Goal: Information Seeking & Learning: Learn about a topic

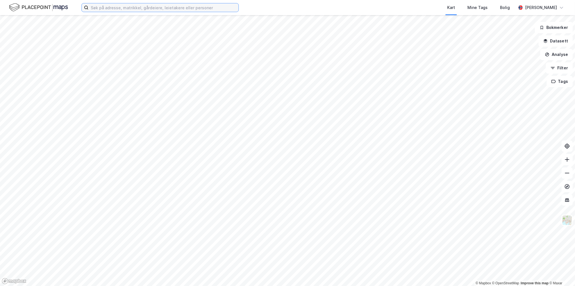
click at [108, 7] on input at bounding box center [163, 7] width 150 height 8
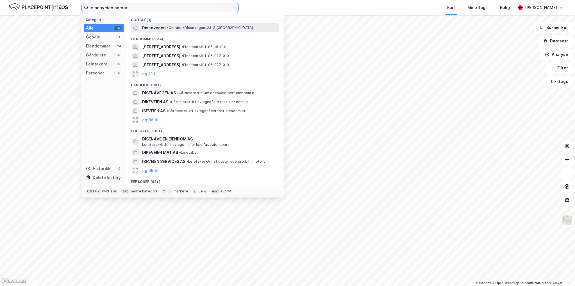
type input "disenveien hamar"
click at [181, 27] on span "• Område • Disenvegen, 2318 Hamar" at bounding box center [210, 28] width 86 height 4
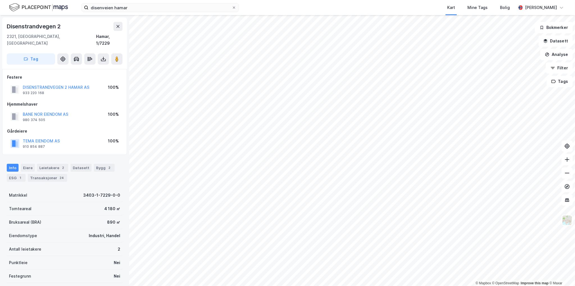
click at [43, 27] on div "Disenstrandvegen 2" at bounding box center [34, 26] width 55 height 9
copy div "Disenstrandvegen 2"
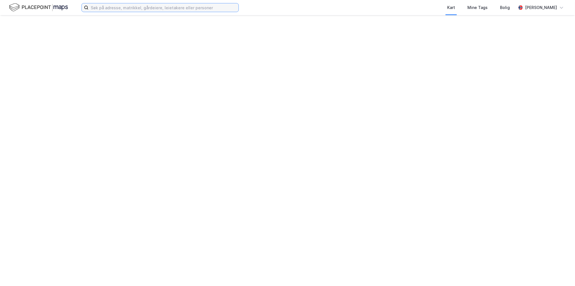
click at [131, 11] on input at bounding box center [163, 7] width 150 height 8
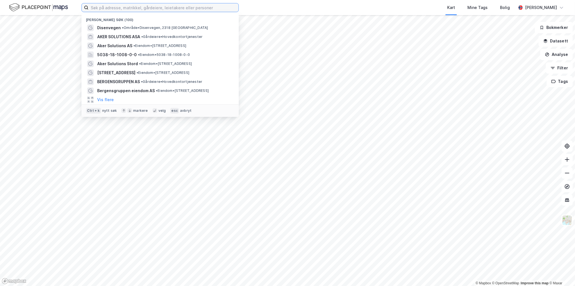
click at [131, 9] on input at bounding box center [163, 7] width 150 height 8
click at [140, 25] on div "Disenvegen • Område • [STREET_ADDRESS]" at bounding box center [165, 27] width 136 height 7
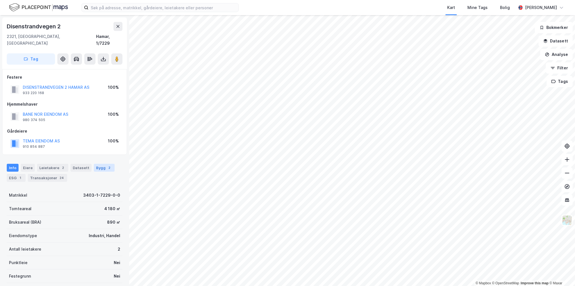
click at [97, 165] on div "Bygg 2" at bounding box center [104, 168] width 21 height 8
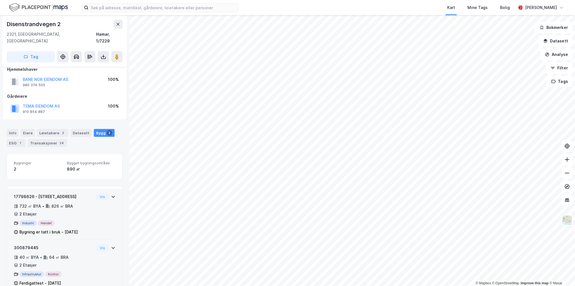
scroll to position [42, 0]
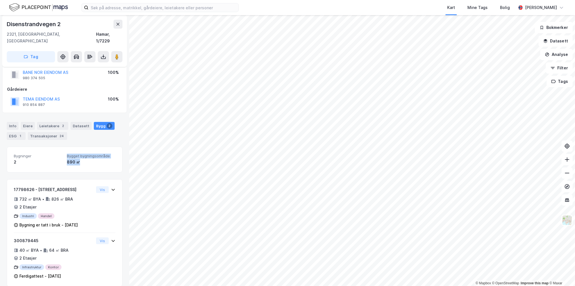
drag, startPoint x: 62, startPoint y: 156, endPoint x: 85, endPoint y: 156, distance: 23.3
click at [85, 156] on div "Bygninger 2 Bygget bygningsområde 890 ㎡" at bounding box center [65, 160] width 102 height 12
click at [85, 159] on div "890 ㎡" at bounding box center [91, 162] width 49 height 7
drag, startPoint x: 10, startPoint y: 116, endPoint x: 8, endPoint y: 115, distance: 2.9
click at [10, 122] on div "Info" at bounding box center [13, 126] width 12 height 8
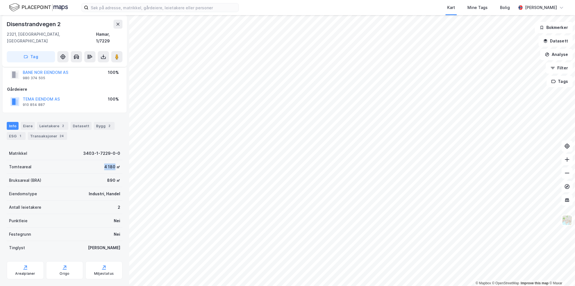
drag, startPoint x: 101, startPoint y: 161, endPoint x: 111, endPoint y: 158, distance: 9.9
click at [111, 163] on div "4 180 ㎡" at bounding box center [112, 166] width 16 height 7
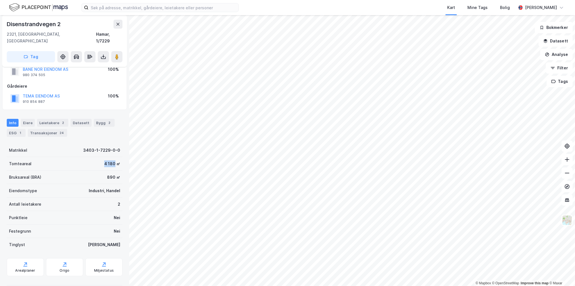
scroll to position [46, 0]
click at [28, 259] on div "Arealplaner" at bounding box center [25, 266] width 37 height 18
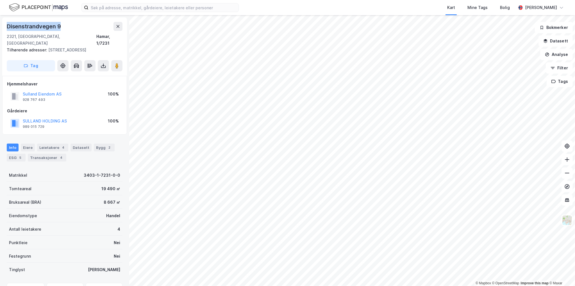
drag, startPoint x: 60, startPoint y: 27, endPoint x: 6, endPoint y: 24, distance: 54.0
click at [6, 24] on div "[STREET_ADDRESS] adresser: [STREET_ADDRESS] Tag" at bounding box center [64, 46] width 125 height 58
copy div "Disenstrandvegen 9"
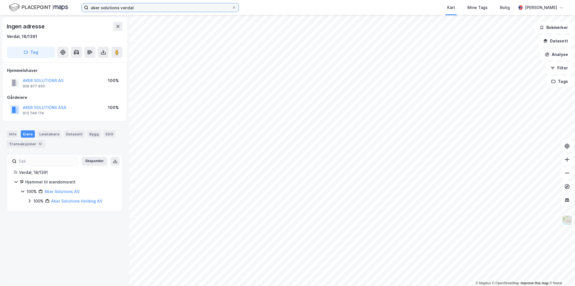
click at [146, 8] on input "aker solutions verdal" at bounding box center [159, 7] width 143 height 8
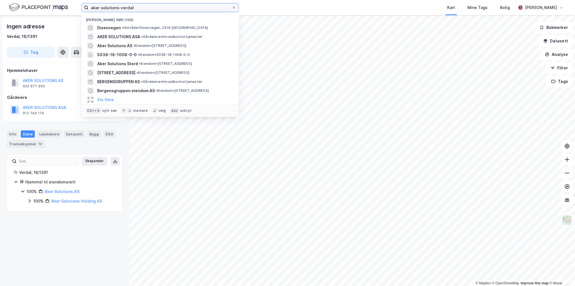
click at [144, 8] on input "aker solutions verdal" at bounding box center [159, 7] width 143 height 8
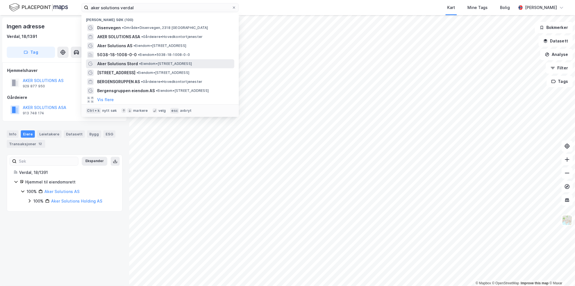
click at [153, 62] on span "• Eiendom • Eldøyane 59, 5411 Stord" at bounding box center [165, 64] width 53 height 4
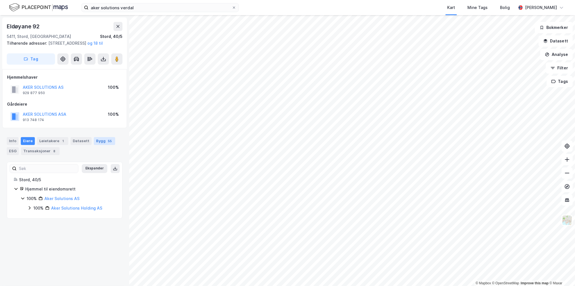
click at [107, 144] on div "55" at bounding box center [110, 141] width 6 height 6
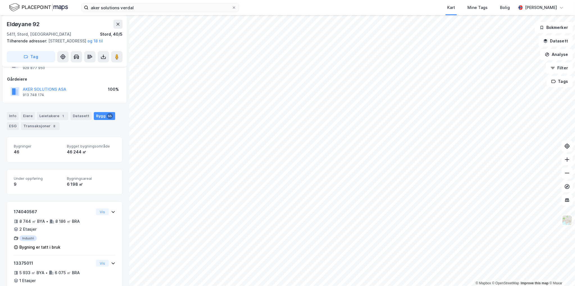
scroll to position [56, 0]
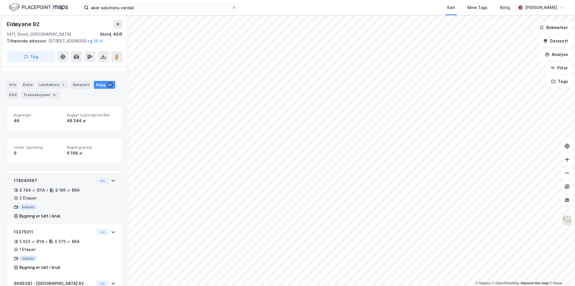
click at [111, 183] on icon at bounding box center [113, 180] width 4 height 4
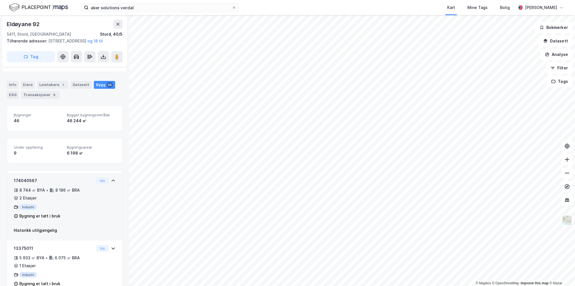
click at [112, 182] on icon at bounding box center [113, 181] width 3 height 2
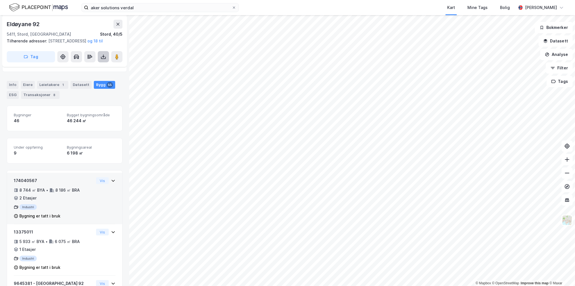
click at [103, 60] on button at bounding box center [103, 56] width 11 height 11
click at [29, 72] on div "Hjemmelshaver AKER SOLUTIONS AS 929 877 950 100% Gårdeiere AKER SOLUTIONS ASA 9…" at bounding box center [64, 42] width 125 height 59
click at [71, 201] on div "8 744 ㎡ BYA • 8 186 ㎡ BRA • 2 Etasjer" at bounding box center [54, 194] width 80 height 15
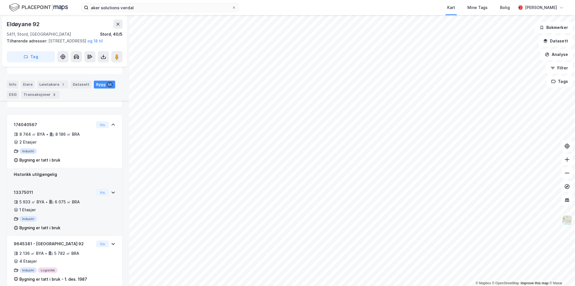
scroll to position [112, 0]
click at [83, 213] on div "5 933 ㎡ BYA • 6 075 ㎡ BRA • 1 Etasjer" at bounding box center [54, 205] width 80 height 15
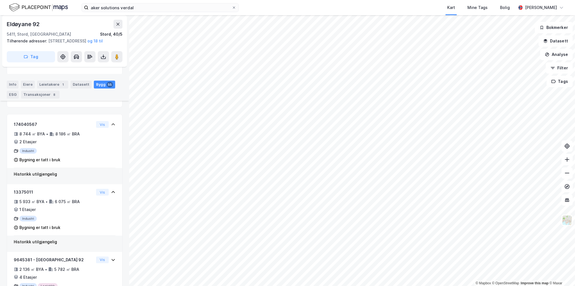
click at [74, 178] on div "Historikk utilgjengelig" at bounding box center [65, 174] width 102 height 7
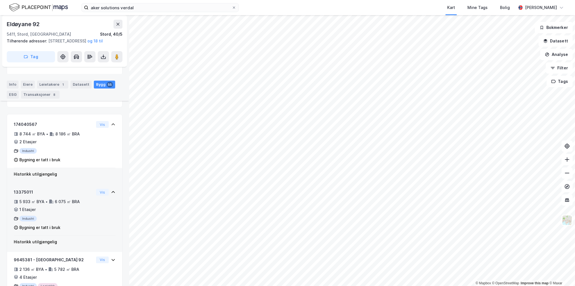
click at [74, 235] on div "13375011 5 933 ㎡ BYA • 6 075 ㎡ BRA • 1 Etasjer Industri Bygning er tatt i bruk" at bounding box center [54, 212] width 80 height 47
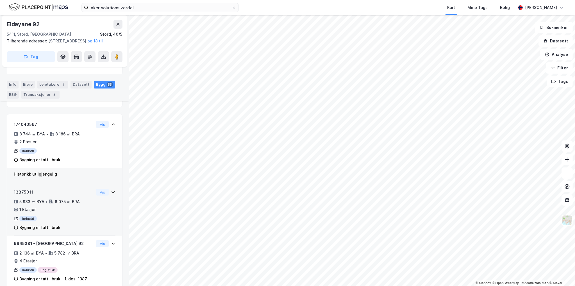
click at [73, 205] on div "6 075 ㎡ BRA" at bounding box center [67, 201] width 25 height 7
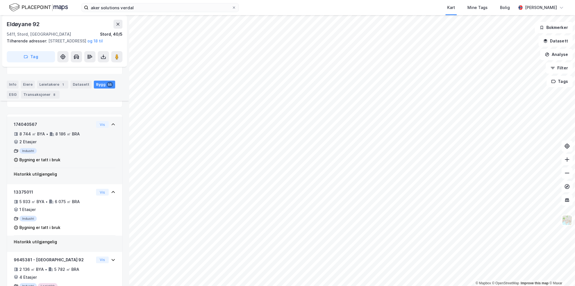
click at [65, 168] on div "174040567 8 744 ㎡ BYA • 8 186 ㎡ BRA • 2 Etasjer Industri Bygning er tatt i bruk" at bounding box center [54, 144] width 80 height 47
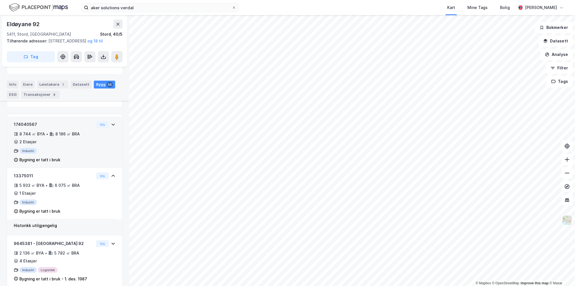
click at [67, 151] on div "174040567 8 744 ㎡ BYA • 8 186 ㎡ BRA • 2 Etasjer Industri Bygning er tatt i bruk" at bounding box center [54, 142] width 80 height 42
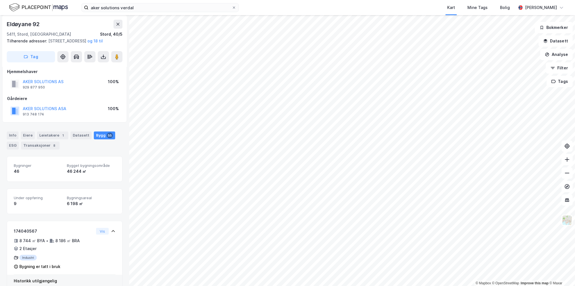
scroll to position [0, 0]
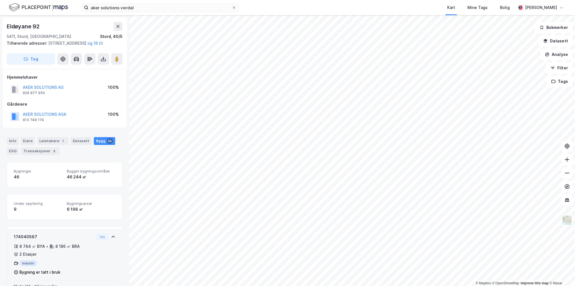
click at [60, 240] on div "174040567" at bounding box center [54, 236] width 80 height 7
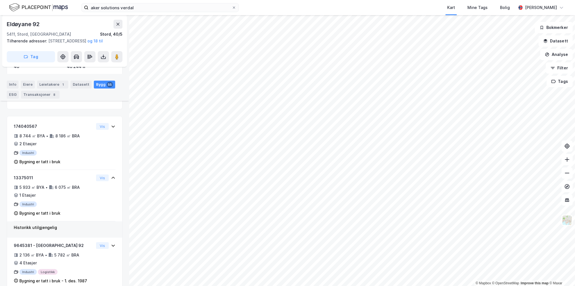
scroll to position [140, 0]
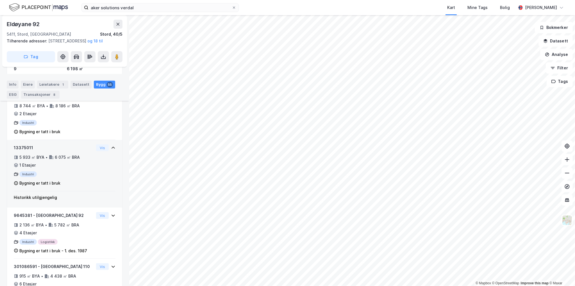
click at [111, 150] on icon at bounding box center [113, 148] width 4 height 4
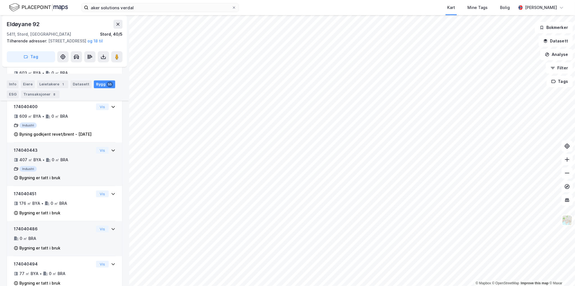
scroll to position [2571, 0]
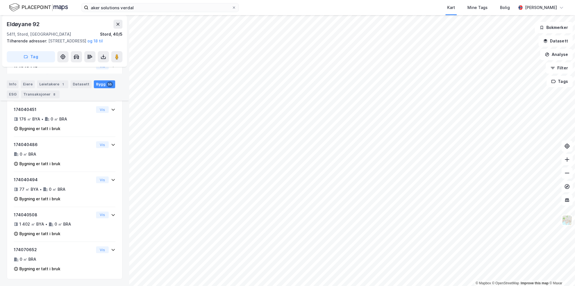
click at [82, 88] on div "Info Eiere Leietakere 1 Datasett Bygg 55 ESG Transaksjoner 8" at bounding box center [65, 89] width 116 height 18
click at [82, 83] on div "Datasett" at bounding box center [81, 84] width 21 height 8
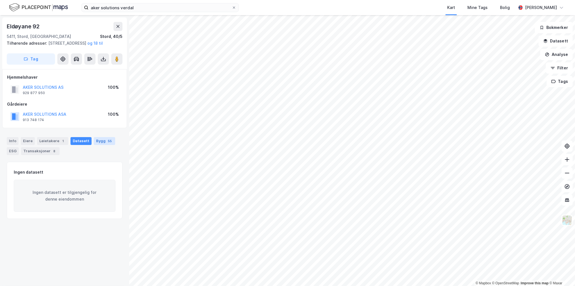
click at [107, 144] on div "55" at bounding box center [110, 141] width 6 height 6
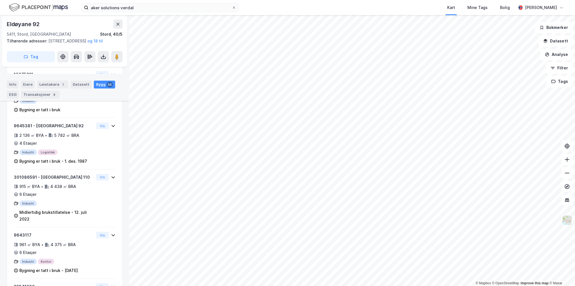
scroll to position [200, 0]
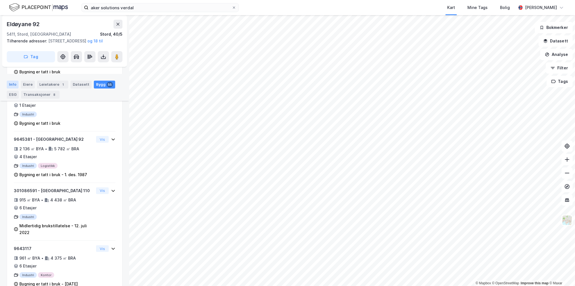
click at [13, 83] on div "Info" at bounding box center [13, 84] width 12 height 8
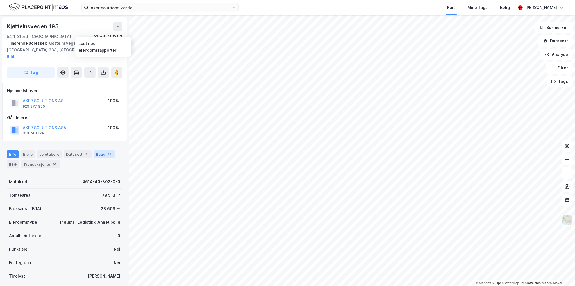
click at [99, 150] on div "Bygg 17" at bounding box center [104, 154] width 21 height 8
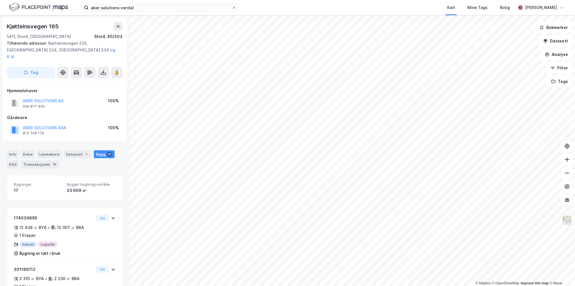
click at [89, 187] on div "23 609 ㎡" at bounding box center [91, 190] width 49 height 7
drag, startPoint x: 50, startPoint y: 185, endPoint x: 32, endPoint y: 202, distance: 24.5
click at [0, 0] on button "AKER SOLUTIONS ASA" at bounding box center [0, 0] width 0 height 0
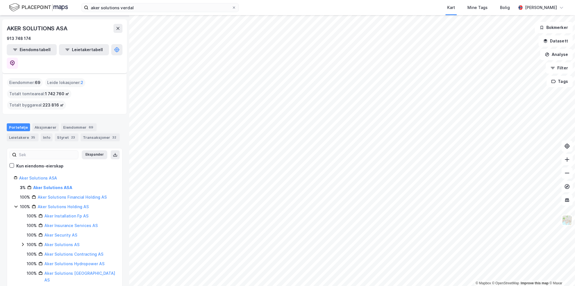
scroll to position [73, 0]
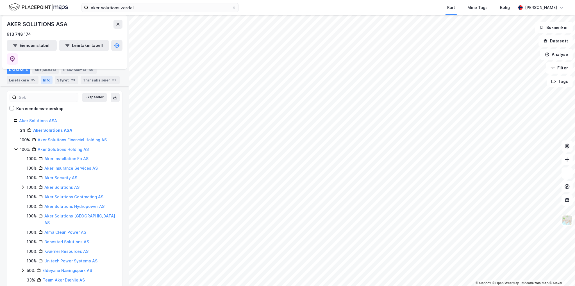
click at [44, 78] on div "Info" at bounding box center [47, 80] width 12 height 8
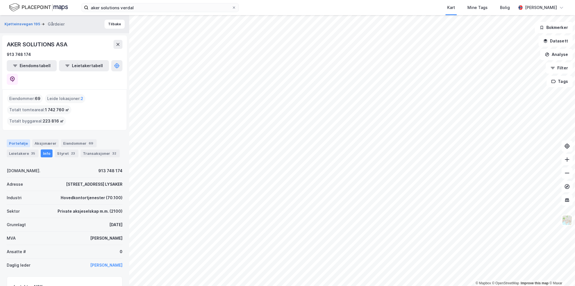
click at [17, 139] on div "Portefølje" at bounding box center [18, 143] width 23 height 8
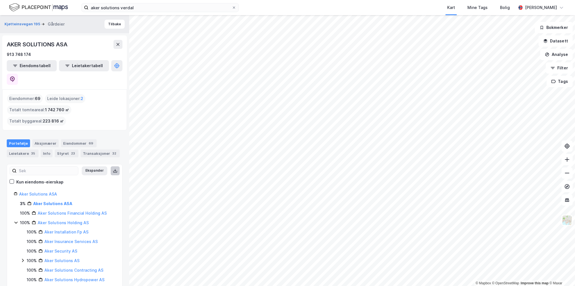
click at [113, 169] on icon at bounding box center [115, 171] width 4 height 4
click at [38, 63] on button "Eiendomstabell" at bounding box center [32, 65] width 50 height 11
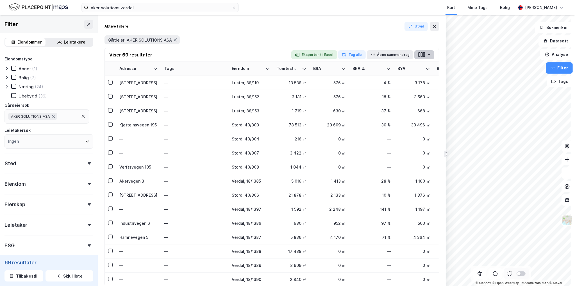
click at [427, 53] on button "button" at bounding box center [424, 54] width 20 height 9
click at [416, 28] on button "Utvid" at bounding box center [417, 26] width 24 height 9
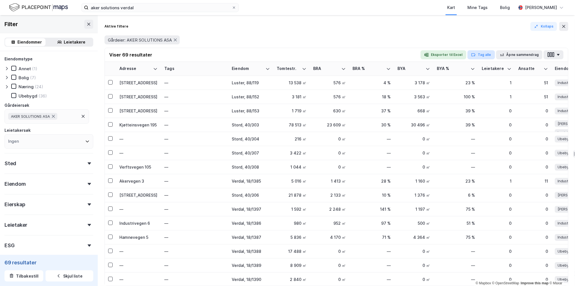
click at [483, 53] on button "Tag alle" at bounding box center [481, 54] width 28 height 9
click at [451, 39] on div "Gårdeier: AKER SOLUTIONS ASA" at bounding box center [337, 39] width 464 height 9
click at [380, 31] on div "Aktive filtere Kollaps Gårdeier: AKER SOLUTIONS ASA" at bounding box center [337, 35] width 464 height 26
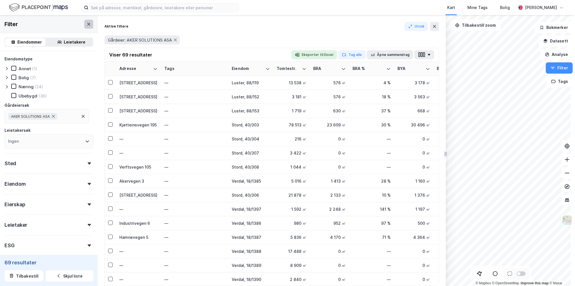
click at [84, 27] on button at bounding box center [88, 24] width 9 height 9
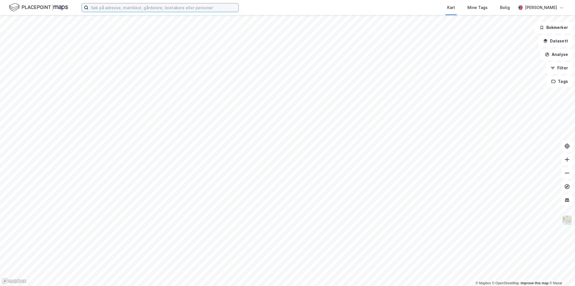
click at [114, 6] on input at bounding box center [163, 7] width 150 height 8
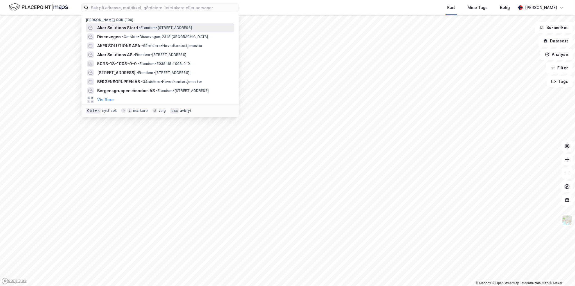
click at [146, 24] on div "Aker Solutions Stord • Eiendom • Eldøyane 59, 5411 Stord" at bounding box center [165, 27] width 136 height 7
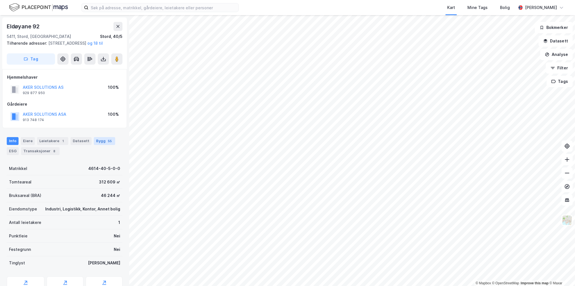
click at [96, 144] on div "Bygg 55" at bounding box center [104, 141] width 21 height 8
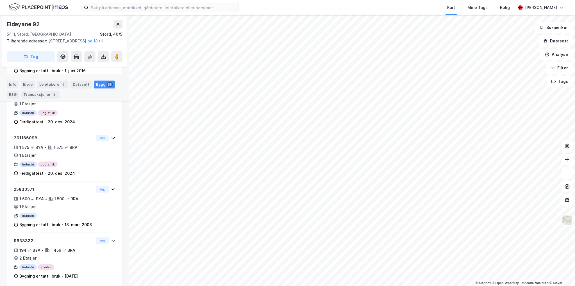
scroll to position [1052, 0]
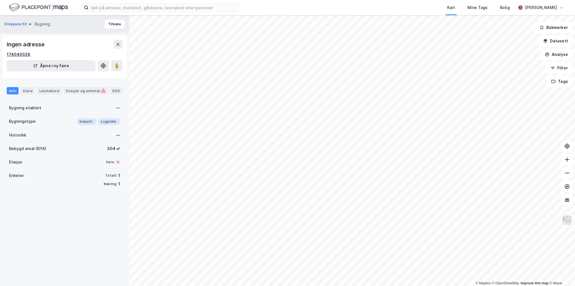
click at [18, 55] on div "174040028" at bounding box center [19, 54] width 24 height 7
click at [20, 24] on button "Eldøyane 92" at bounding box center [16, 24] width 24 height 6
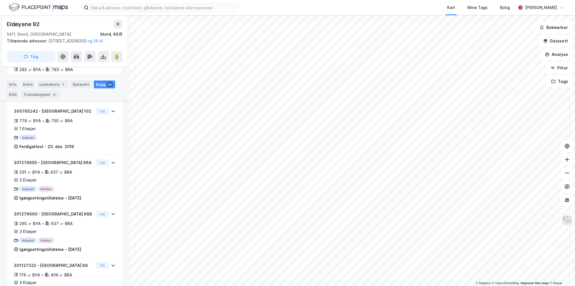
scroll to position [1329, 0]
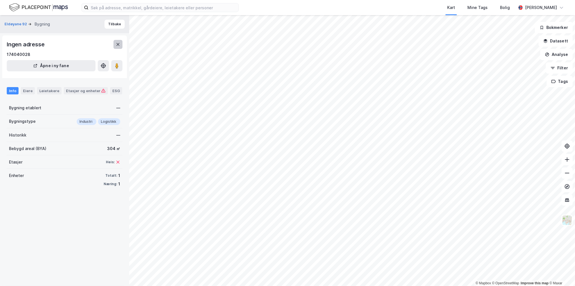
click at [117, 46] on icon at bounding box center [118, 44] width 4 height 4
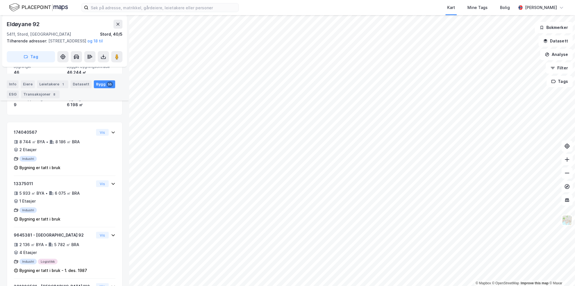
scroll to position [112, 0]
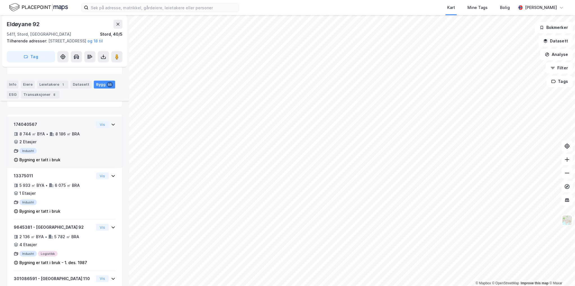
click at [26, 128] on div "174040567" at bounding box center [54, 124] width 80 height 7
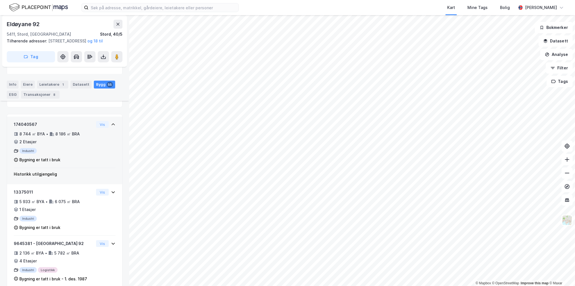
click at [28, 128] on div "174040567" at bounding box center [54, 124] width 80 height 7
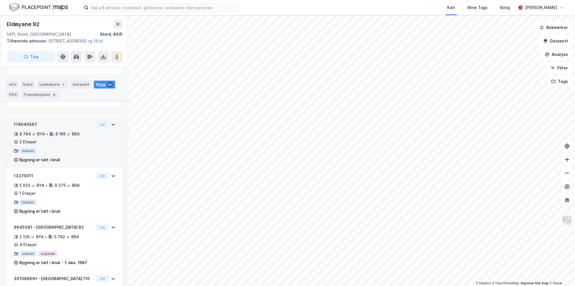
click at [28, 128] on div "174040567" at bounding box center [54, 124] width 80 height 7
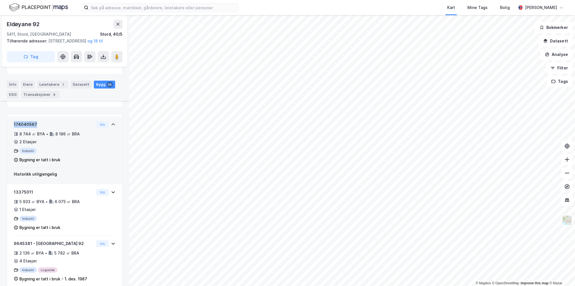
click at [28, 128] on div "174040567" at bounding box center [54, 124] width 80 height 7
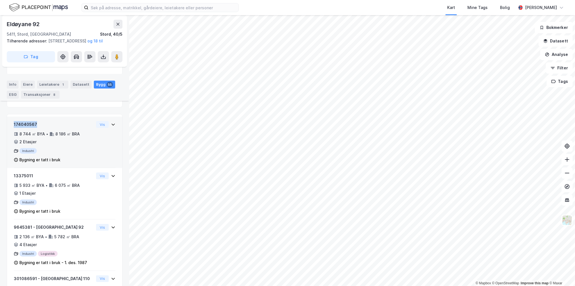
copy div "174040567"
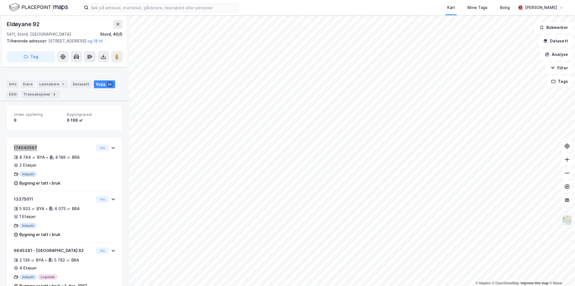
scroll to position [86, 0]
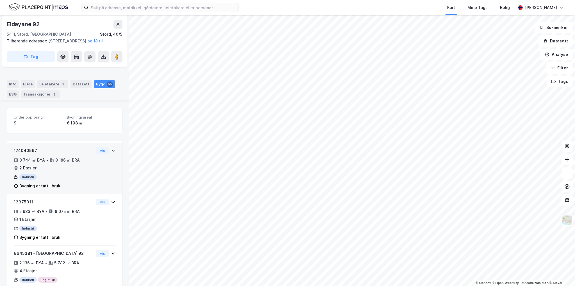
click at [100, 173] on div "174040567 8 744 ㎡ BYA • 8 186 ㎡ BRA • 2 Etasjer Industri Bygning er tatt i bruk…" at bounding box center [65, 170] width 102 height 47
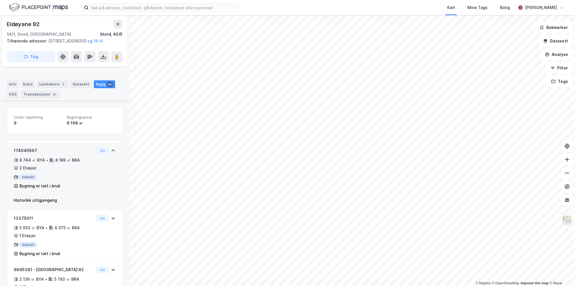
click at [100, 173] on div "174040567 8 744 ㎡ BYA • 8 186 ㎡ BRA • 2 Etasjer Industri Bygning er tatt i bruk…" at bounding box center [65, 170] width 102 height 47
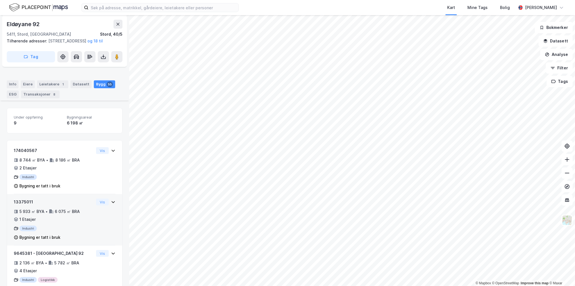
click at [24, 205] on div "13375011" at bounding box center [54, 202] width 80 height 7
click at [25, 205] on div "13375011" at bounding box center [54, 202] width 80 height 7
copy div "13375011"
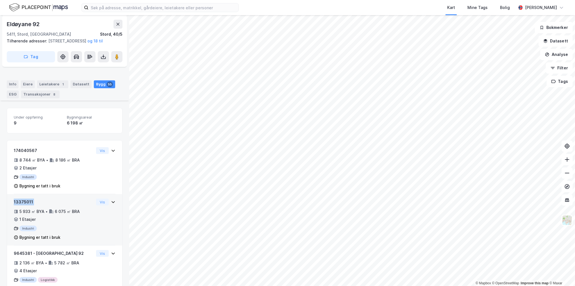
click at [93, 225] on div "13375011 5 933 ㎡ BYA • 6 075 ㎡ BRA • 1 Etasjer Industri Bygning er tatt i bruk …" at bounding box center [65, 222] width 102 height 47
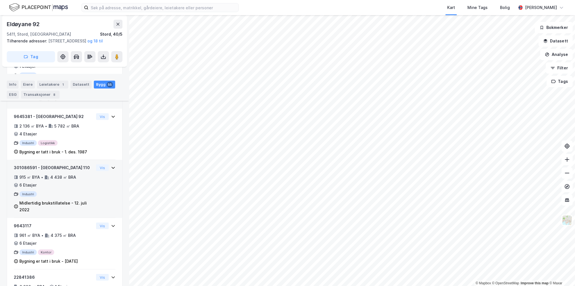
scroll to position [255, 0]
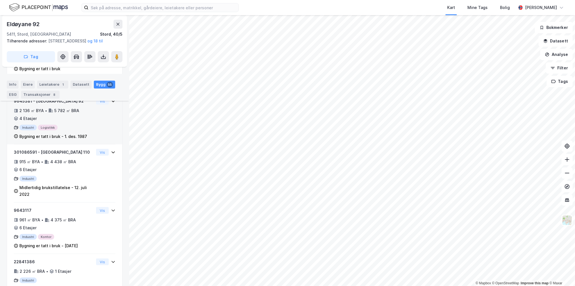
click at [25, 105] on div "9645381 - Eldøyane 92" at bounding box center [54, 101] width 80 height 7
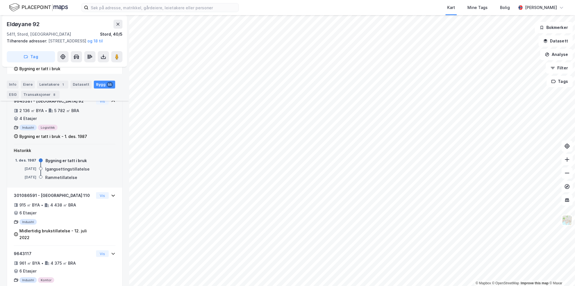
click at [24, 105] on div "9645381 - Eldøyane 92" at bounding box center [54, 101] width 80 height 7
copy div "9645381"
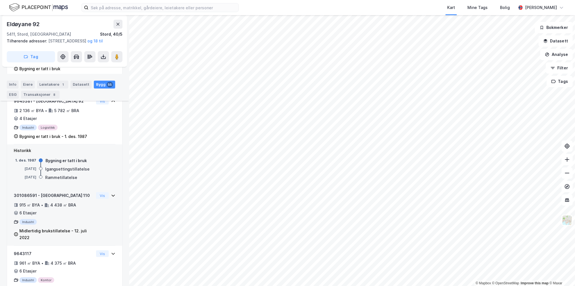
click at [26, 199] on div "301086591 - Eldøyane 110" at bounding box center [54, 195] width 80 height 7
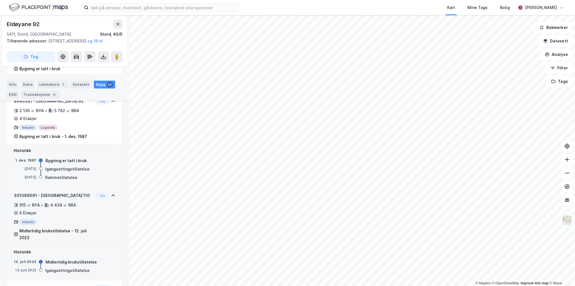
click at [26, 199] on div "301086591 - Eldøyane 110" at bounding box center [54, 195] width 80 height 7
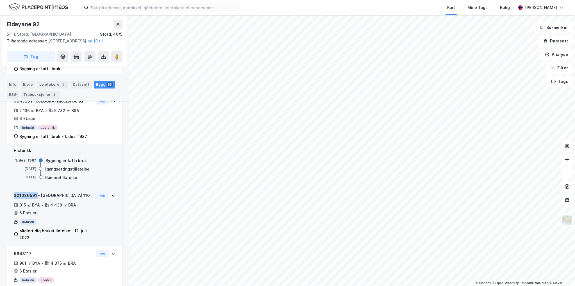
click at [26, 199] on div "301086591 - Eldøyane 110" at bounding box center [54, 195] width 80 height 7
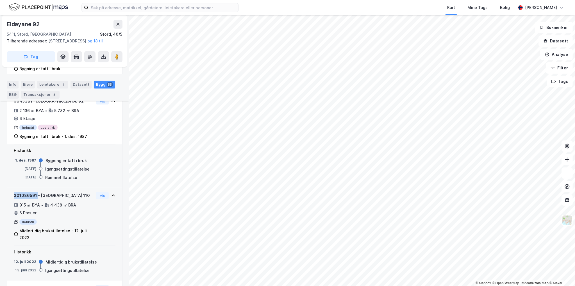
copy div "301086591"
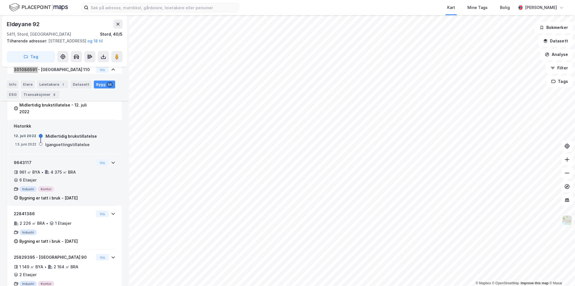
scroll to position [395, 0]
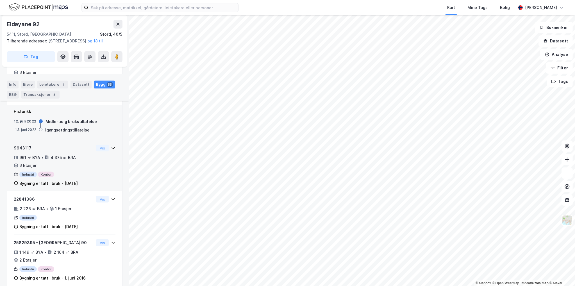
click at [22, 151] on div "9643117" at bounding box center [54, 148] width 80 height 7
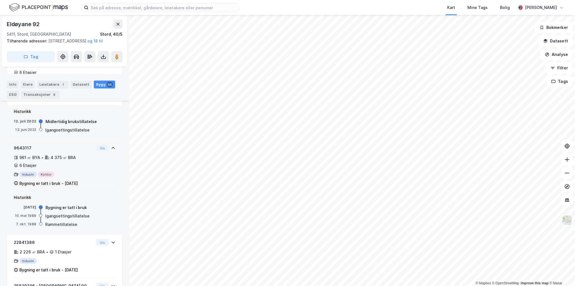
click at [23, 151] on div "9643117" at bounding box center [54, 148] width 80 height 7
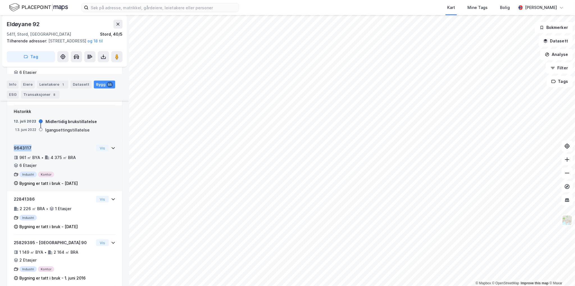
click at [23, 151] on div "9643117" at bounding box center [54, 148] width 80 height 7
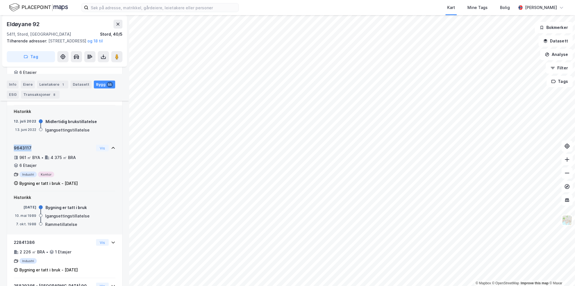
copy div "9643117"
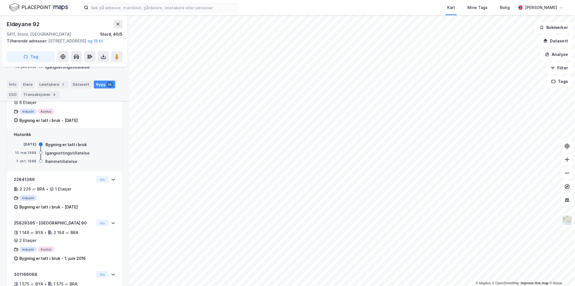
scroll to position [508, 0]
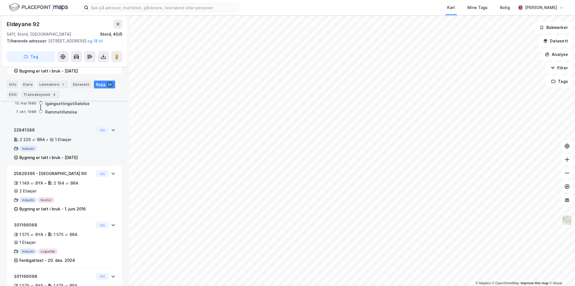
click at [31, 133] on div "22841386" at bounding box center [54, 130] width 80 height 7
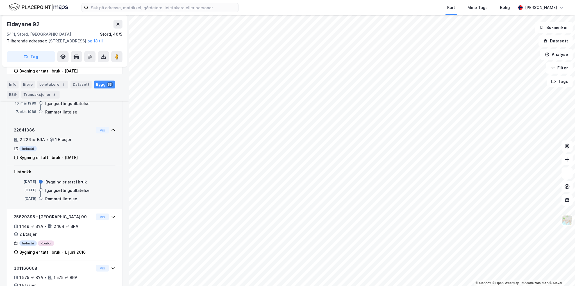
click at [26, 133] on div "22841386" at bounding box center [54, 130] width 80 height 7
copy div "22841386"
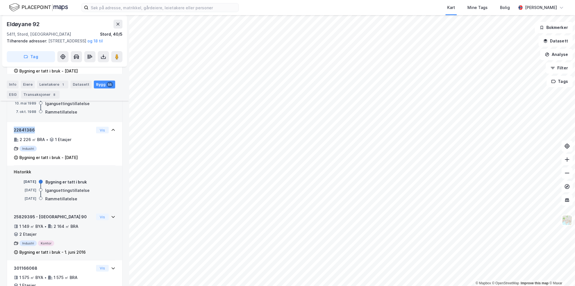
click at [28, 220] on div "25829395 - Eldøyane 90" at bounding box center [54, 217] width 80 height 7
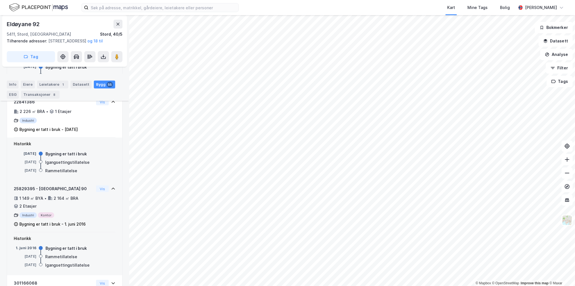
click at [22, 192] on div "25829395 - Eldøyane 90" at bounding box center [54, 188] width 80 height 7
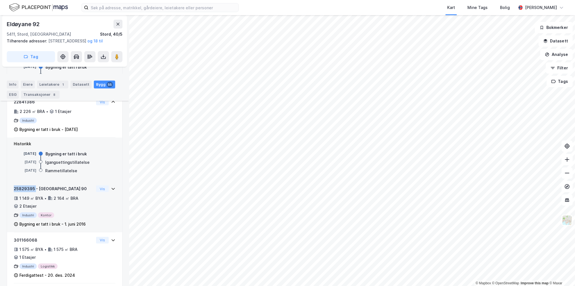
click at [22, 192] on div "25829395 - Eldøyane 90" at bounding box center [54, 188] width 80 height 7
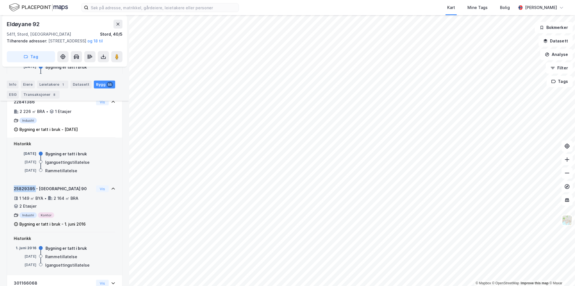
copy div "25829395"
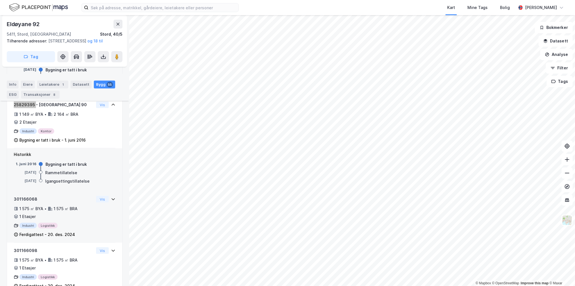
scroll to position [620, 0]
click at [24, 202] on div "301166068" at bounding box center [54, 199] width 80 height 7
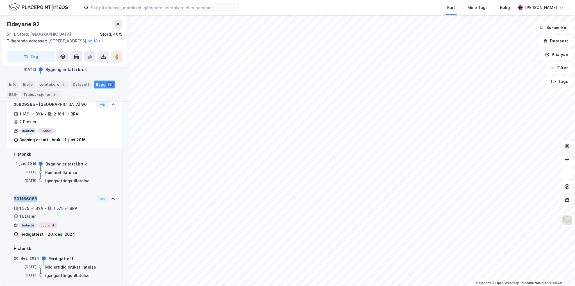
click at [24, 202] on div "301166068" at bounding box center [54, 199] width 80 height 7
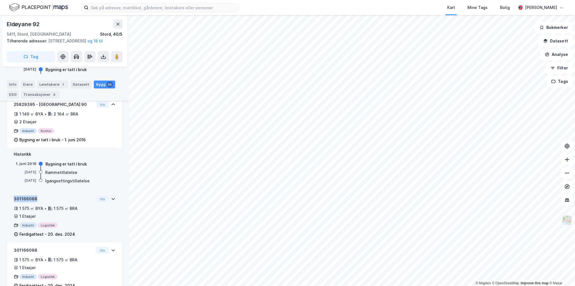
copy div "301166068"
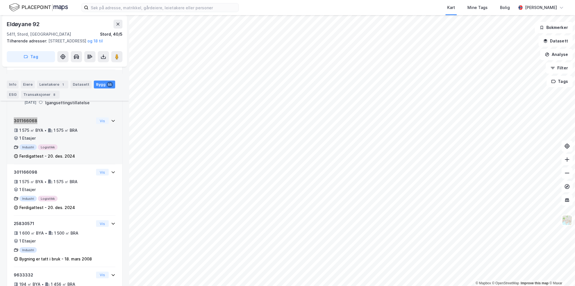
scroll to position [704, 0]
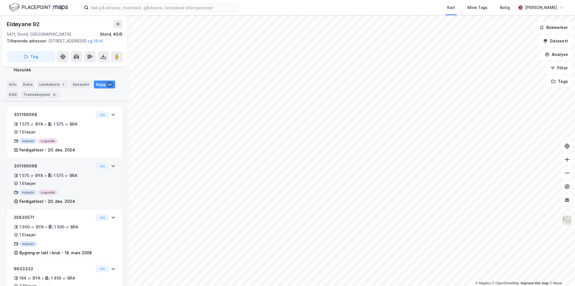
click at [28, 169] on div "301166098" at bounding box center [54, 166] width 80 height 7
copy div "301166098"
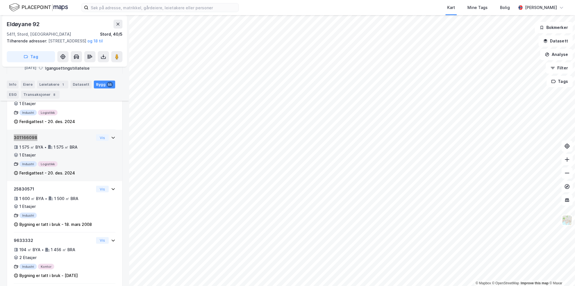
scroll to position [760, 0]
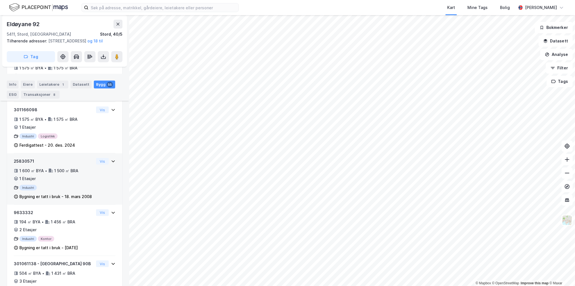
click at [28, 165] on div "25830571" at bounding box center [54, 161] width 80 height 7
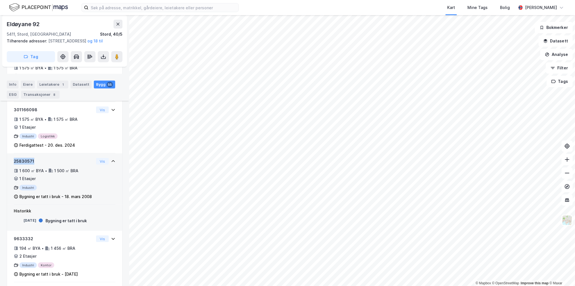
click at [28, 165] on div "25830571" at bounding box center [54, 161] width 80 height 7
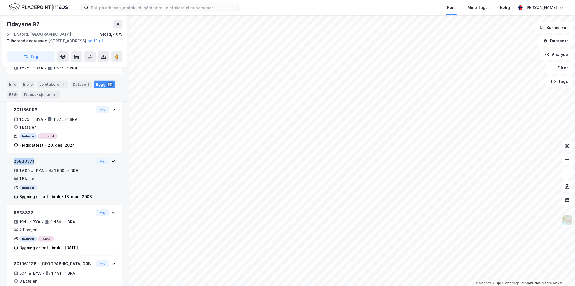
copy div "25830571"
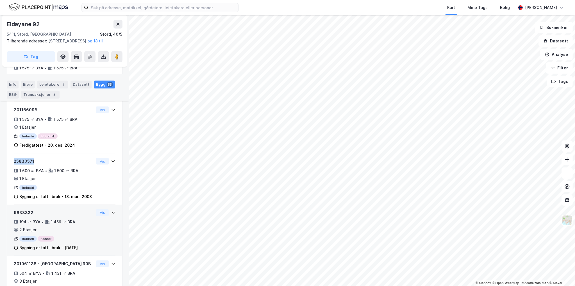
drag, startPoint x: 22, startPoint y: 219, endPoint x: 27, endPoint y: 217, distance: 5.6
click at [22, 216] on div "9633332" at bounding box center [54, 212] width 80 height 7
click at [28, 216] on div "9633332" at bounding box center [54, 212] width 80 height 7
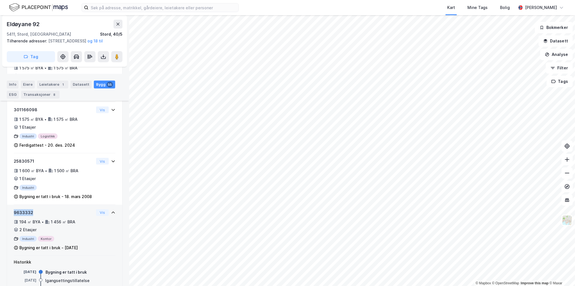
click at [28, 216] on div "9633332" at bounding box center [54, 212] width 80 height 7
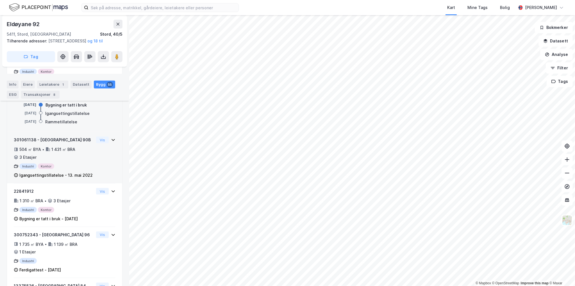
scroll to position [929, 0]
click at [29, 142] on div "301061138 - Eldøyane 90B" at bounding box center [54, 138] width 80 height 7
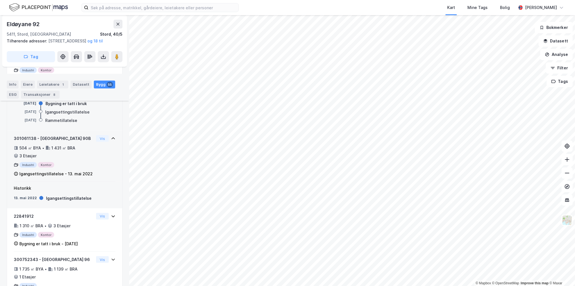
click at [28, 142] on div "301061138 - Eldøyane 90B" at bounding box center [54, 138] width 80 height 7
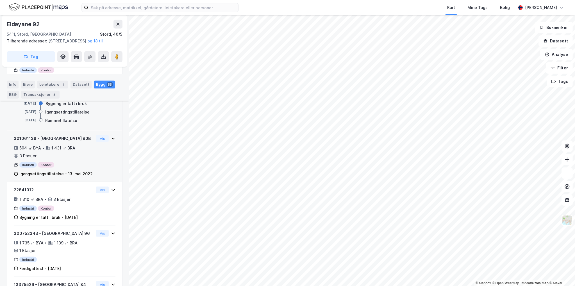
click at [27, 142] on div "301061138 - Eldøyane 90B" at bounding box center [54, 138] width 80 height 7
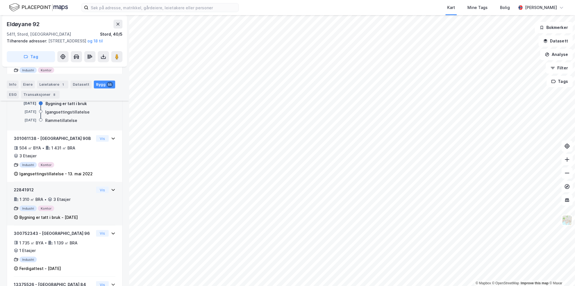
click at [17, 193] on div "22841912" at bounding box center [54, 190] width 80 height 7
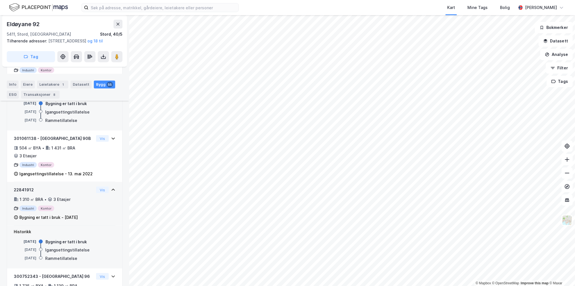
click at [26, 193] on div "22841912" at bounding box center [54, 190] width 80 height 7
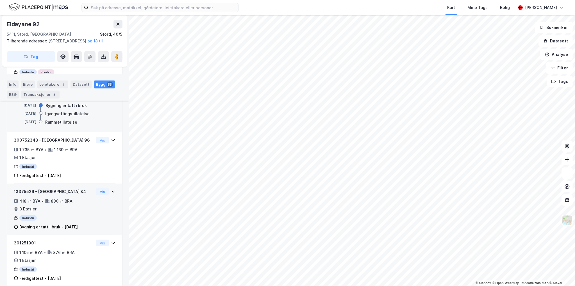
scroll to position [1069, 0]
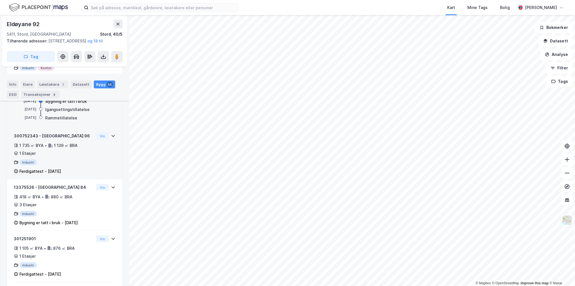
click at [29, 139] on div "300752343 - Eldøyane 96" at bounding box center [54, 136] width 80 height 7
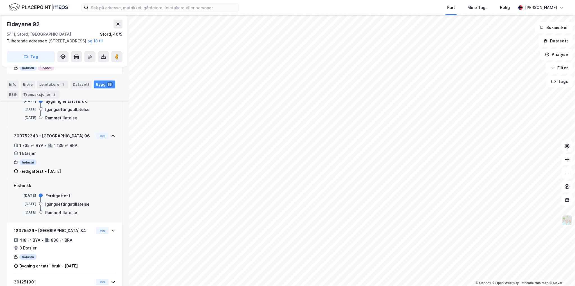
click at [28, 139] on div "300752343 - Eldøyane 96" at bounding box center [54, 136] width 80 height 7
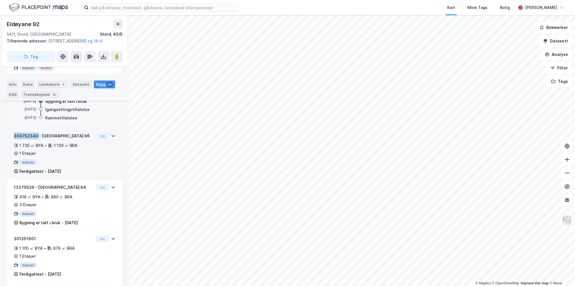
click at [28, 139] on div "300752343 - Eldøyane 96" at bounding box center [54, 136] width 80 height 7
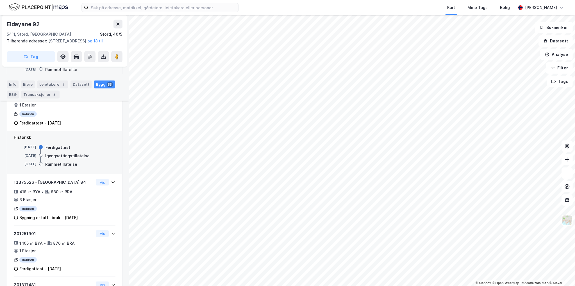
scroll to position [1126, 0]
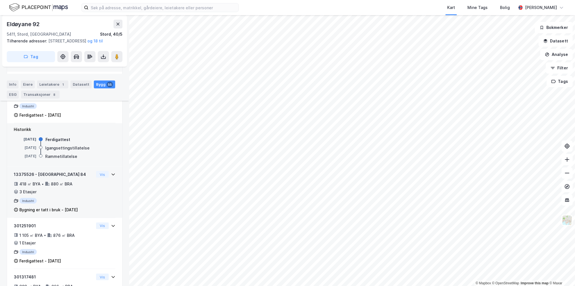
click at [25, 178] on div "13375526 - Eldøyane 84" at bounding box center [54, 174] width 80 height 7
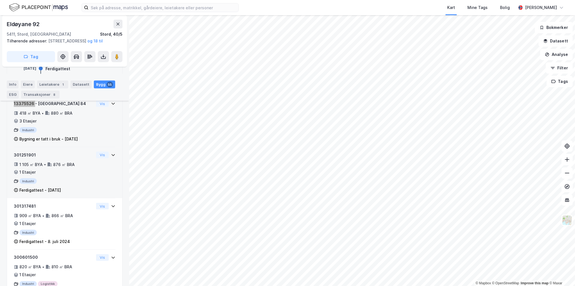
scroll to position [1182, 0]
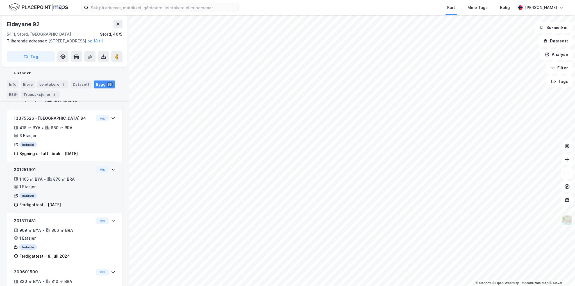
click at [27, 173] on div "301251901" at bounding box center [54, 169] width 80 height 7
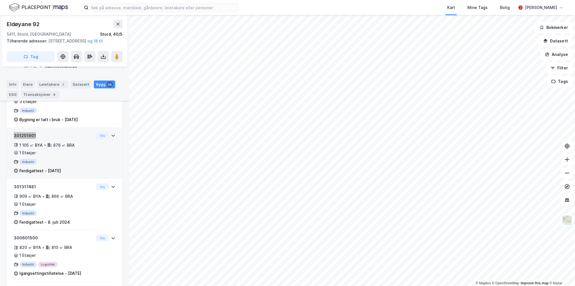
scroll to position [1210, 0]
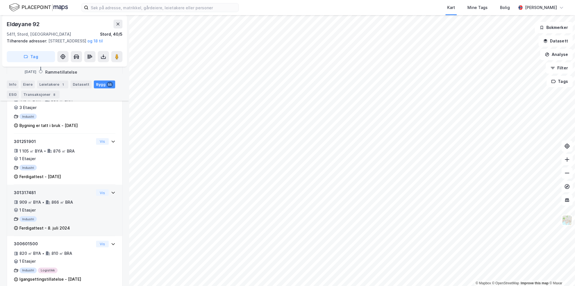
click at [26, 196] on div "301317481" at bounding box center [54, 192] width 80 height 7
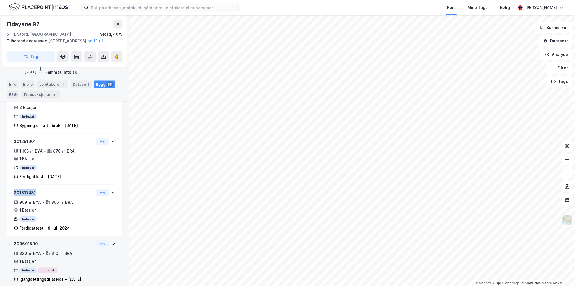
click at [20, 246] on div "300601500" at bounding box center [54, 244] width 80 height 7
click at [24, 247] on div "300601500" at bounding box center [54, 244] width 80 height 7
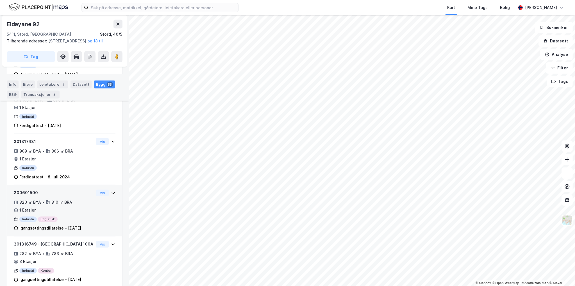
scroll to position [1266, 0]
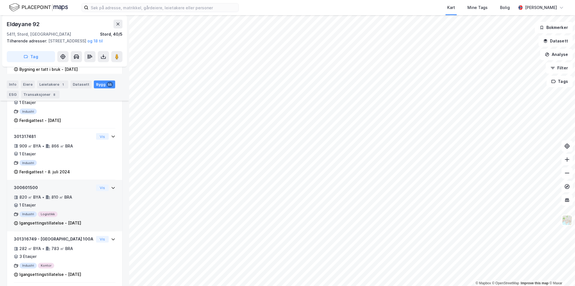
click at [22, 191] on div "300601500" at bounding box center [54, 188] width 80 height 7
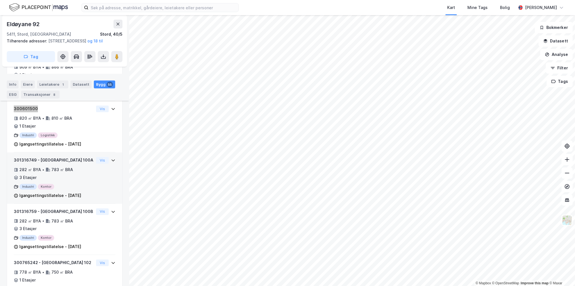
scroll to position [1350, 0]
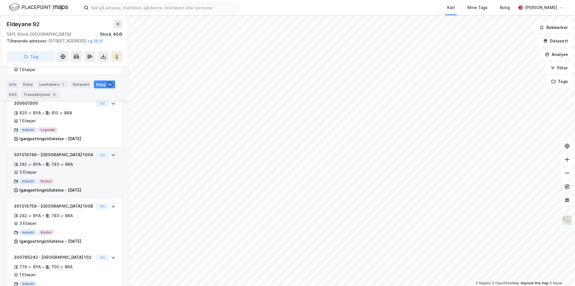
click at [26, 158] on div "301316749 - Eldøyane 100A" at bounding box center [54, 155] width 80 height 7
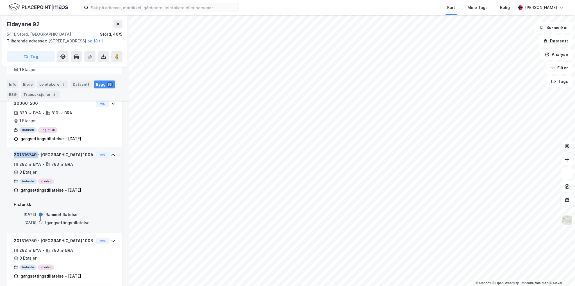
click at [26, 158] on div "301316749 - Eldøyane 100A" at bounding box center [54, 155] width 80 height 7
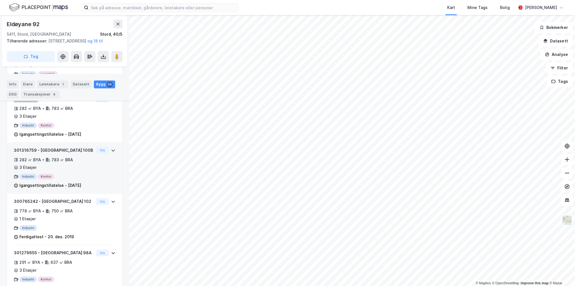
scroll to position [1407, 0]
click at [28, 154] on div "301316759 - Eldøyane 100B" at bounding box center [54, 150] width 80 height 7
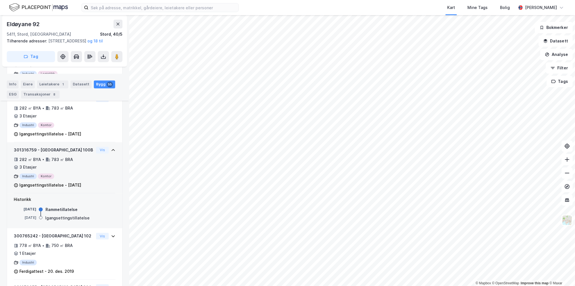
click at [28, 154] on div "301316759 - Eldøyane 100B" at bounding box center [54, 150] width 80 height 7
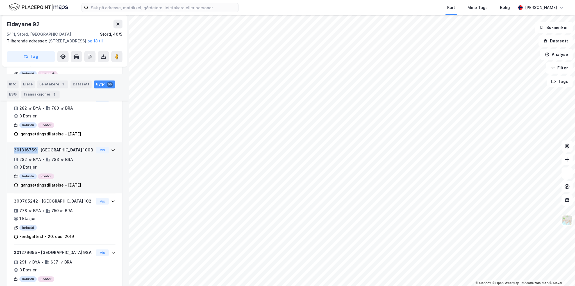
click at [28, 154] on div "301316759 - Eldøyane 100B" at bounding box center [54, 150] width 80 height 7
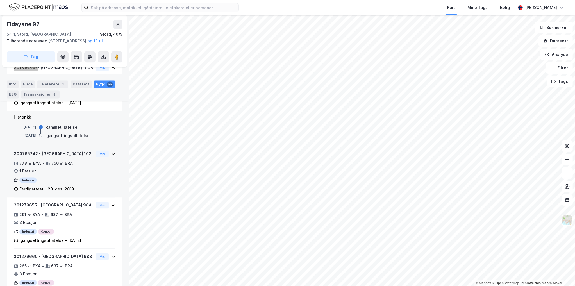
scroll to position [1491, 0]
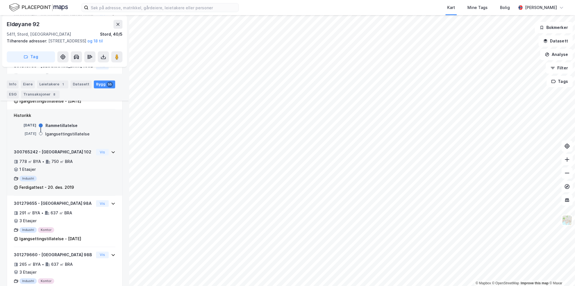
click at [25, 155] on div "300765242 - Eldøyane 102" at bounding box center [54, 152] width 80 height 7
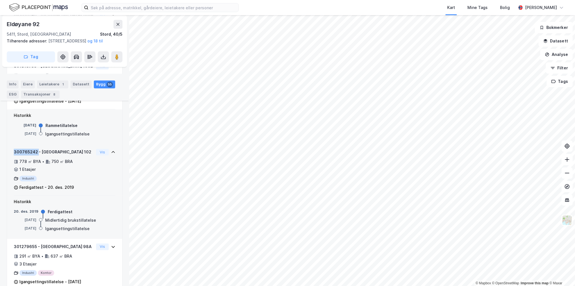
click at [25, 155] on div "300765242 - Eldøyane 102" at bounding box center [54, 152] width 80 height 7
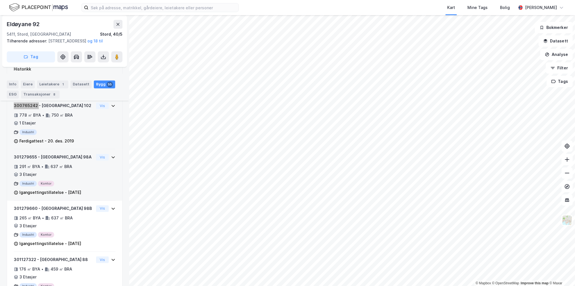
scroll to position [1547, 0]
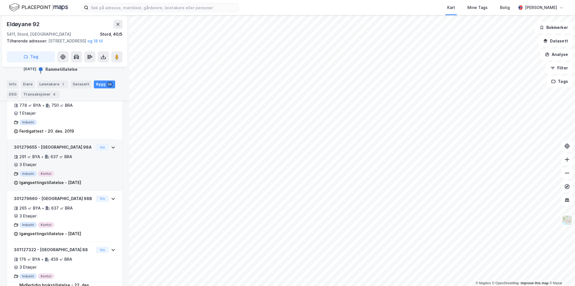
click at [38, 170] on div "301279655 - Eldøyane 98A 291 ㎡ BYA • 637 ㎡ BRA • 3 Etasjer Industri Kontor Igan…" at bounding box center [54, 165] width 80 height 42
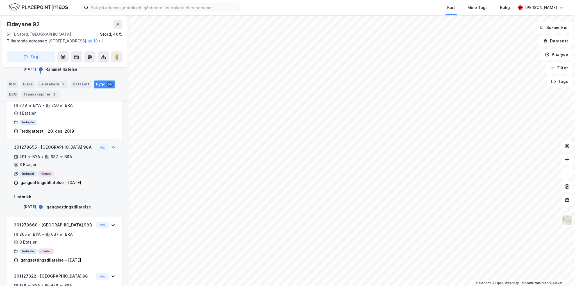
click at [28, 151] on div "301279655 - Eldøyane 98A" at bounding box center [54, 147] width 80 height 7
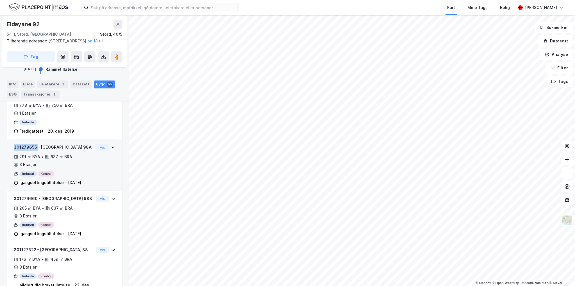
click at [28, 151] on div "301279655 - Eldøyane 98A" at bounding box center [54, 147] width 80 height 7
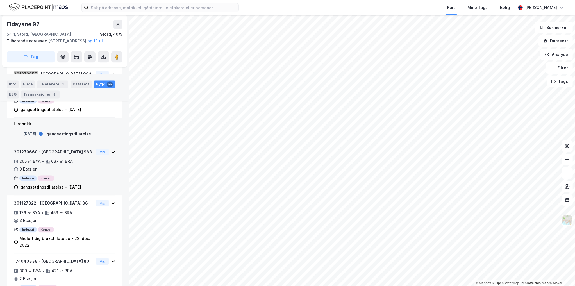
scroll to position [1631, 0]
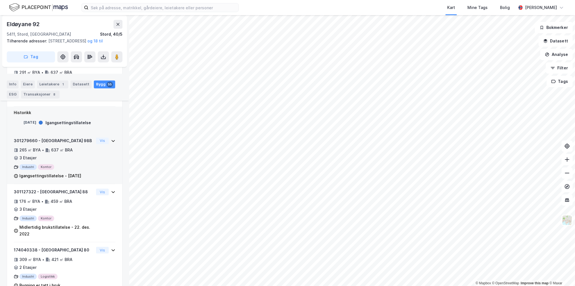
click at [28, 144] on div "301279660 - Eldøyane 98B" at bounding box center [54, 140] width 80 height 7
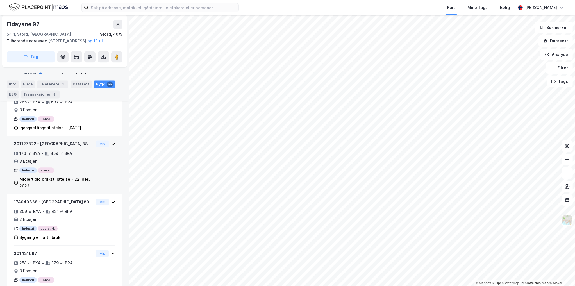
scroll to position [1688, 0]
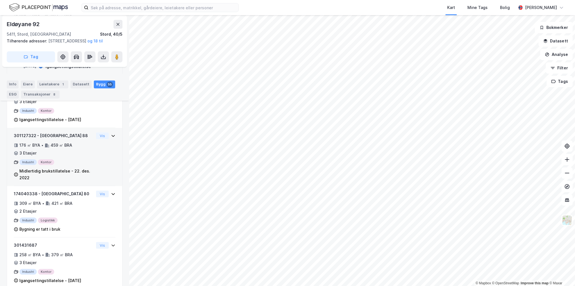
click at [25, 139] on div "301127322 - Eldøyane 88" at bounding box center [54, 135] width 80 height 7
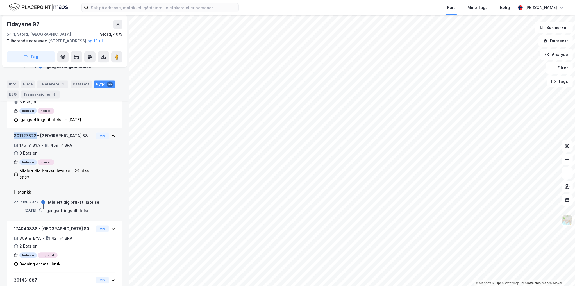
click at [25, 139] on div "301127322 - Eldøyane 88" at bounding box center [54, 135] width 80 height 7
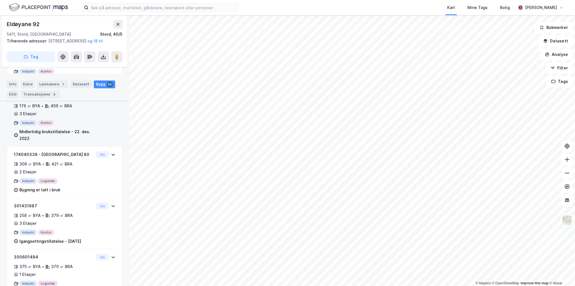
scroll to position [1744, 0]
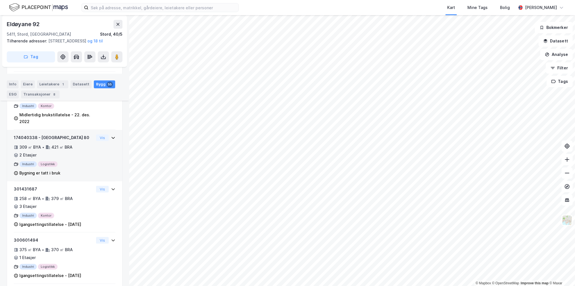
click at [28, 141] on div "174040338 - Eldøyane 80" at bounding box center [54, 137] width 80 height 7
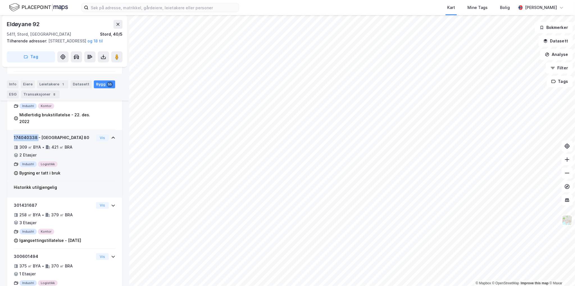
click at [28, 141] on div "174040338 - Eldøyane 80" at bounding box center [54, 137] width 80 height 7
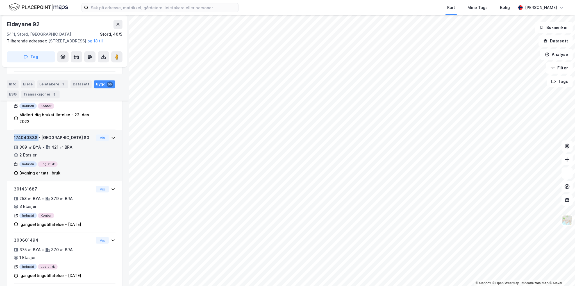
click at [71, 167] on div "Industri Logistikk" at bounding box center [54, 164] width 80 height 6
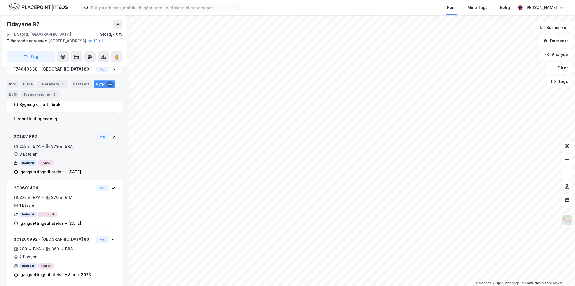
scroll to position [1828, 0]
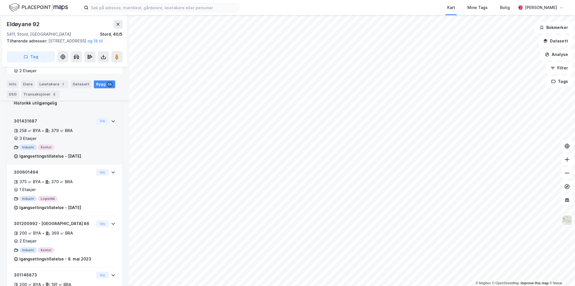
click at [30, 124] on div "301431687" at bounding box center [54, 121] width 80 height 7
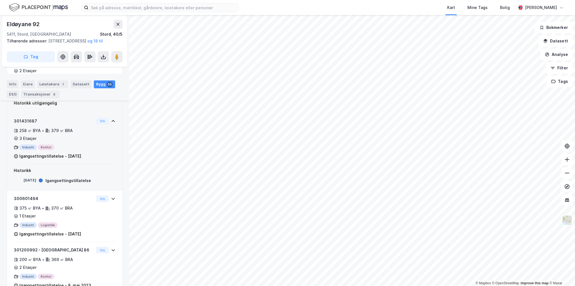
click at [27, 124] on div "301431687" at bounding box center [54, 121] width 80 height 7
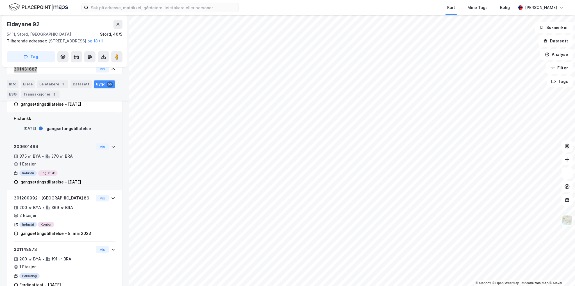
scroll to position [1884, 0]
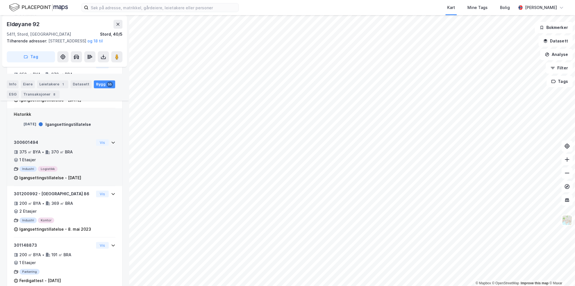
click at [25, 146] on div "300601494" at bounding box center [54, 142] width 80 height 7
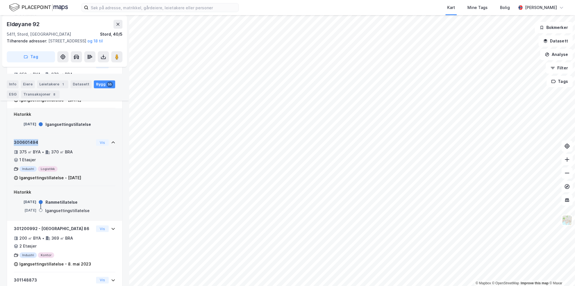
click at [25, 146] on div "300601494" at bounding box center [54, 142] width 80 height 7
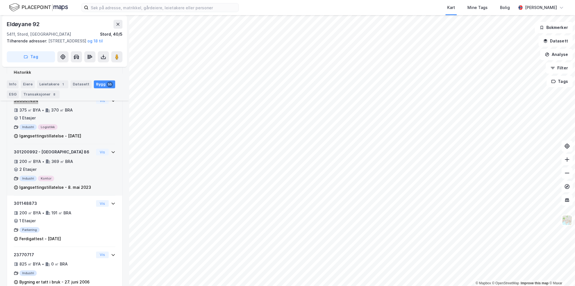
scroll to position [1940, 0]
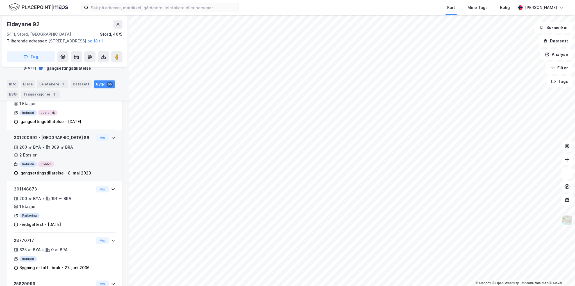
click at [31, 141] on div "301200992 - Eldøyane 86" at bounding box center [54, 137] width 80 height 7
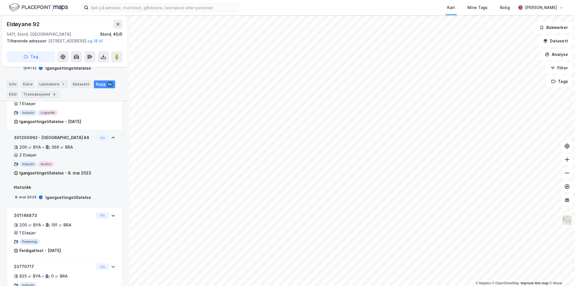
click at [30, 141] on div "301200992 - Eldøyane 86" at bounding box center [54, 137] width 80 height 7
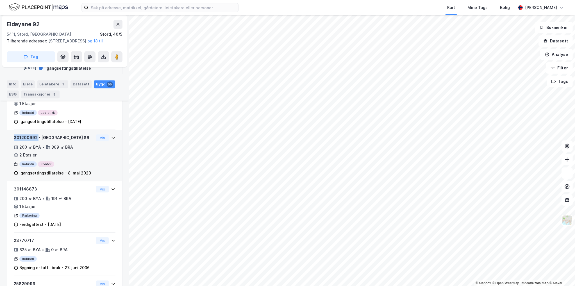
click at [30, 141] on div "301200992 - Eldøyane 86" at bounding box center [54, 137] width 80 height 7
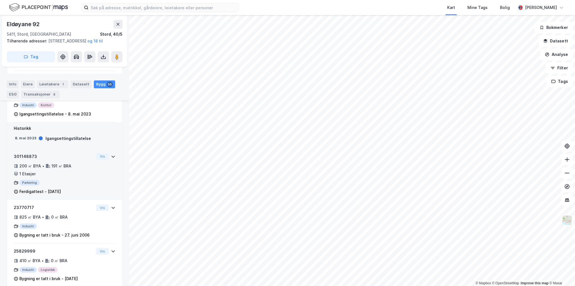
scroll to position [2025, 0]
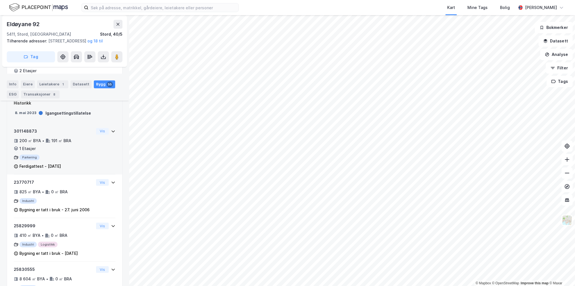
click at [31, 135] on div "301148873" at bounding box center [54, 131] width 80 height 7
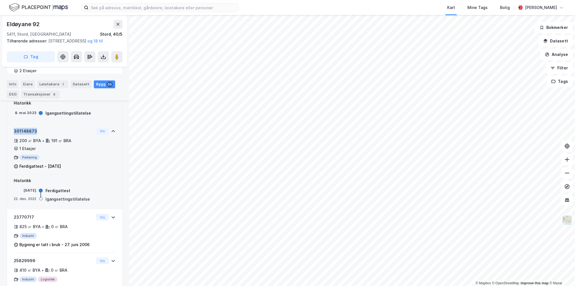
click at [31, 135] on div "301148873" at bounding box center [54, 131] width 80 height 7
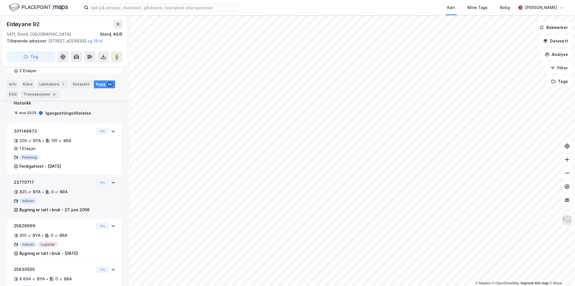
drag, startPoint x: 55, startPoint y: 220, endPoint x: 58, endPoint y: 214, distance: 7.0
click at [55, 195] on div "0 ㎡ BRA" at bounding box center [59, 191] width 17 height 7
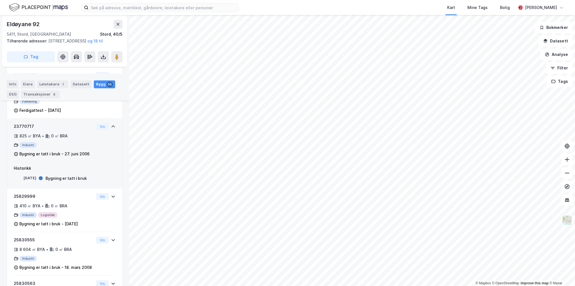
scroll to position [2081, 0]
click at [25, 130] on div "23770717" at bounding box center [54, 126] width 80 height 7
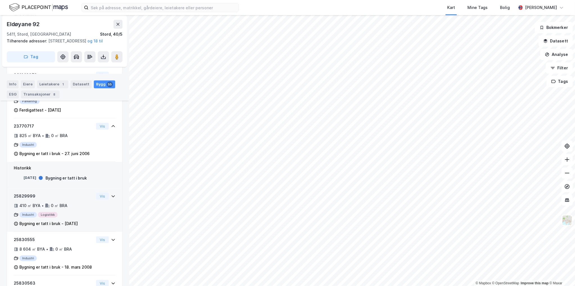
click at [49, 199] on div "25829999" at bounding box center [54, 196] width 80 height 7
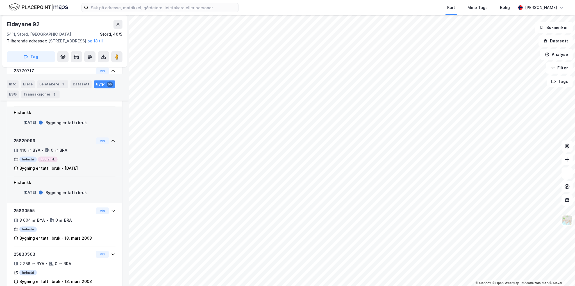
scroll to position [2137, 0]
click at [28, 143] on div "25829999" at bounding box center [54, 140] width 80 height 7
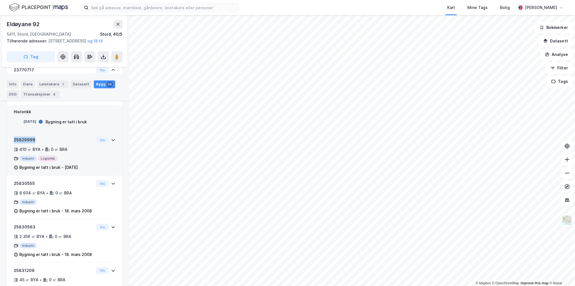
click at [28, 143] on div "25829999" at bounding box center [54, 140] width 80 height 7
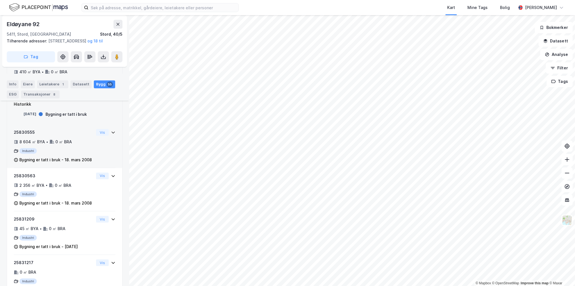
scroll to position [2221, 0]
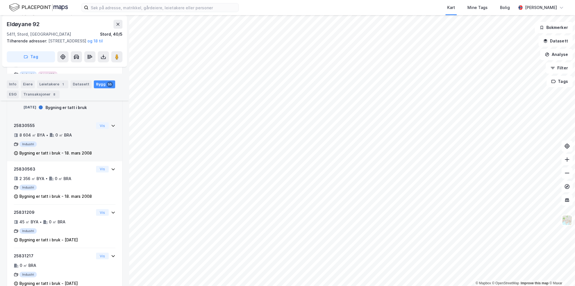
click at [27, 129] on div "25830555" at bounding box center [54, 125] width 80 height 7
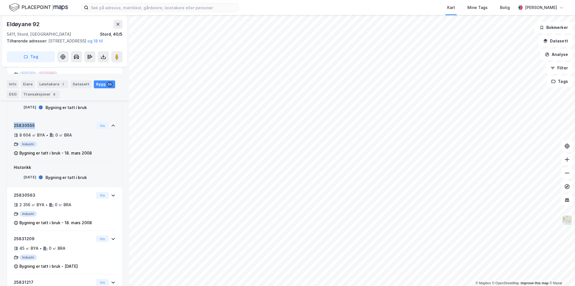
click at [27, 129] on div "25830555" at bounding box center [54, 125] width 80 height 7
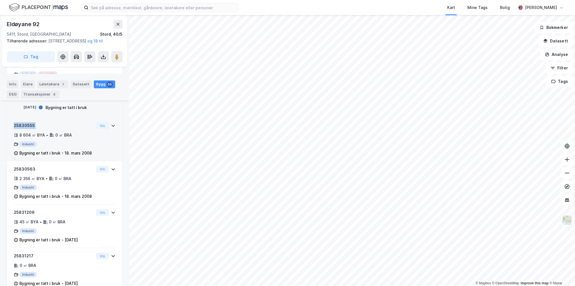
click at [27, 129] on div "25830555" at bounding box center [54, 125] width 80 height 7
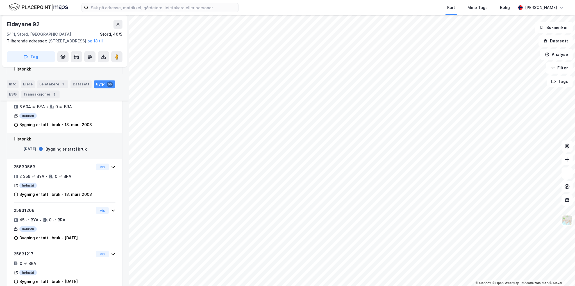
scroll to position [2277, 0]
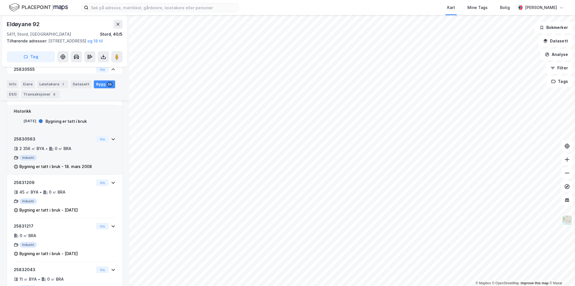
click at [19, 142] on div "25830563" at bounding box center [54, 139] width 80 height 7
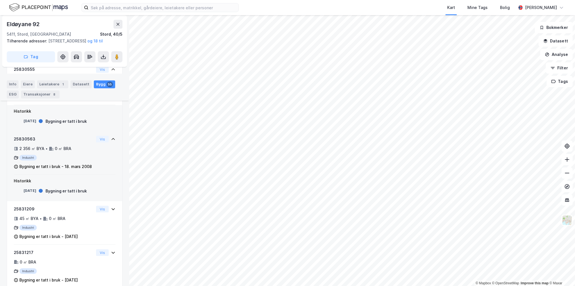
click at [24, 142] on div "25830563" at bounding box center [54, 139] width 80 height 7
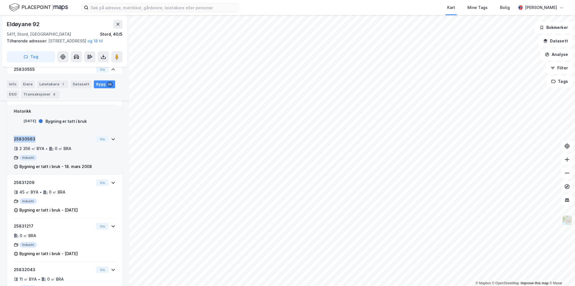
click at [24, 142] on div "25830563" at bounding box center [54, 139] width 80 height 7
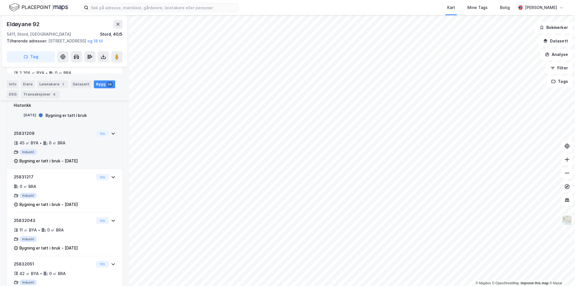
scroll to position [2362, 0]
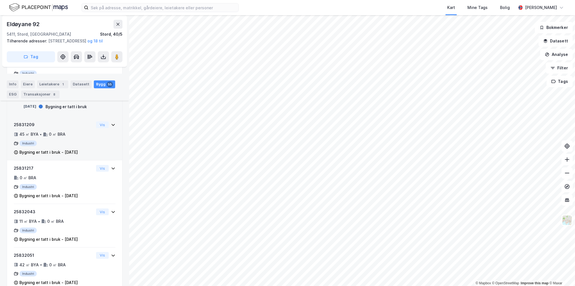
click at [29, 128] on div "25831209" at bounding box center [54, 124] width 80 height 7
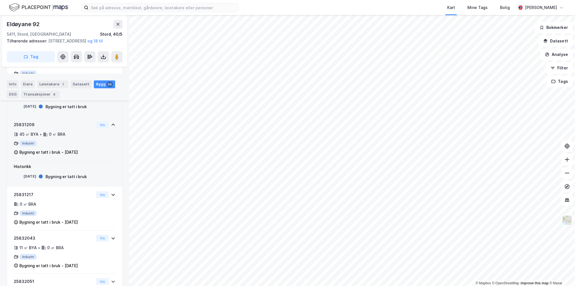
click at [28, 128] on div "25831209" at bounding box center [54, 124] width 80 height 7
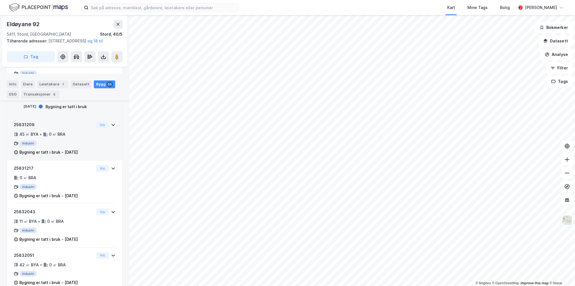
click at [27, 128] on div "25831209" at bounding box center [54, 124] width 80 height 7
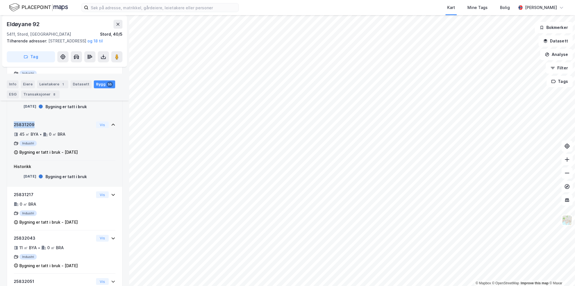
click at [27, 128] on div "25831209" at bounding box center [54, 124] width 80 height 7
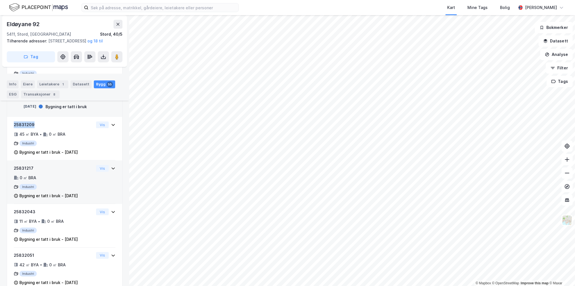
click at [26, 172] on div "25831217" at bounding box center [54, 168] width 80 height 7
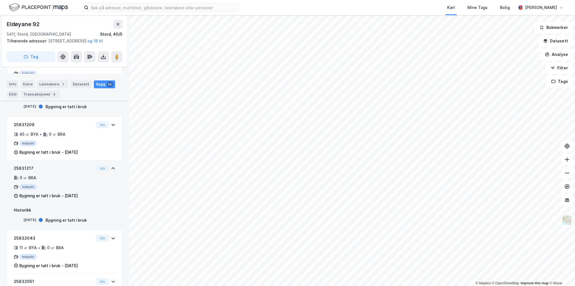
click at [26, 172] on div "25831217" at bounding box center [54, 168] width 80 height 7
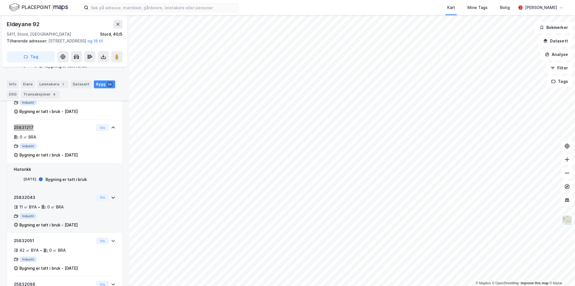
scroll to position [2418, 0]
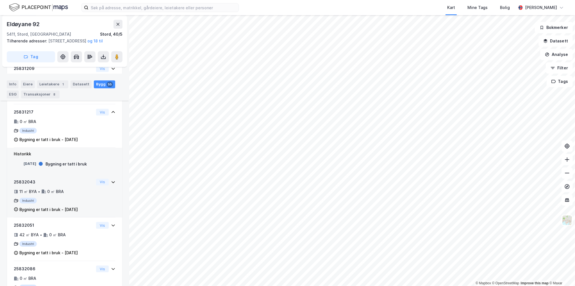
click at [25, 185] on div "25832043" at bounding box center [54, 182] width 80 height 7
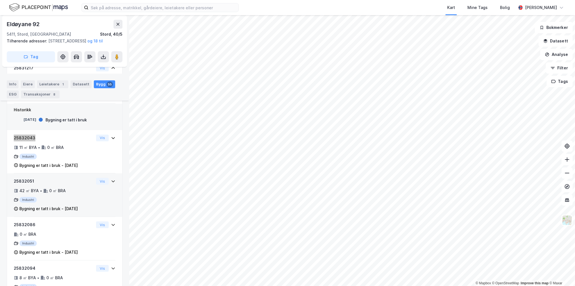
scroll to position [2474, 0]
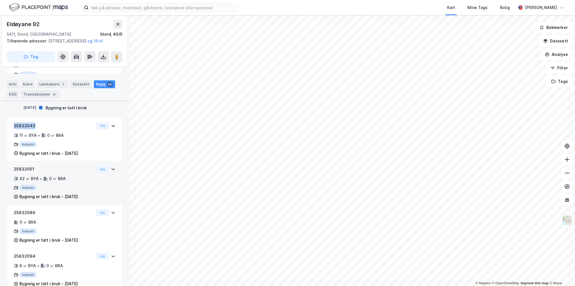
click at [26, 172] on div "25832051" at bounding box center [54, 169] width 80 height 7
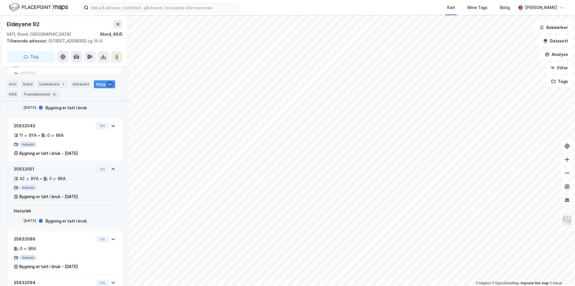
click at [26, 172] on div "25832051" at bounding box center [54, 169] width 80 height 7
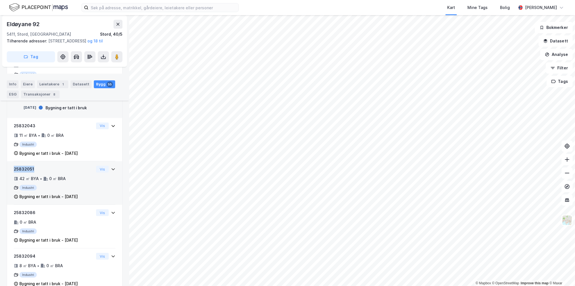
click at [26, 172] on div "25832051" at bounding box center [54, 169] width 80 height 7
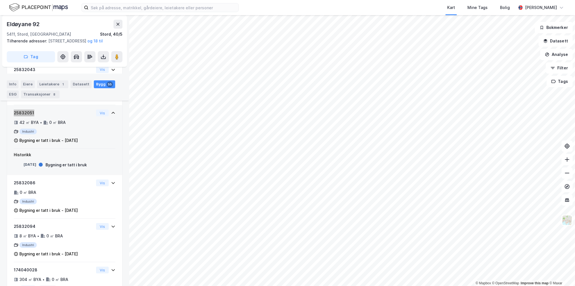
scroll to position [2558, 0]
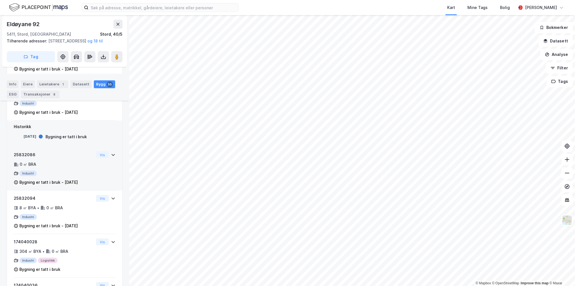
click at [28, 158] on div "25832086" at bounding box center [54, 154] width 80 height 7
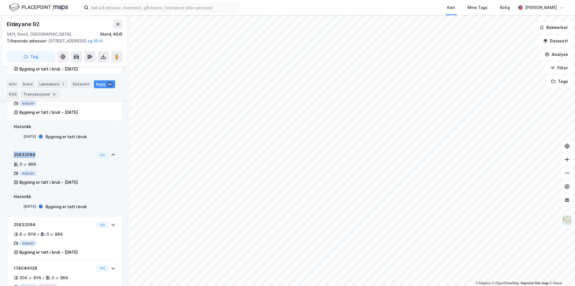
click at [28, 158] on div "25832086" at bounding box center [54, 154] width 80 height 7
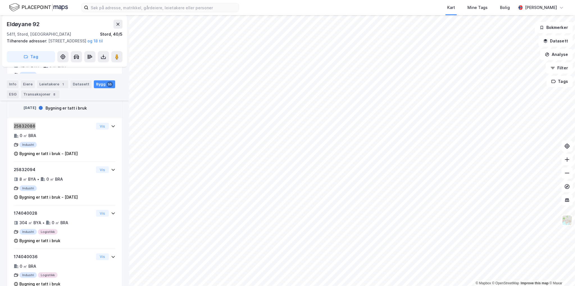
scroll to position [2586, 0]
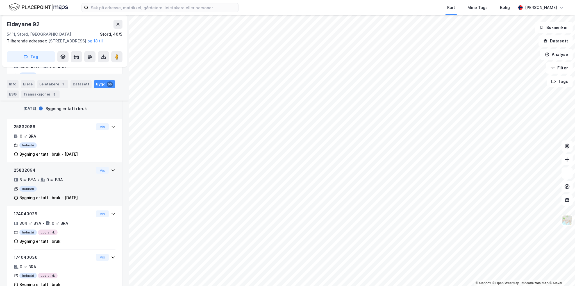
click at [30, 174] on div "25832094" at bounding box center [54, 170] width 80 height 7
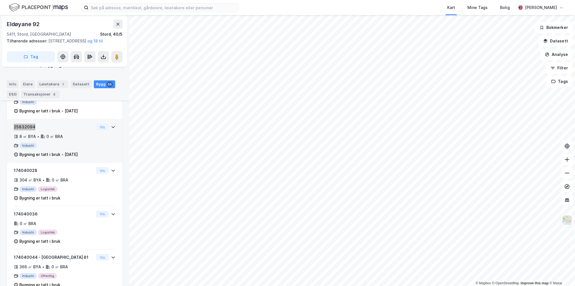
scroll to position [2643, 0]
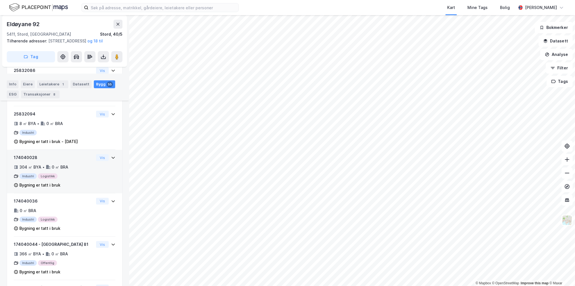
click at [32, 161] on div "174040028" at bounding box center [54, 157] width 80 height 7
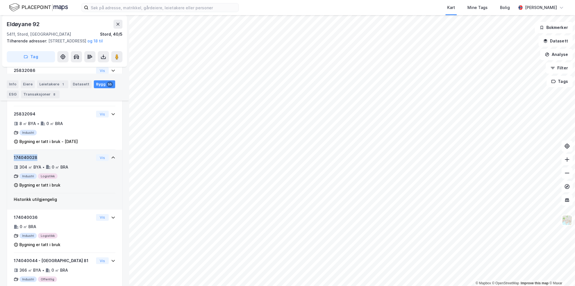
click at [32, 161] on div "174040028" at bounding box center [54, 157] width 80 height 7
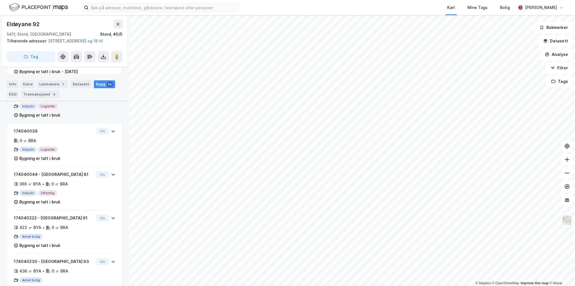
scroll to position [2727, 0]
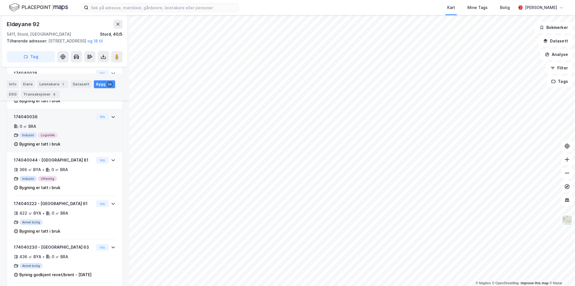
click at [28, 120] on div "174040036" at bounding box center [54, 116] width 80 height 7
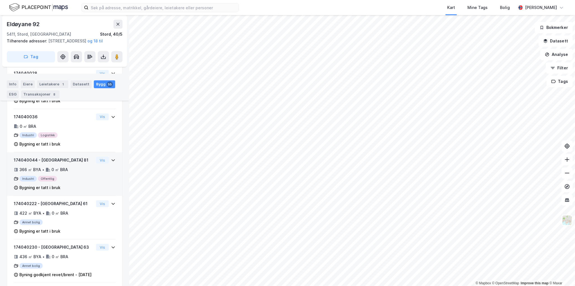
click at [27, 163] on div "174040044 - Eldøyane 81" at bounding box center [54, 160] width 80 height 7
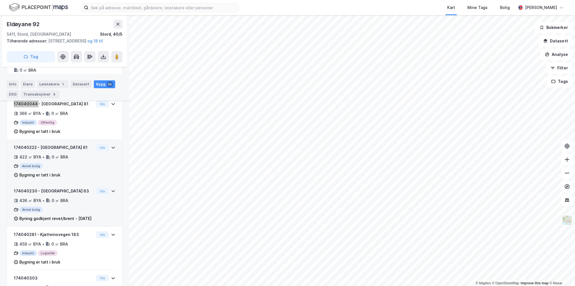
scroll to position [2811, 0]
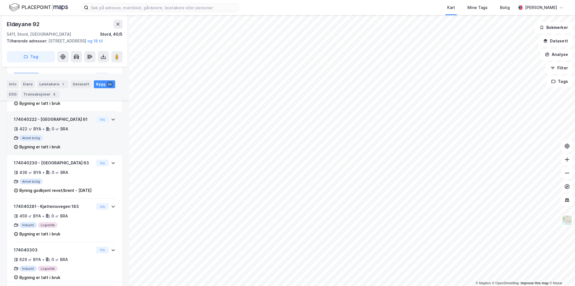
click at [27, 123] on div "174040222 - Eldøyane 61" at bounding box center [54, 119] width 80 height 7
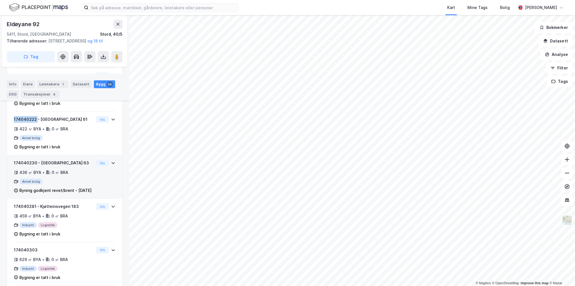
click at [20, 166] on div "174040230 - Eldøyane 63" at bounding box center [54, 163] width 80 height 7
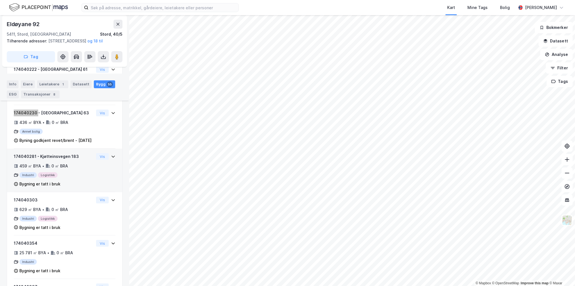
scroll to position [2867, 0]
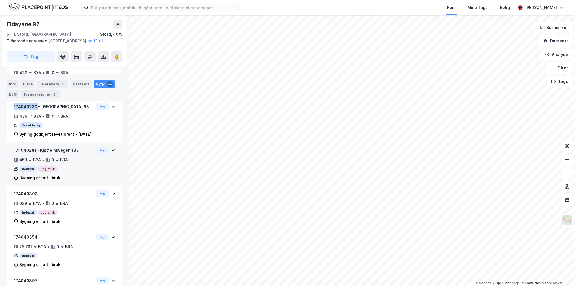
click at [27, 154] on div "174040281 - Kjøtteinsvegen 183" at bounding box center [54, 150] width 80 height 7
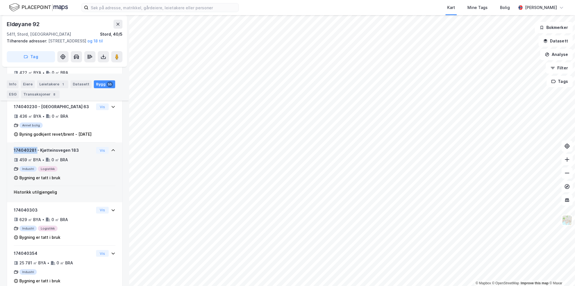
click at [27, 154] on div "174040281 - Kjøtteinsvegen 183" at bounding box center [54, 150] width 80 height 7
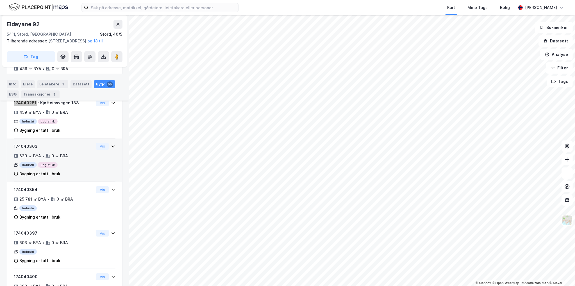
scroll to position [2924, 0]
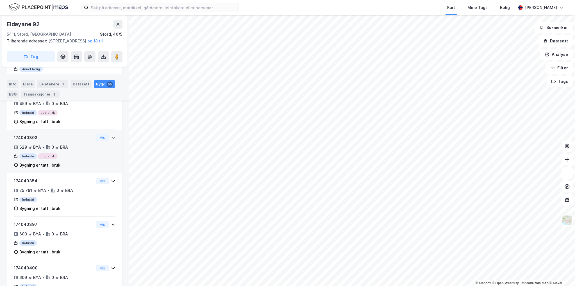
click at [26, 141] on div "174040303" at bounding box center [54, 137] width 80 height 7
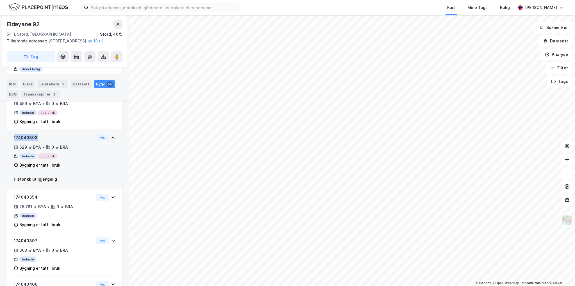
click at [26, 141] on div "174040303" at bounding box center [54, 137] width 80 height 7
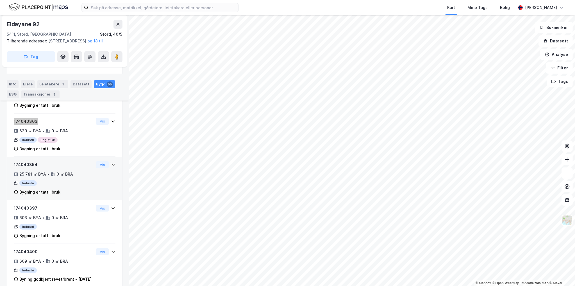
scroll to position [2952, 0]
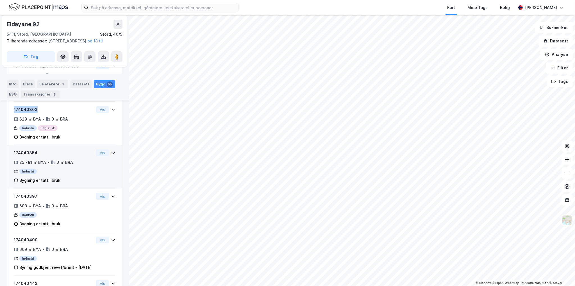
click at [26, 156] on div "174040354" at bounding box center [54, 152] width 80 height 7
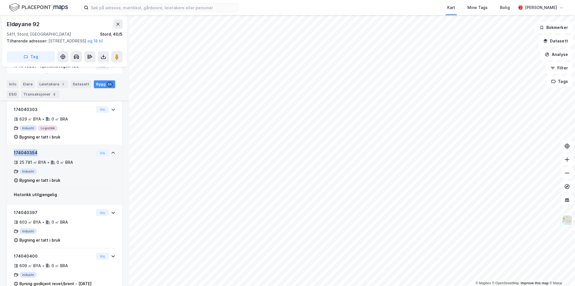
click at [26, 156] on div "174040354" at bounding box center [54, 152] width 80 height 7
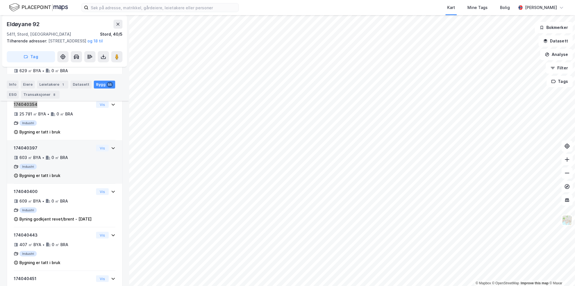
scroll to position [3008, 0]
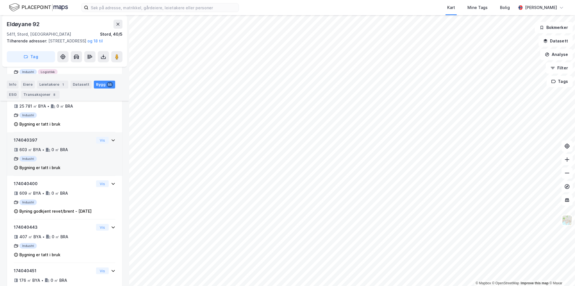
click at [22, 144] on div "174040397" at bounding box center [54, 140] width 80 height 7
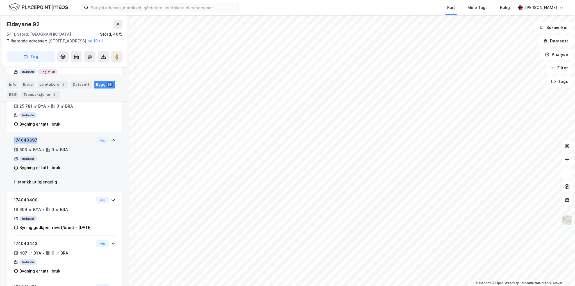
click at [22, 144] on div "174040397" at bounding box center [54, 140] width 80 height 7
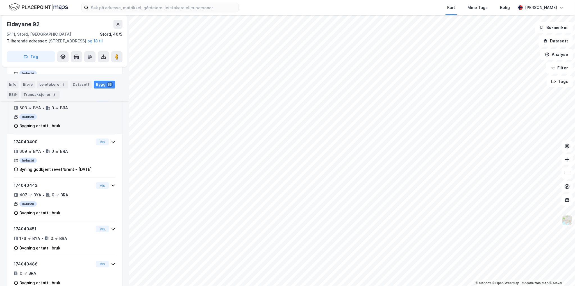
scroll to position [3092, 0]
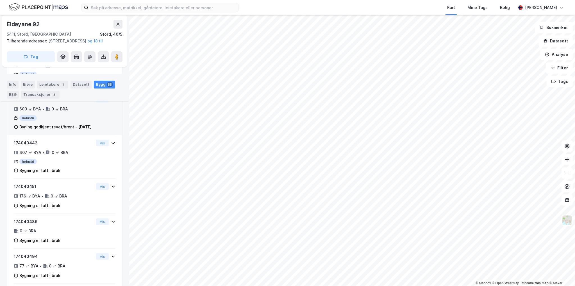
click at [30, 103] on div "174040400" at bounding box center [54, 99] width 80 height 7
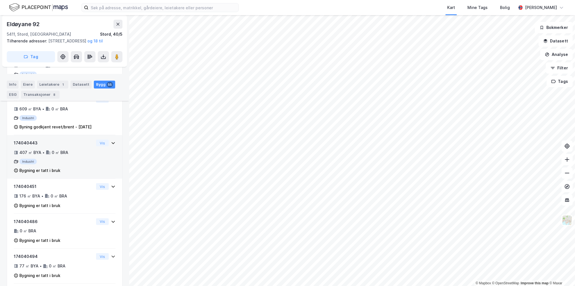
click at [27, 146] on div "174040443" at bounding box center [54, 143] width 80 height 7
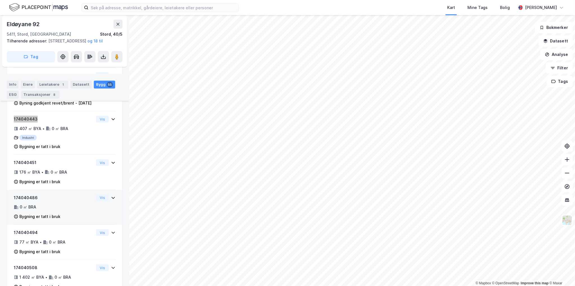
scroll to position [3176, 0]
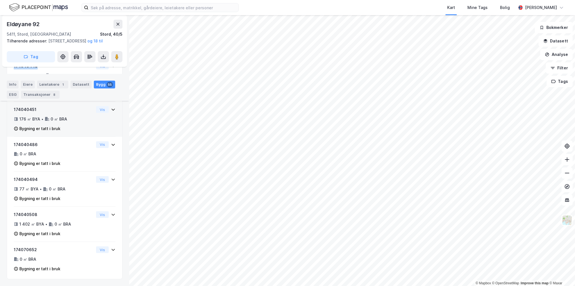
click at [29, 113] on div "174040451" at bounding box center [54, 109] width 80 height 7
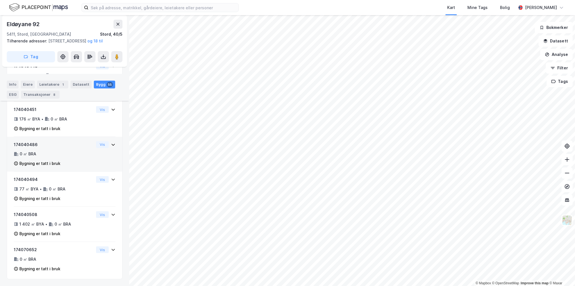
click at [31, 148] on div "174040486" at bounding box center [54, 144] width 80 height 7
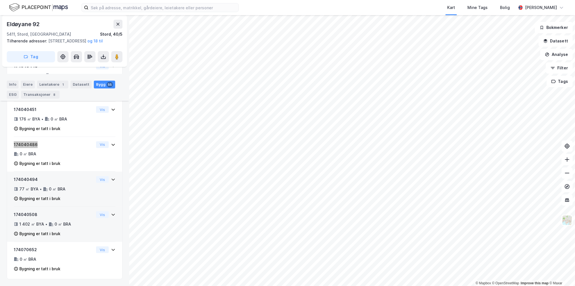
scroll to position [3213, 0]
click at [30, 180] on div "174040494" at bounding box center [54, 179] width 80 height 7
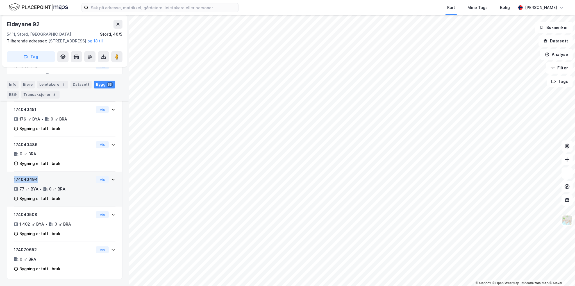
click at [30, 180] on div "174040494" at bounding box center [54, 179] width 80 height 7
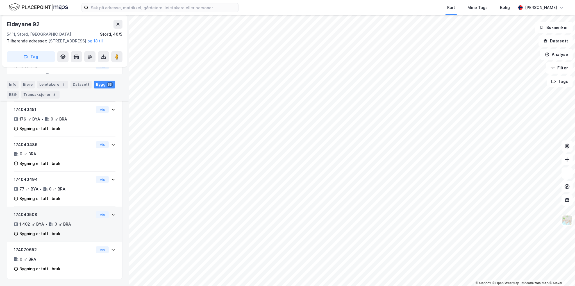
click at [28, 212] on div "174040508" at bounding box center [54, 214] width 80 height 7
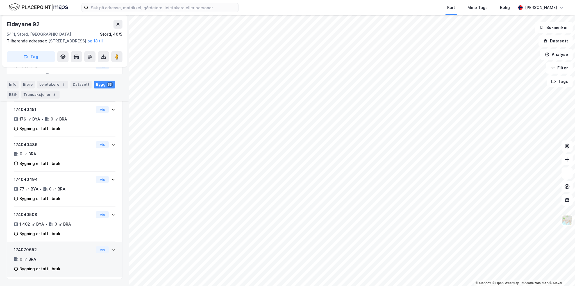
click at [28, 250] on div "174070652" at bounding box center [54, 249] width 80 height 7
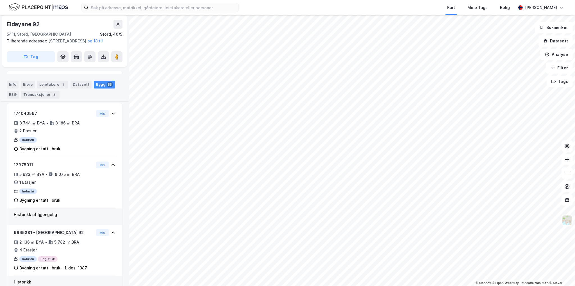
scroll to position [0, 0]
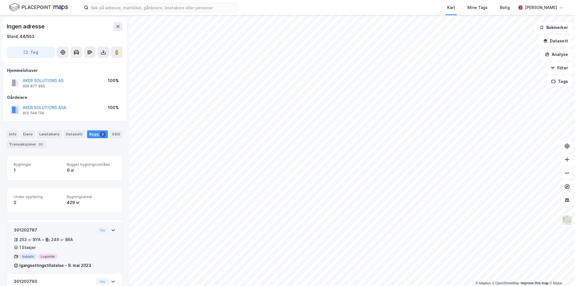
click at [27, 228] on div "301202797" at bounding box center [54, 230] width 80 height 7
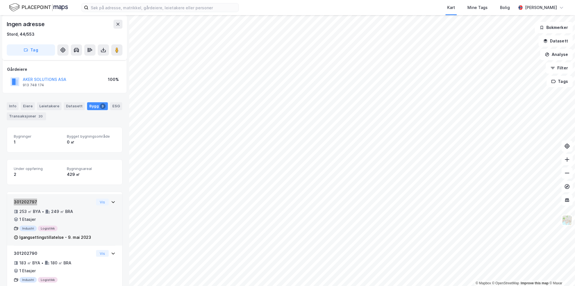
scroll to position [56, 0]
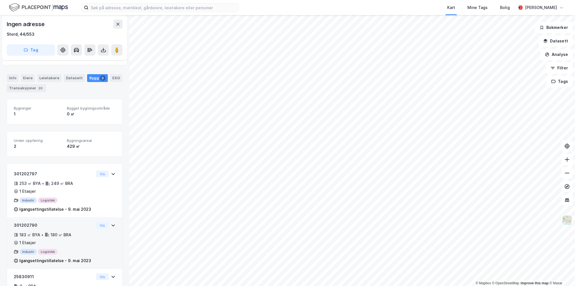
click at [25, 223] on div "301202790" at bounding box center [54, 225] width 80 height 7
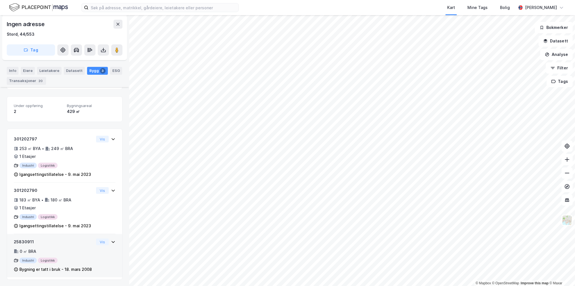
click at [22, 240] on div "25830911" at bounding box center [54, 242] width 80 height 7
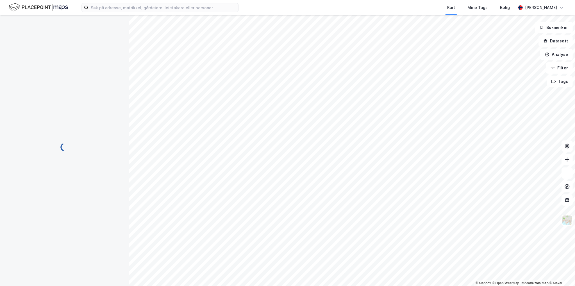
scroll to position [28, 0]
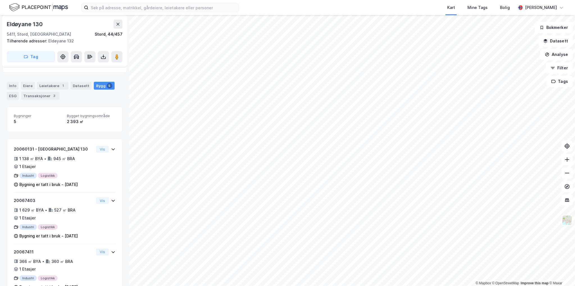
scroll to position [28, 0]
click at [22, 83] on div "Eiere" at bounding box center [28, 86] width 14 height 8
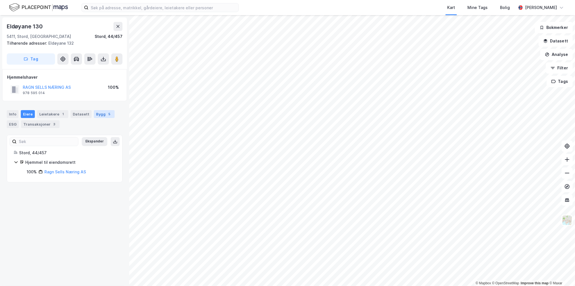
click at [100, 113] on div "Bygg 5" at bounding box center [104, 114] width 21 height 8
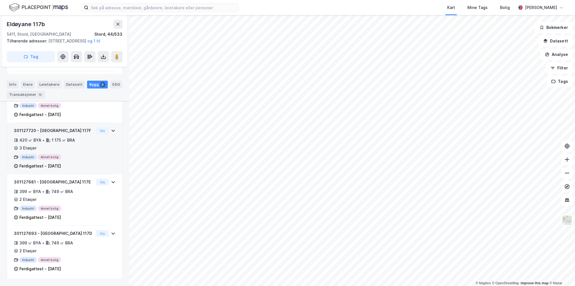
scroll to position [182, 0]
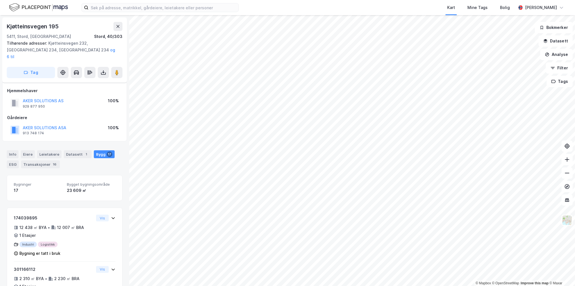
scroll to position [182, 0]
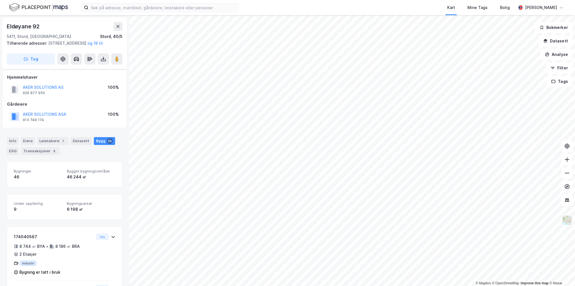
scroll to position [182, 0]
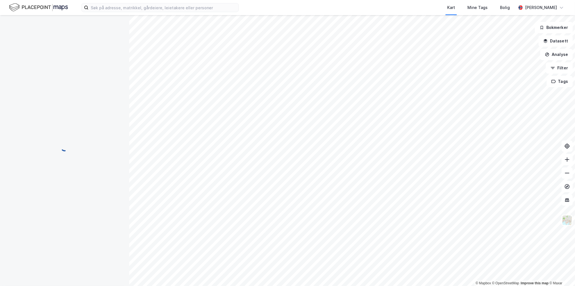
scroll to position [34, 0]
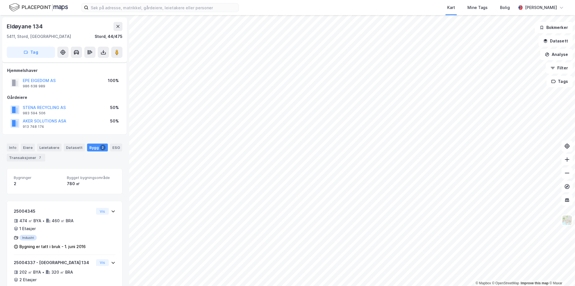
scroll to position [28, 0]
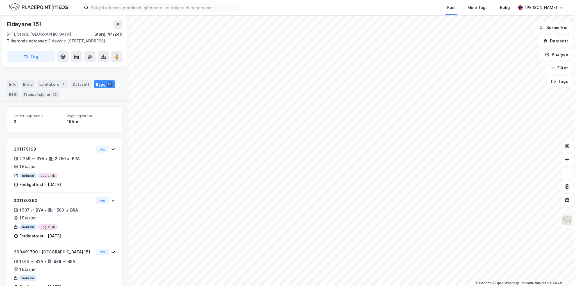
scroll to position [113, 0]
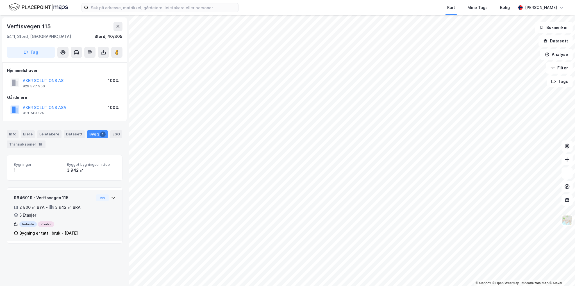
click at [57, 196] on div "9646019 - Verftsvegen 115" at bounding box center [54, 197] width 80 height 7
click at [24, 196] on div "9646019 - Verftsvegen 115" at bounding box center [54, 197] width 80 height 7
click at [26, 197] on div "9646019 - Verftsvegen 115" at bounding box center [54, 197] width 80 height 7
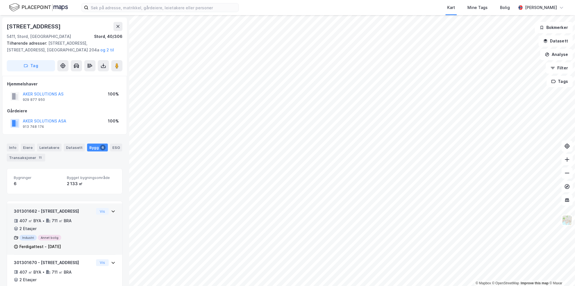
click at [28, 210] on div "301301662 - Kjøtteinsvegen 204" at bounding box center [54, 211] width 80 height 7
click at [25, 210] on div "301301662 - Kjøtteinsvegen 204" at bounding box center [54, 211] width 80 height 7
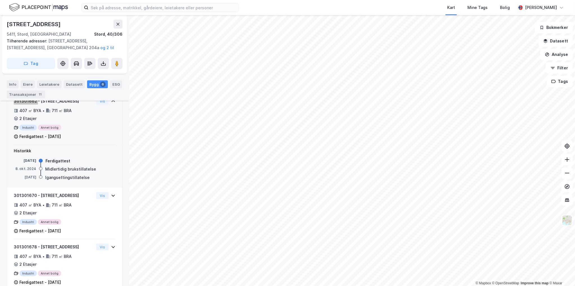
scroll to position [112, 0]
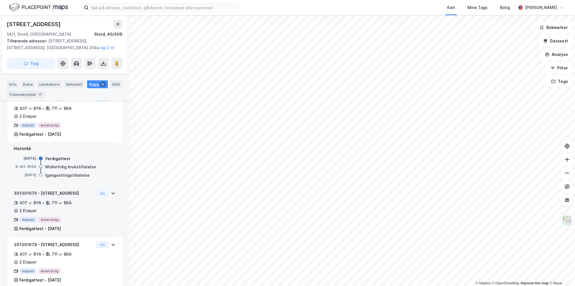
click at [28, 194] on div "301301670 - Kjøtteinsvegen 202" at bounding box center [54, 193] width 80 height 7
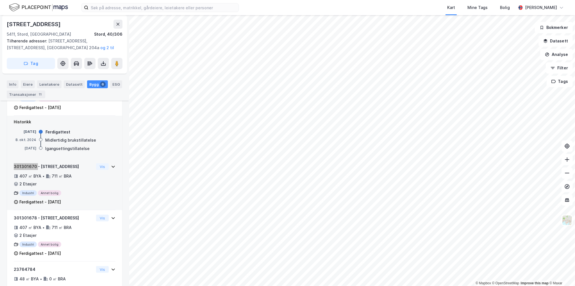
scroll to position [139, 0]
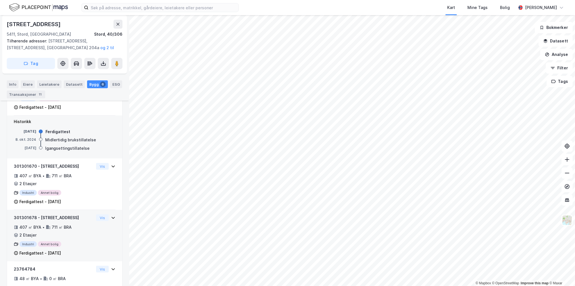
click at [29, 217] on div "301301678 - Kjøtteinsvegen 200" at bounding box center [54, 217] width 80 height 7
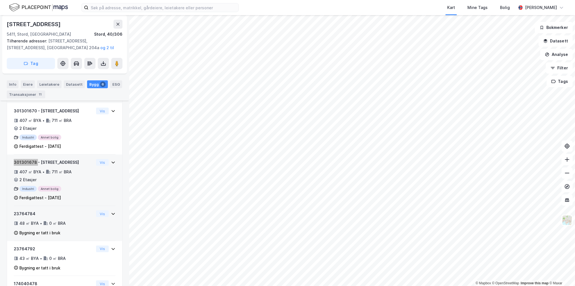
scroll to position [196, 0]
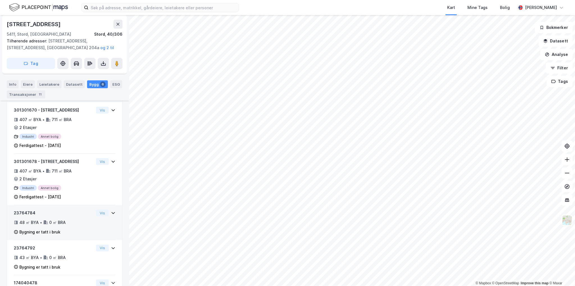
click at [22, 213] on div "23764784" at bounding box center [54, 213] width 80 height 7
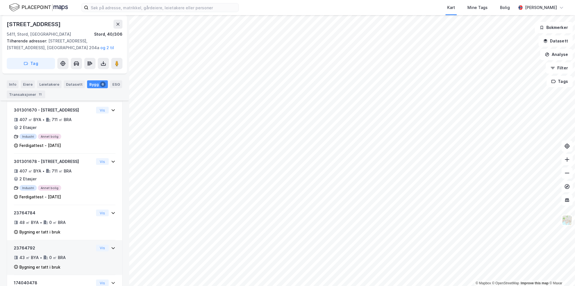
click at [24, 249] on div "23764792" at bounding box center [54, 248] width 80 height 7
click at [25, 247] on div "23764792" at bounding box center [54, 248] width 80 height 7
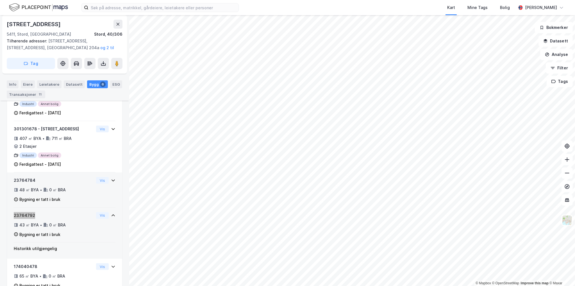
scroll to position [244, 0]
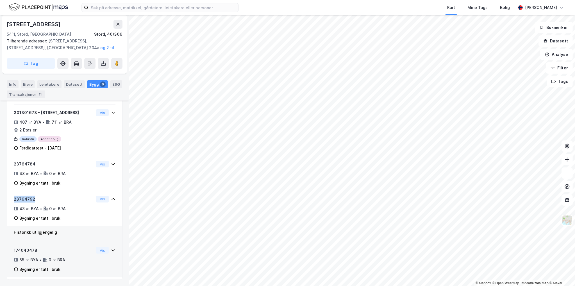
click at [26, 247] on div "174040478" at bounding box center [54, 250] width 80 height 7
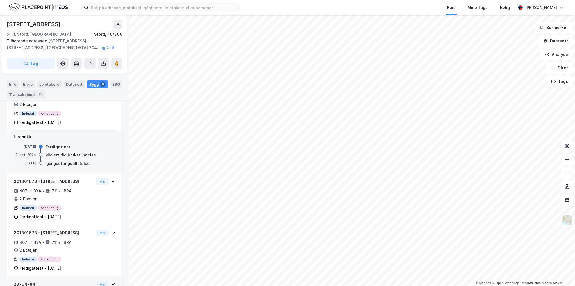
scroll to position [0, 0]
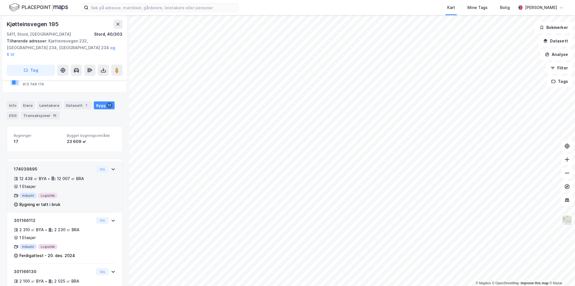
scroll to position [56, 0]
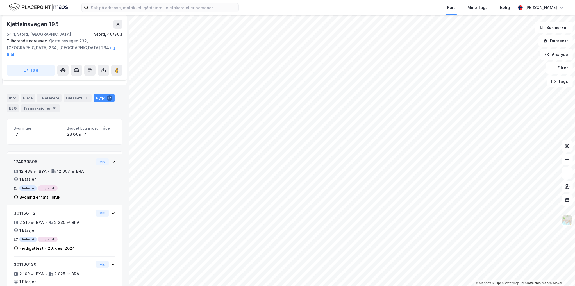
click at [28, 168] on div "12 438 ㎡ BYA" at bounding box center [32, 171] width 27 height 7
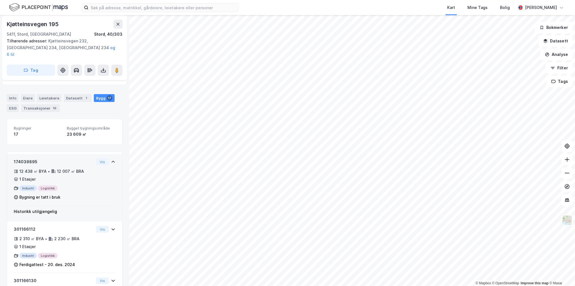
click at [22, 158] on div "174039895" at bounding box center [54, 161] width 80 height 7
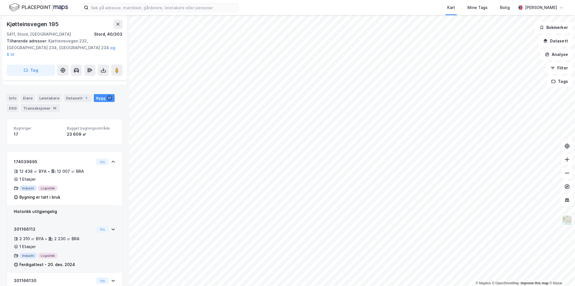
click at [22, 226] on div "301166112" at bounding box center [54, 229] width 80 height 7
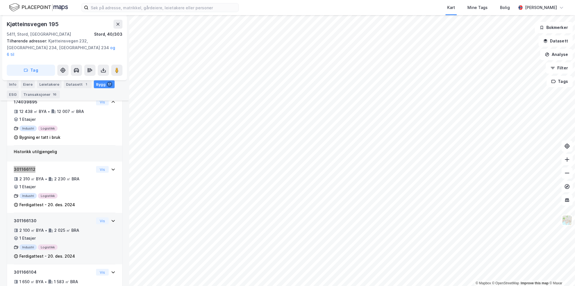
scroll to position [140, 0]
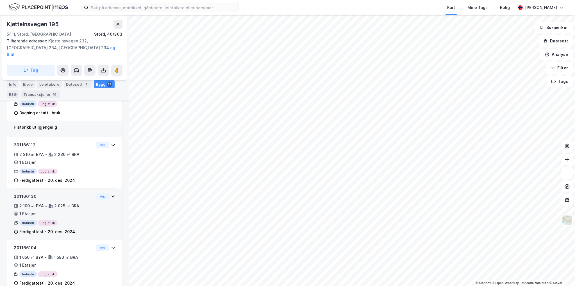
click at [27, 193] on div "301166130" at bounding box center [54, 196] width 80 height 7
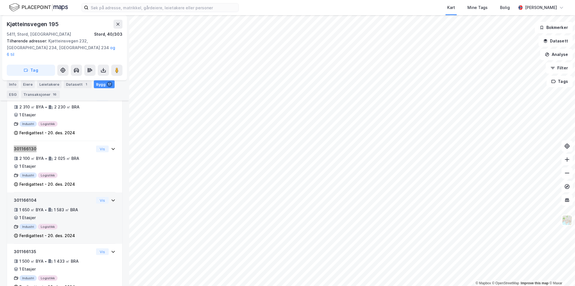
scroll to position [197, 0]
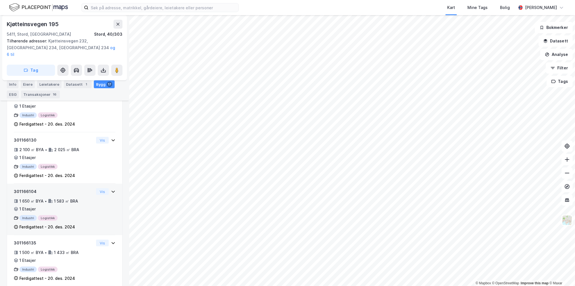
click at [27, 188] on div "301166104" at bounding box center [54, 191] width 80 height 7
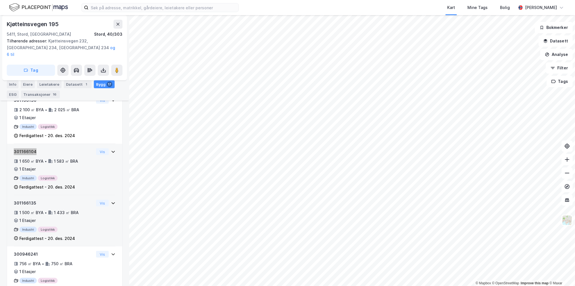
scroll to position [253, 0]
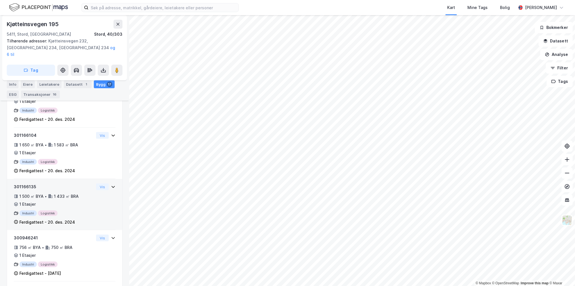
click at [28, 183] on div "301166135" at bounding box center [54, 186] width 80 height 7
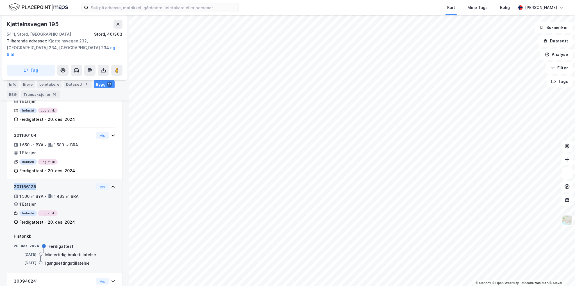
click at [28, 183] on div "301166135" at bounding box center [54, 186] width 80 height 7
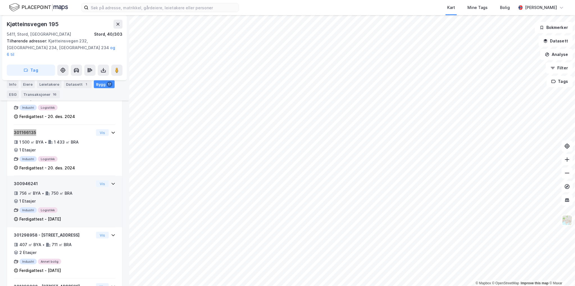
scroll to position [309, 0]
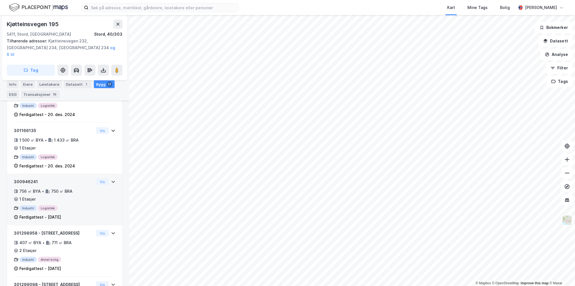
click at [29, 178] on div "300946241" at bounding box center [54, 181] width 80 height 7
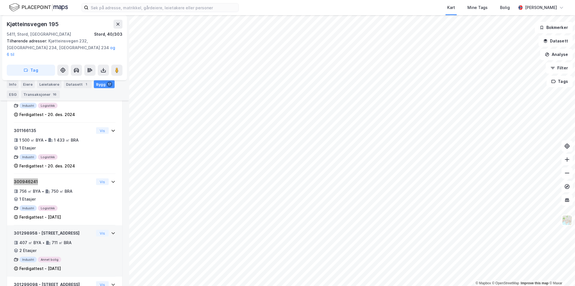
scroll to position [337, 0]
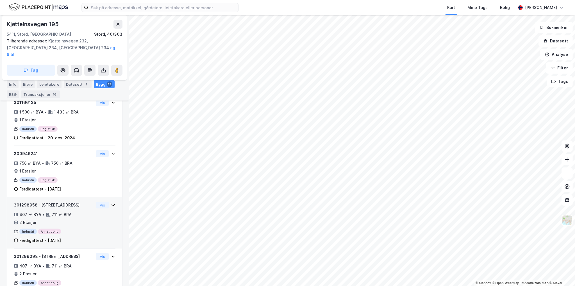
click at [25, 202] on div "301298958 - Kjøtteinsvegen 232" at bounding box center [54, 205] width 80 height 7
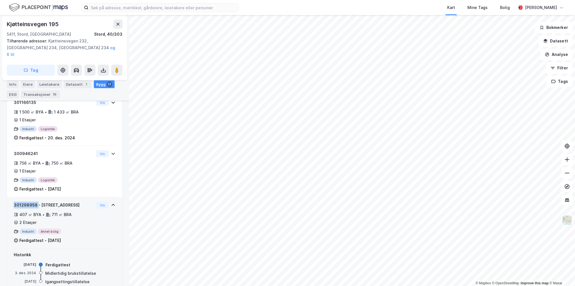
click at [25, 202] on div "301298958 - Kjøtteinsvegen 232" at bounding box center [54, 205] width 80 height 7
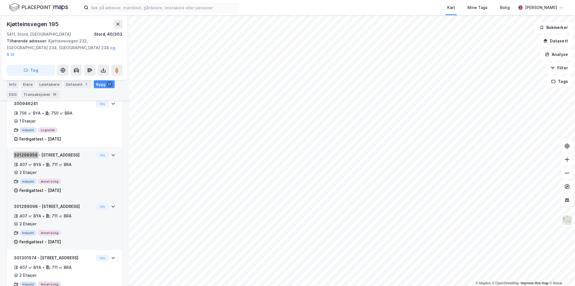
scroll to position [393, 0]
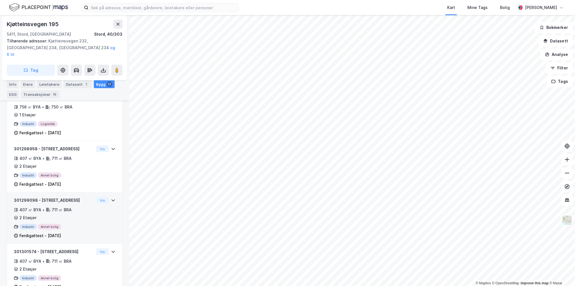
click at [27, 197] on div "301299098 - Kjøtteinsvegen 234" at bounding box center [54, 200] width 80 height 7
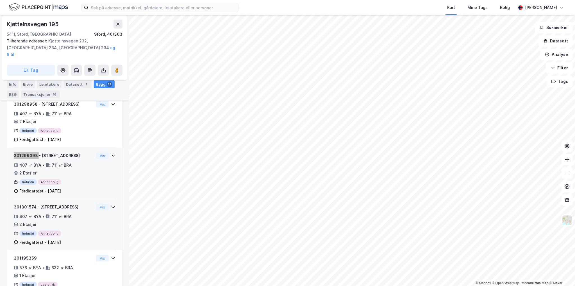
scroll to position [449, 0]
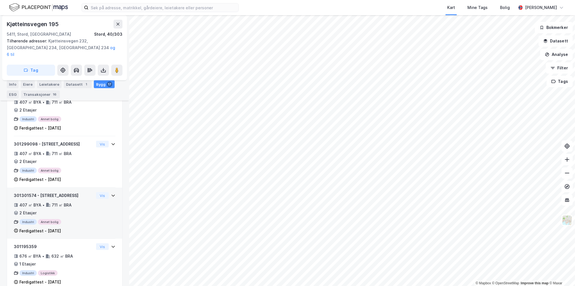
click at [28, 192] on div "301301574 - Kjøtteinsvegen 195" at bounding box center [54, 195] width 80 height 7
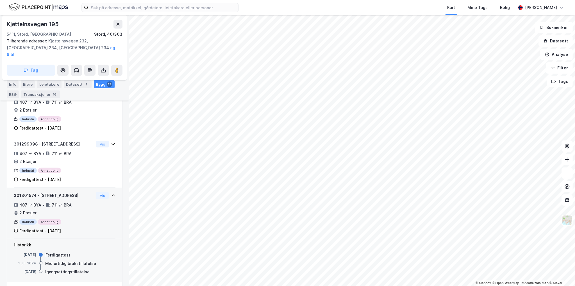
click at [28, 192] on div "301301574 - Kjøtteinsvegen 195" at bounding box center [54, 195] width 80 height 7
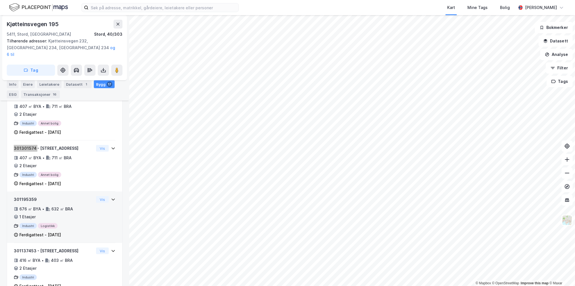
scroll to position [506, 0]
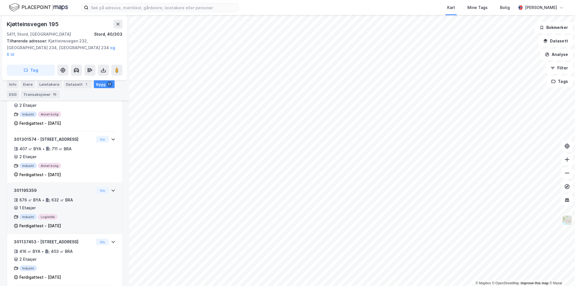
click at [27, 187] on div "301195359" at bounding box center [54, 190] width 80 height 7
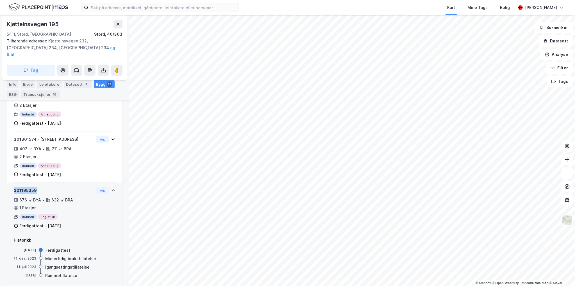
click at [27, 187] on div "301195359" at bounding box center [54, 190] width 80 height 7
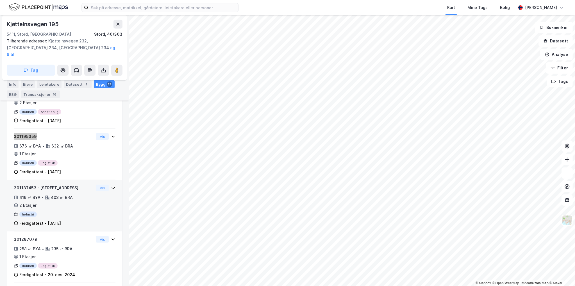
scroll to position [562, 0]
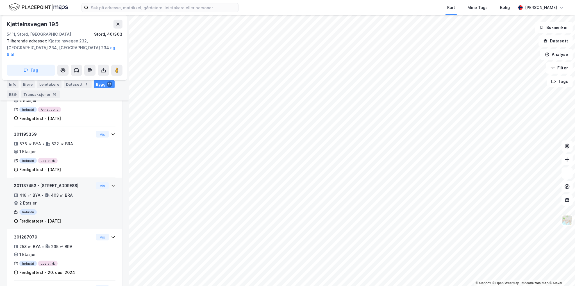
click at [29, 182] on div "301137453 - Kjøtteinsvegen 244" at bounding box center [54, 185] width 80 height 7
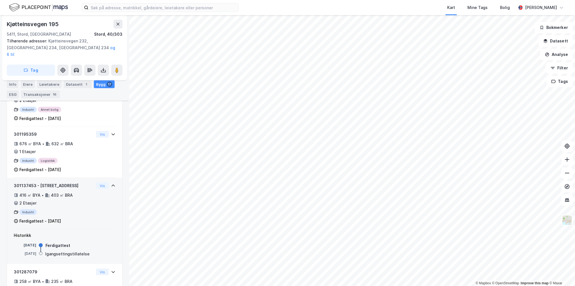
click at [29, 182] on div "301137453 - Kjøtteinsvegen 244" at bounding box center [54, 185] width 80 height 7
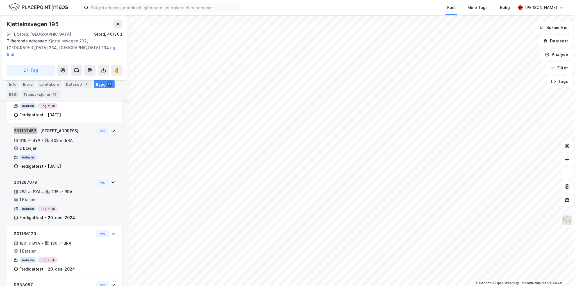
scroll to position [618, 0]
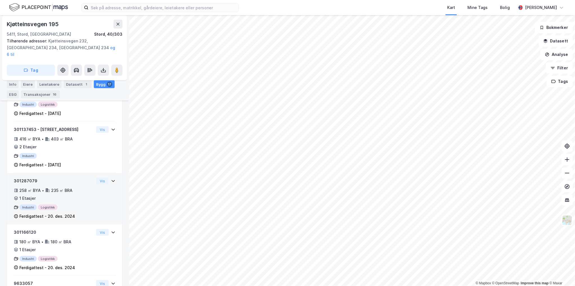
click at [30, 178] on div "301287079" at bounding box center [54, 181] width 80 height 7
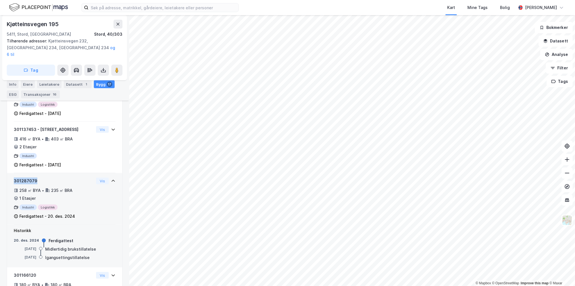
click at [30, 178] on div "301287079" at bounding box center [54, 181] width 80 height 7
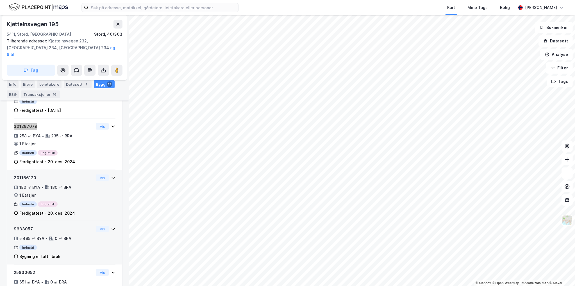
scroll to position [674, 0]
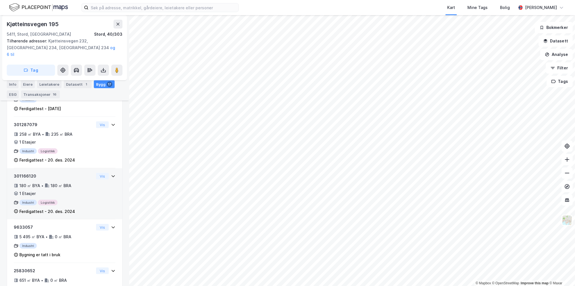
click at [28, 173] on div "301166120" at bounding box center [54, 176] width 80 height 7
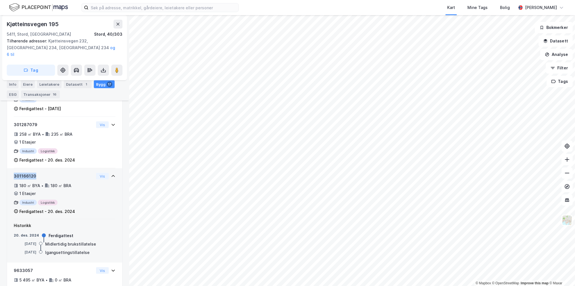
click at [28, 173] on div "301166120" at bounding box center [54, 176] width 80 height 7
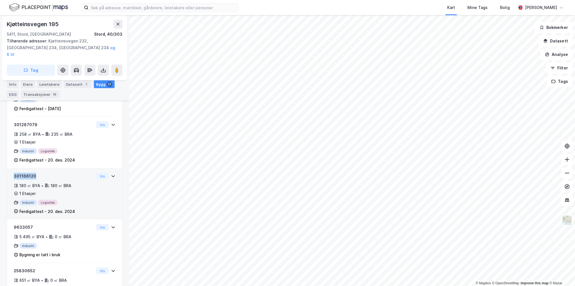
click at [28, 173] on div "301166120" at bounding box center [54, 176] width 80 height 7
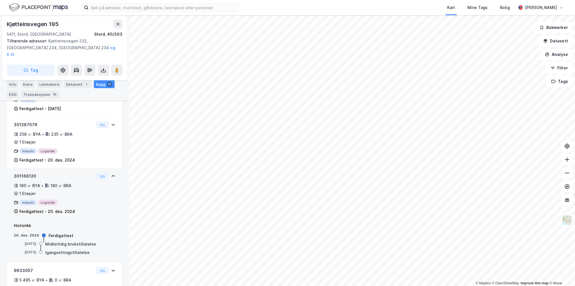
click at [28, 173] on div "301166120" at bounding box center [54, 176] width 80 height 7
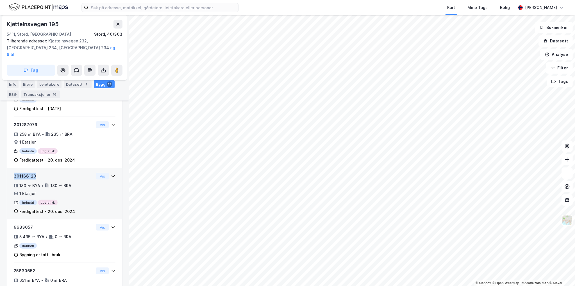
click at [28, 173] on div "301166120" at bounding box center [54, 176] width 80 height 7
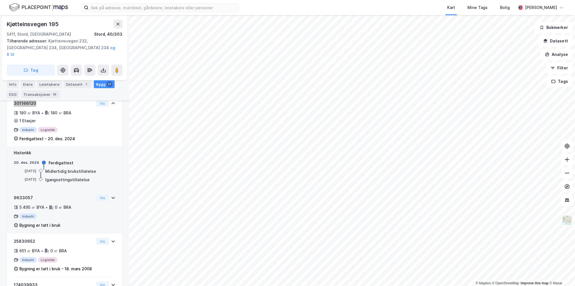
scroll to position [758, 0]
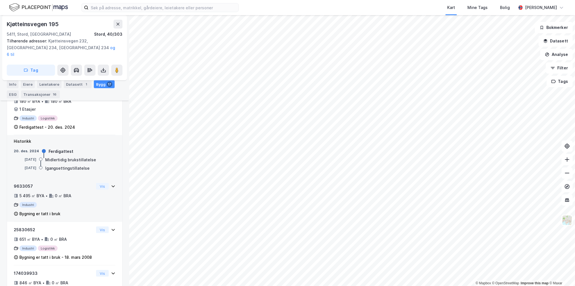
click at [24, 183] on div "9633057" at bounding box center [54, 186] width 80 height 7
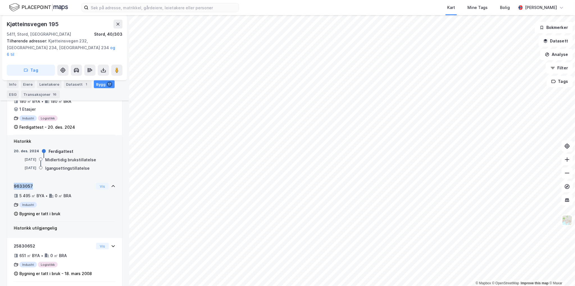
click at [24, 183] on div "9633057" at bounding box center [54, 186] width 80 height 7
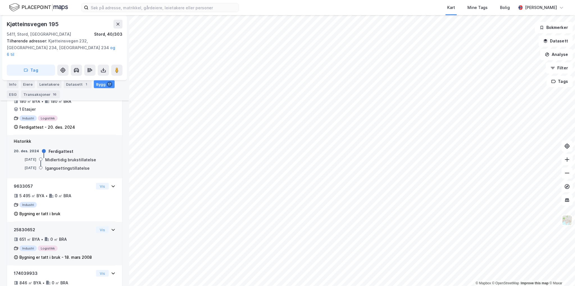
click at [28, 226] on div "25830652" at bounding box center [54, 229] width 80 height 7
click at [27, 226] on div "25830652" at bounding box center [54, 229] width 80 height 7
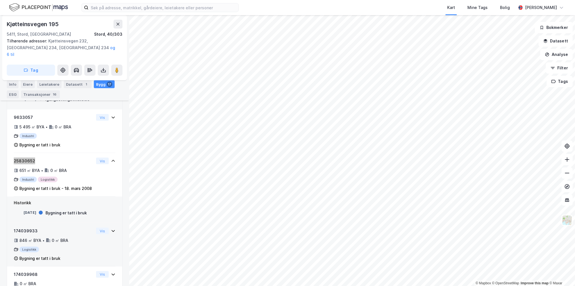
scroll to position [843, 0]
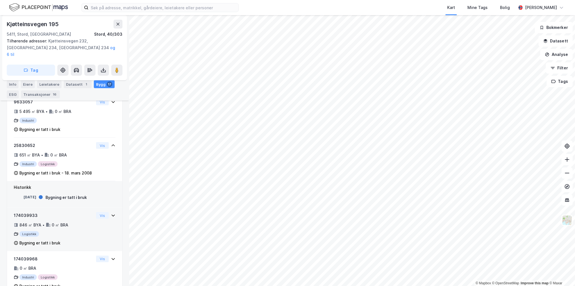
click at [28, 212] on div "174039933" at bounding box center [54, 215] width 80 height 7
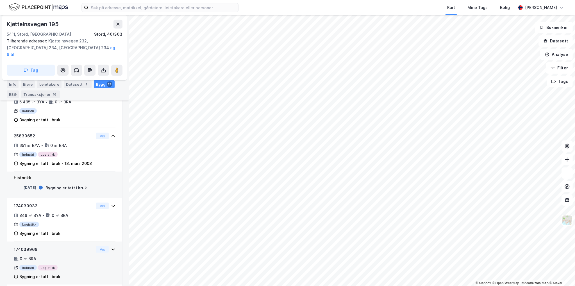
click at [27, 246] on div "174039968" at bounding box center [54, 249] width 80 height 7
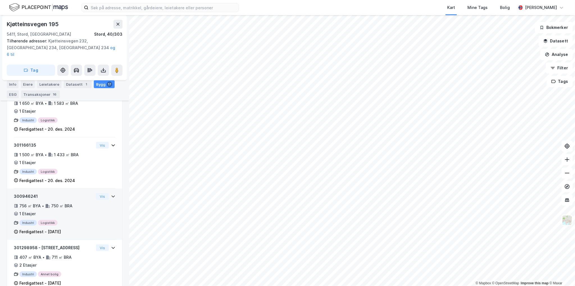
scroll to position [309, 0]
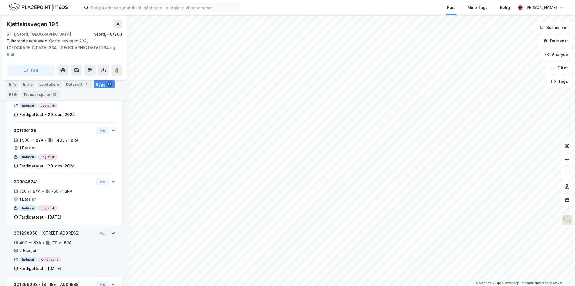
click at [69, 230] on div "301298958 - Kjøtteinsvegen 232" at bounding box center [54, 233] width 80 height 7
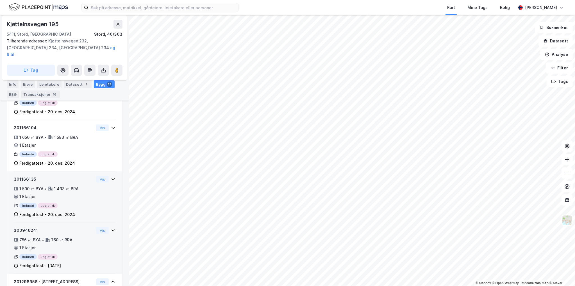
scroll to position [365, 0]
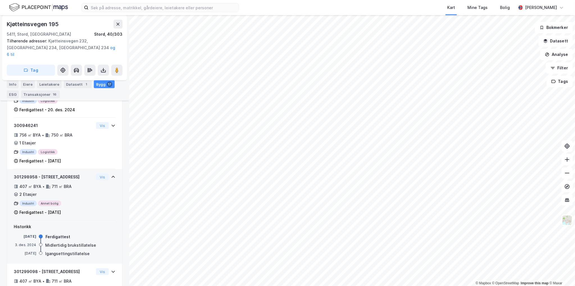
click at [64, 186] on div "407 ㎡ BYA • 711 ㎡ BRA • 2 Etasjer" at bounding box center [54, 190] width 80 height 15
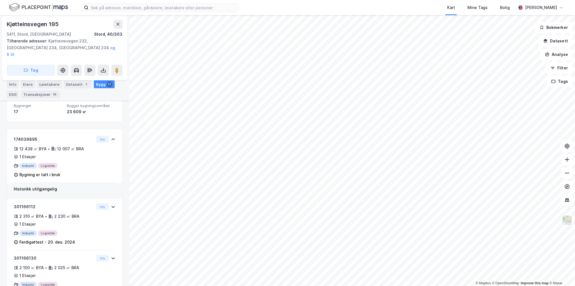
scroll to position [78, 0]
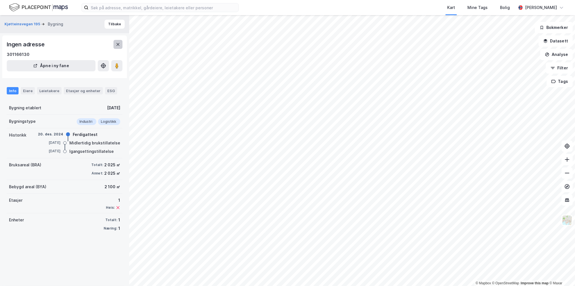
click at [116, 44] on icon at bounding box center [118, 44] width 4 height 4
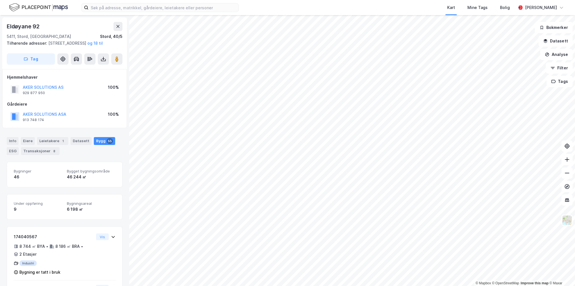
scroll to position [78, 0]
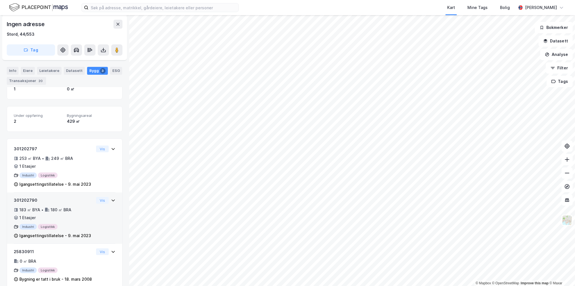
scroll to position [91, 0]
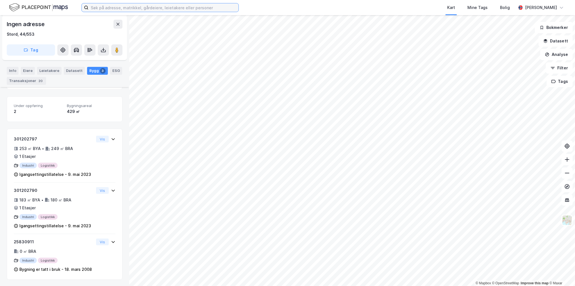
click at [169, 11] on input at bounding box center [163, 7] width 150 height 8
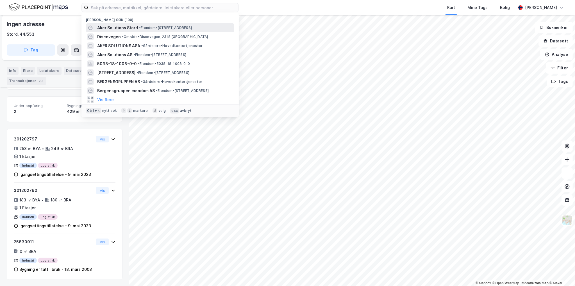
click at [156, 29] on span "• Eiendom • Eldøyane 59, 5411 Stord" at bounding box center [165, 28] width 53 height 4
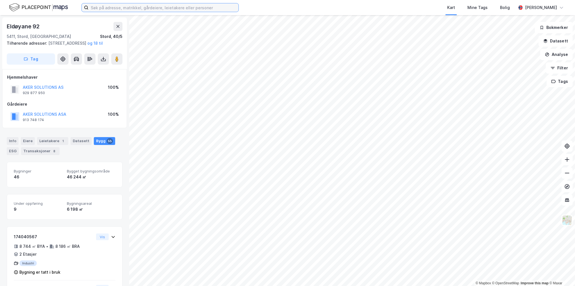
click at [188, 5] on input at bounding box center [163, 7] width 150 height 8
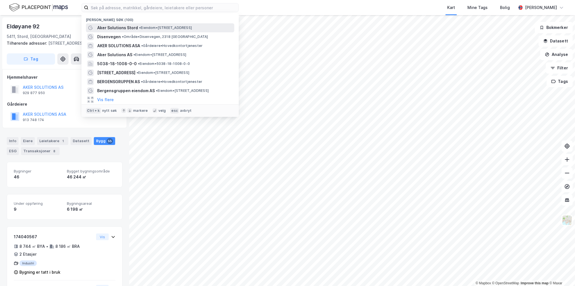
click at [157, 31] on div "Aker Solutions Stord • Eiendom • Eldøyane 59, 5411 Stord" at bounding box center [165, 27] width 136 height 7
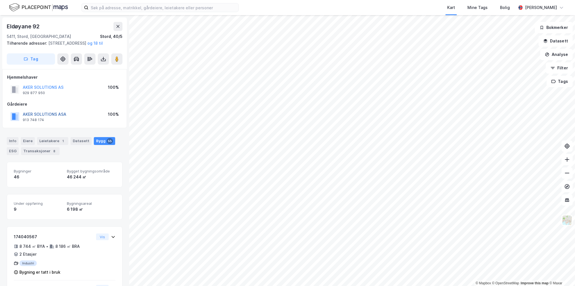
click at [0, 0] on button "AKER SOLUTIONS ASA" at bounding box center [0, 0] width 0 height 0
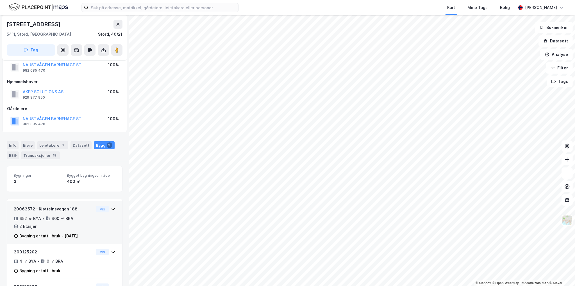
scroll to position [52, 0]
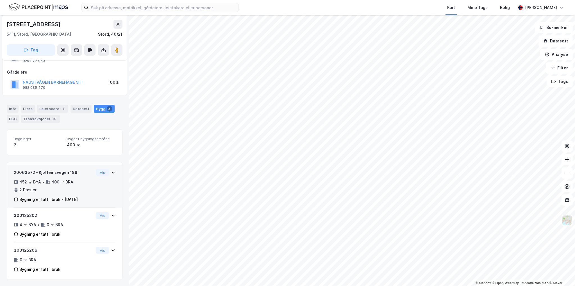
click at [24, 172] on div "20063572 - Kjøtteinsvegen 188" at bounding box center [54, 172] width 80 height 7
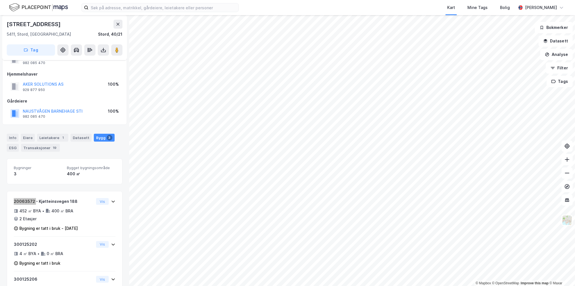
scroll to position [0, 0]
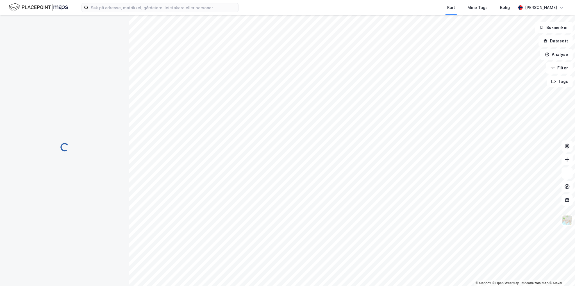
scroll to position [1, 0]
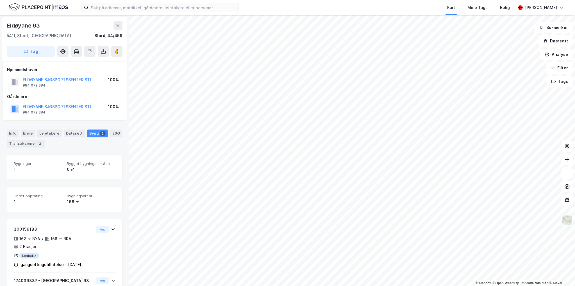
scroll to position [1, 0]
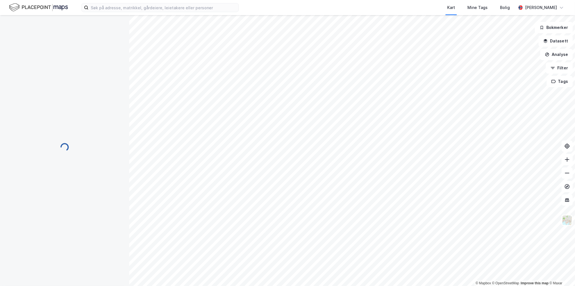
scroll to position [1, 0]
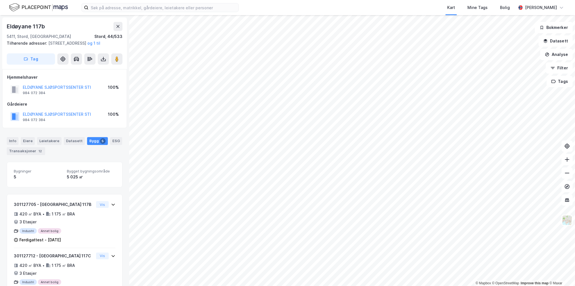
scroll to position [1, 0]
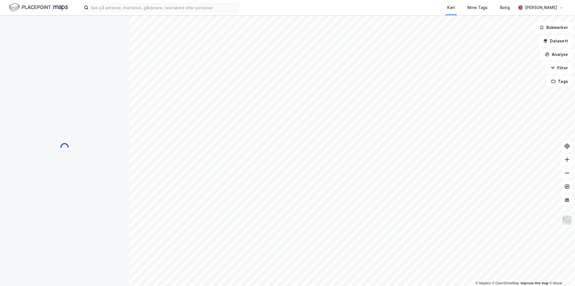
scroll to position [1, 0]
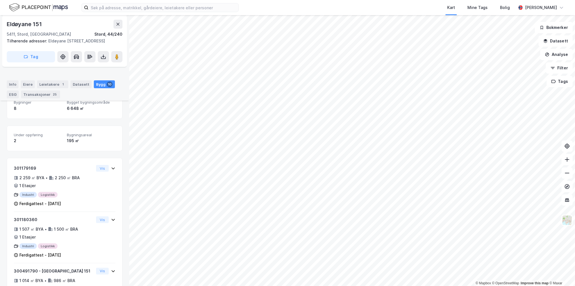
scroll to position [85, 0]
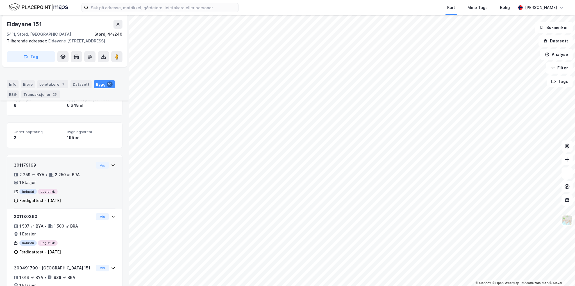
click at [30, 169] on div "301179169" at bounding box center [54, 165] width 80 height 7
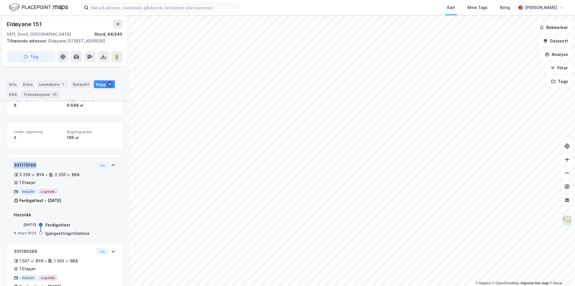
click at [30, 169] on div "301179169" at bounding box center [54, 165] width 80 height 7
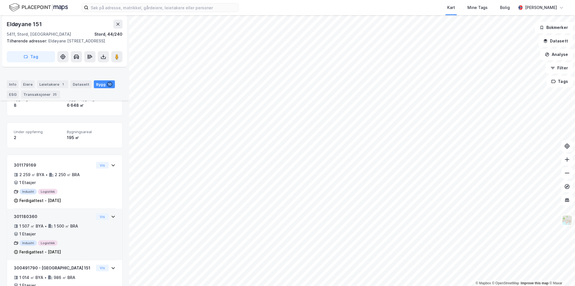
click at [23, 220] on div "301180360" at bounding box center [54, 216] width 80 height 7
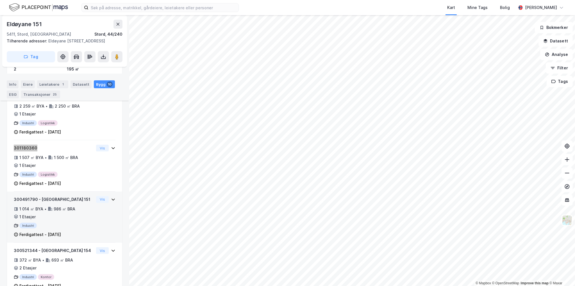
scroll to position [169, 0]
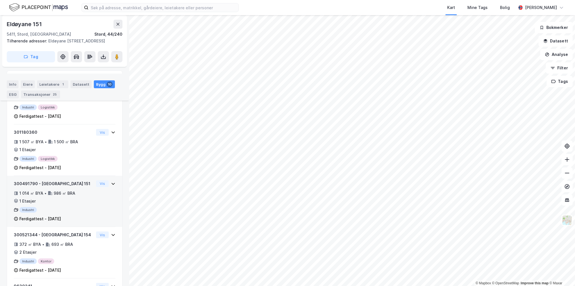
click at [27, 187] on div "300491790 - Eldøyane 151" at bounding box center [54, 183] width 80 height 7
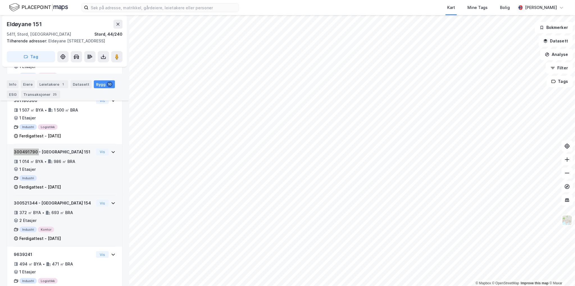
scroll to position [197, 0]
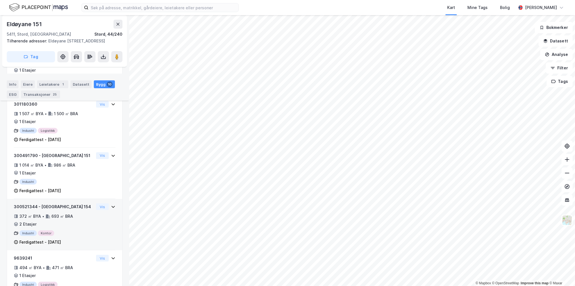
click at [26, 210] on div "300521344 - Eldøyane 154" at bounding box center [54, 206] width 80 height 7
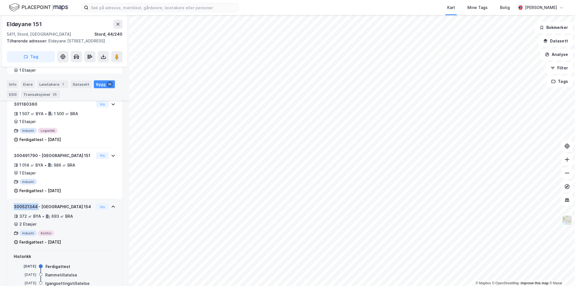
click at [26, 210] on div "300521344 - Eldøyane 154" at bounding box center [54, 206] width 80 height 7
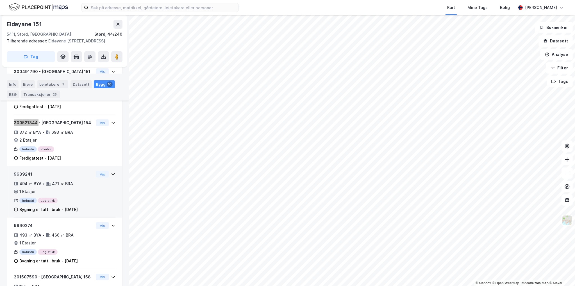
scroll to position [282, 0]
click at [20, 177] on div "9639241" at bounding box center [54, 174] width 80 height 7
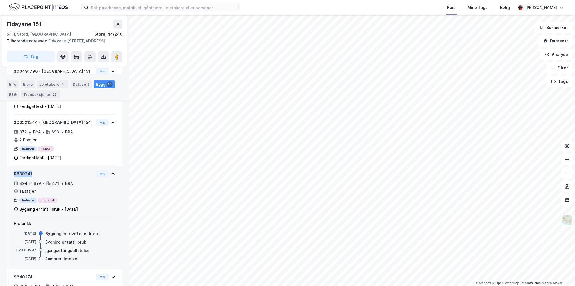
click at [20, 177] on div "9639241" at bounding box center [54, 174] width 80 height 7
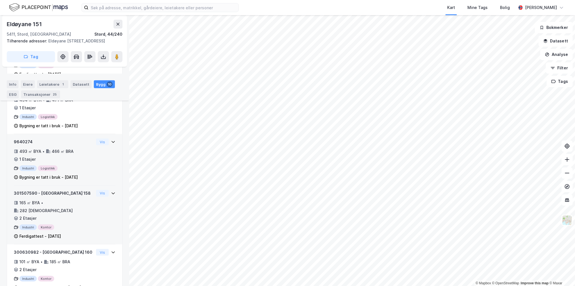
scroll to position [366, 0]
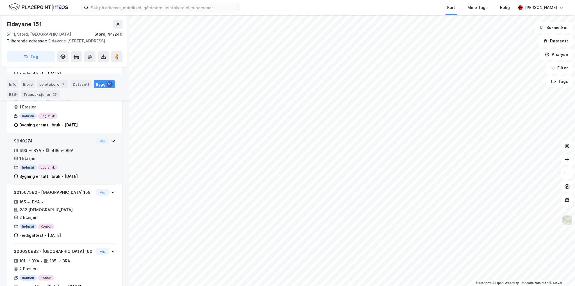
click at [26, 144] on div "9640274" at bounding box center [54, 141] width 80 height 7
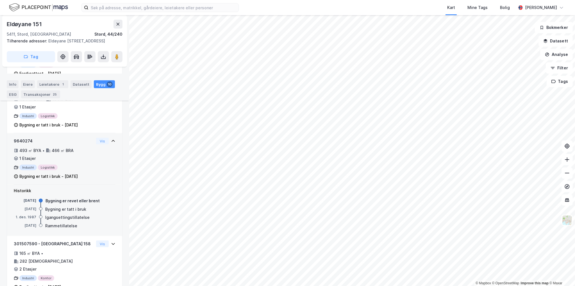
click at [26, 144] on div "9640274" at bounding box center [54, 141] width 80 height 7
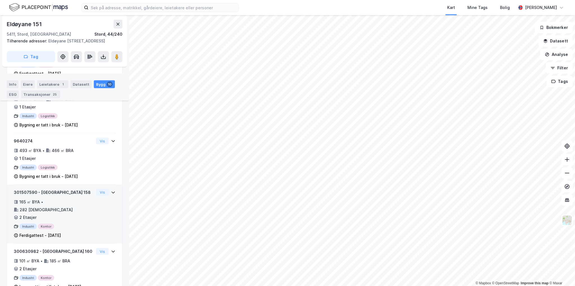
click at [27, 196] on div "301507590 - Eldøyane 158" at bounding box center [54, 192] width 80 height 7
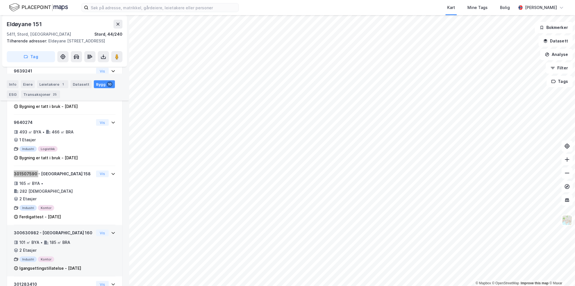
scroll to position [422, 0]
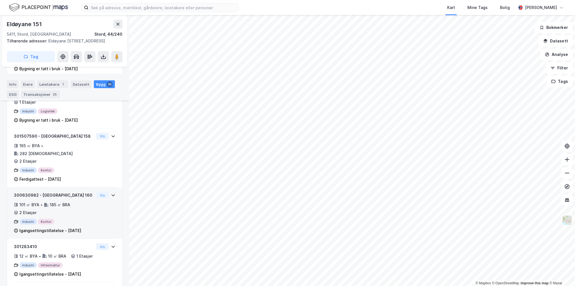
click at [29, 193] on div "300630982 - Eldøyane 160" at bounding box center [54, 195] width 80 height 7
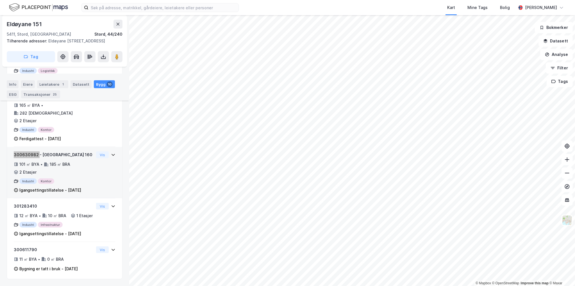
scroll to position [468, 0]
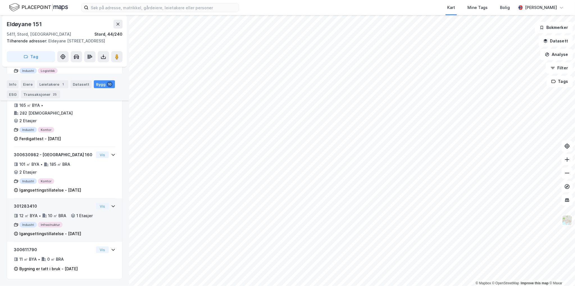
click at [29, 203] on div "301283410" at bounding box center [54, 206] width 80 height 7
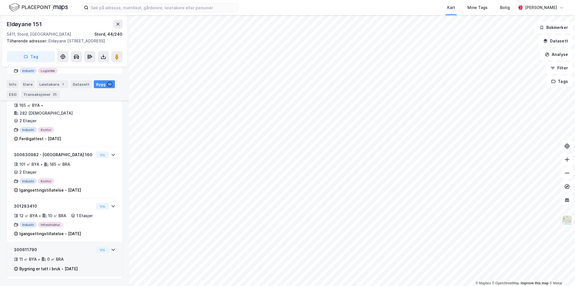
click at [28, 249] on div "300611790" at bounding box center [54, 249] width 80 height 7
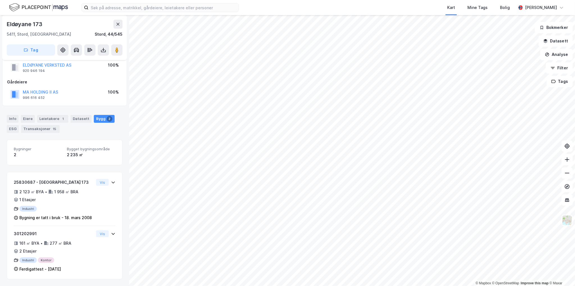
scroll to position [15, 0]
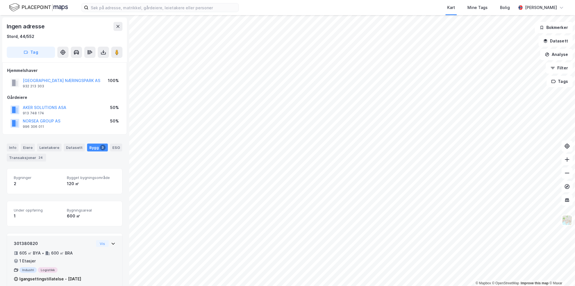
click at [43, 244] on div "301380820" at bounding box center [54, 243] width 80 height 7
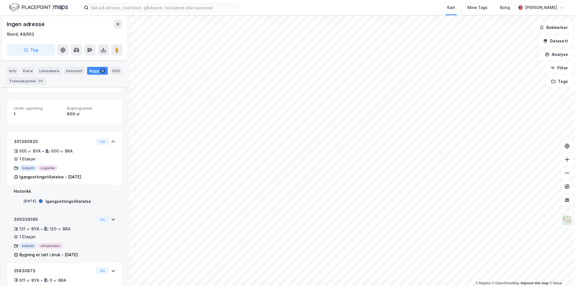
scroll to position [137, 0]
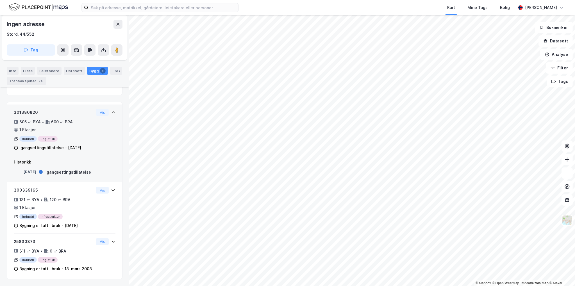
click at [25, 109] on div "301380820" at bounding box center [54, 112] width 80 height 7
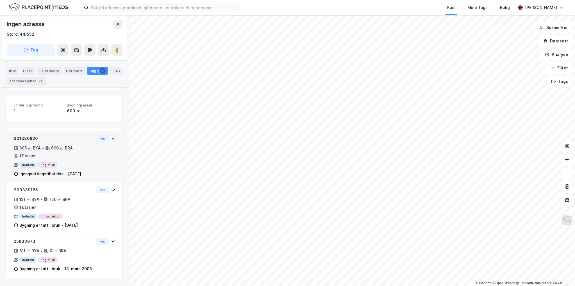
click at [25, 108] on div "1" at bounding box center [38, 111] width 49 height 7
click at [31, 135] on div "301380820" at bounding box center [54, 138] width 80 height 7
click at [30, 162] on div "Industri Logistikk" at bounding box center [54, 165] width 80 height 6
click at [28, 135] on div "301380820" at bounding box center [54, 138] width 80 height 7
click at [28, 162] on div "Industri Logistikk" at bounding box center [54, 165] width 80 height 6
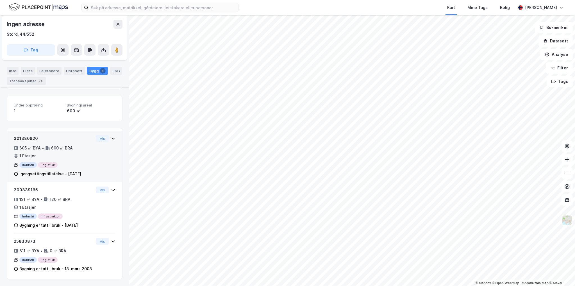
click at [28, 135] on div "301380820" at bounding box center [54, 138] width 80 height 7
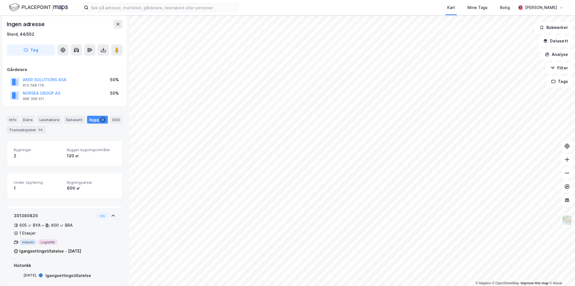
scroll to position [28, 0]
click at [26, 216] on div "301380820" at bounding box center [54, 215] width 80 height 7
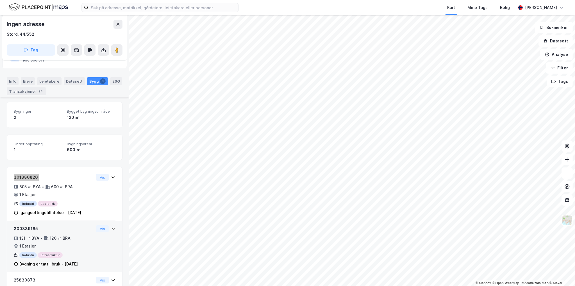
scroll to position [111, 0]
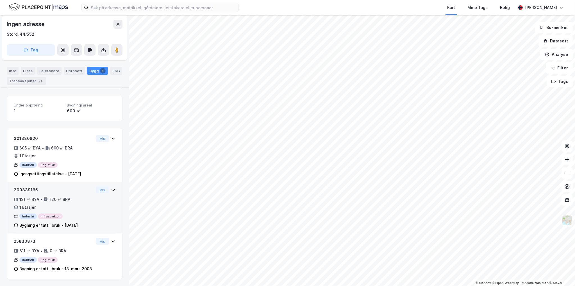
click at [28, 189] on div "300339165" at bounding box center [54, 190] width 80 height 7
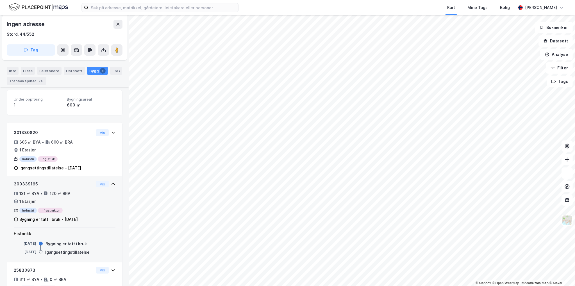
click at [28, 187] on div "300339165" at bounding box center [54, 184] width 80 height 7
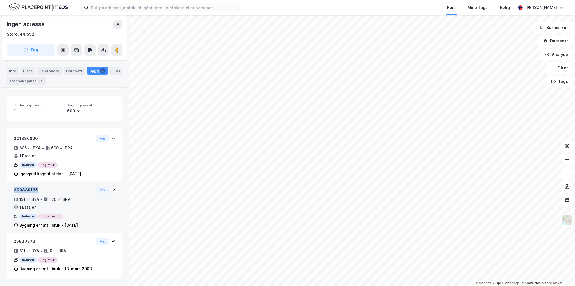
click at [28, 189] on div "300339165" at bounding box center [54, 190] width 80 height 7
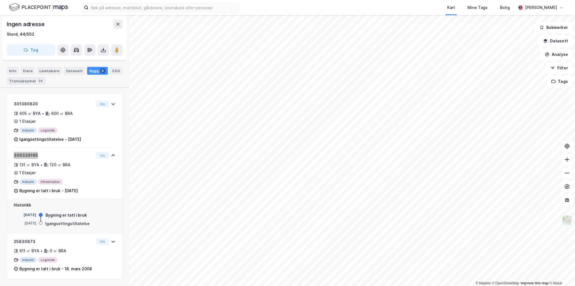
scroll to position [146, 0]
click at [29, 240] on div "25830873" at bounding box center [54, 241] width 80 height 7
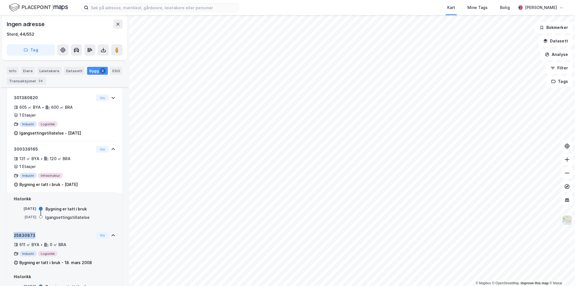
click at [29, 239] on div "25830873" at bounding box center [54, 235] width 80 height 7
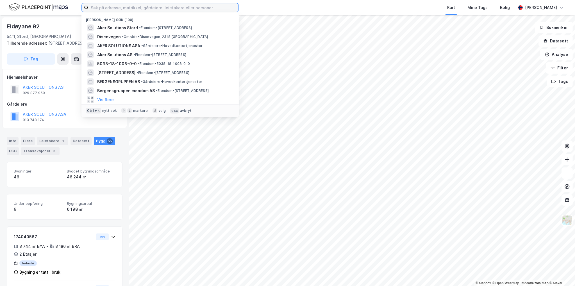
click at [145, 10] on input at bounding box center [163, 7] width 150 height 8
click at [139, 28] on span "•" at bounding box center [140, 28] width 2 height 4
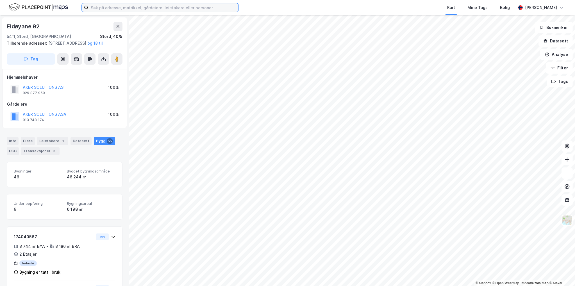
click at [113, 10] on input at bounding box center [163, 7] width 150 height 8
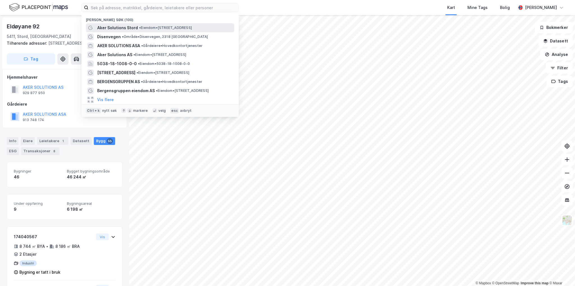
click at [139, 29] on span "•" at bounding box center [140, 28] width 2 height 4
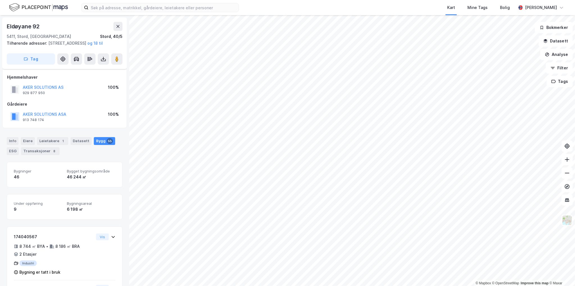
scroll to position [10, 0]
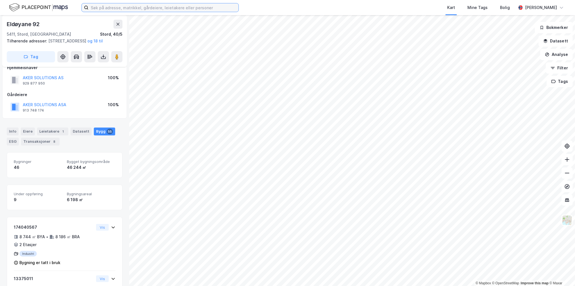
click at [105, 7] on input at bounding box center [163, 7] width 150 height 8
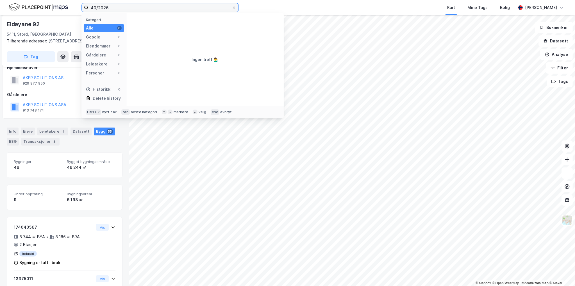
click at [103, 6] on input "40/2026" at bounding box center [159, 7] width 143 height 8
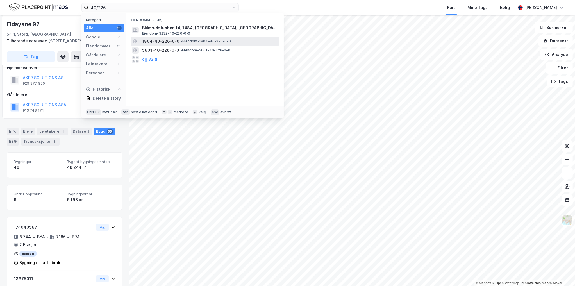
click at [186, 43] on span "• Eiendom • 1804-40-226-0-0" at bounding box center [206, 41] width 50 height 4
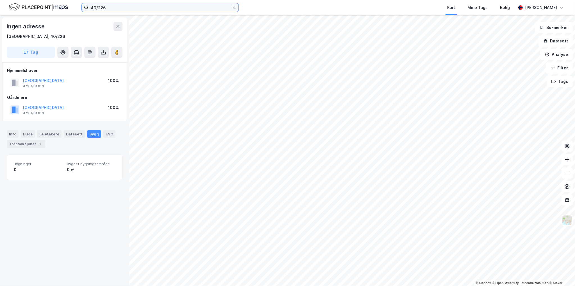
click at [106, 6] on input "40/226" at bounding box center [159, 7] width 143 height 8
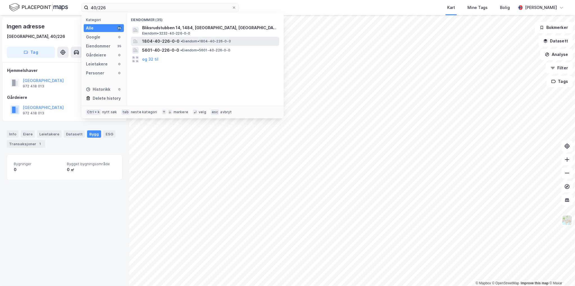
click at [200, 39] on span "• Eiendom • 1804-40-226-0-0" at bounding box center [206, 41] width 50 height 4
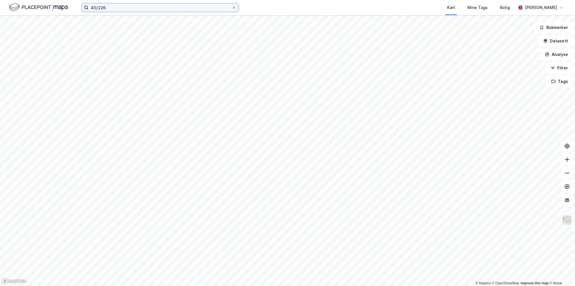
click at [143, 7] on input "40/226" at bounding box center [159, 7] width 143 height 8
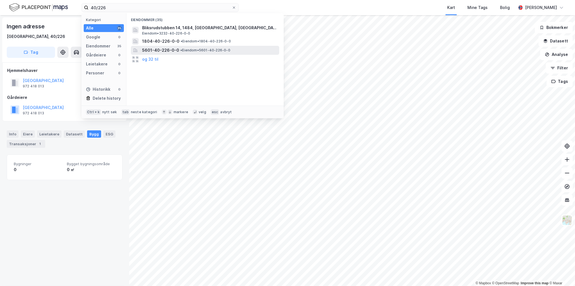
click at [157, 51] on span "5601-40-226-0-0" at bounding box center [160, 50] width 37 height 7
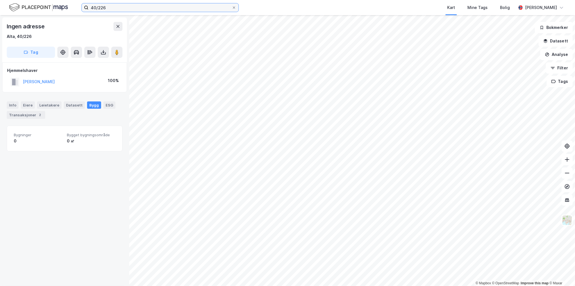
click at [122, 10] on input "40/226" at bounding box center [159, 7] width 143 height 8
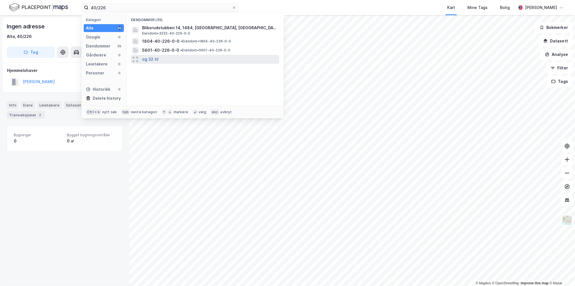
click at [153, 57] on button "og 32 til" at bounding box center [150, 59] width 16 height 7
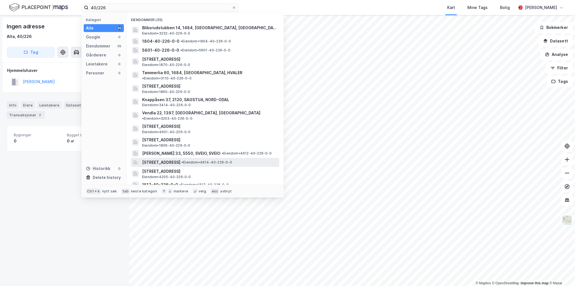
click at [180, 159] on span "Kjøtteinsvegen 197, 5411, STORD, STORD" at bounding box center [161, 162] width 38 height 7
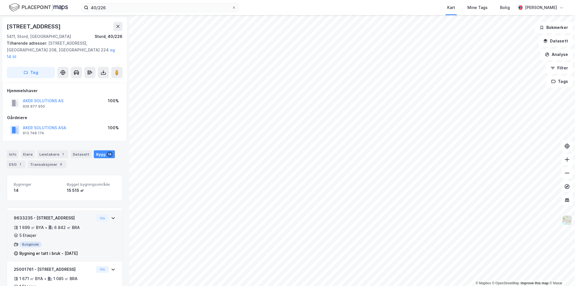
click at [24, 215] on div "9633235 - Kjøtteinsvegen 225" at bounding box center [54, 218] width 80 height 7
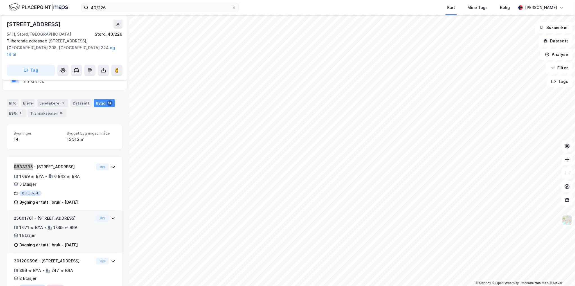
scroll to position [84, 0]
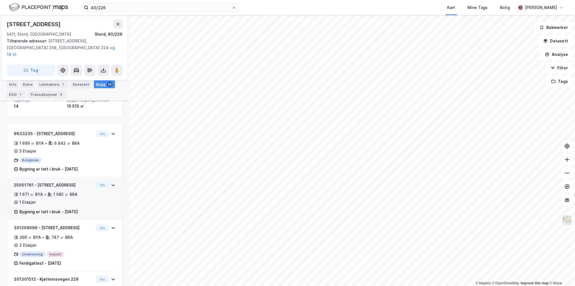
click at [28, 182] on div "25001761 - Kjøtteinsvegen 224" at bounding box center [54, 185] width 80 height 7
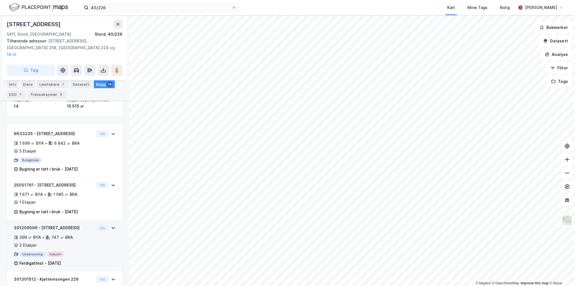
click at [24, 224] on div "301209596 - Kjøtteinsvegen 230" at bounding box center [54, 227] width 80 height 7
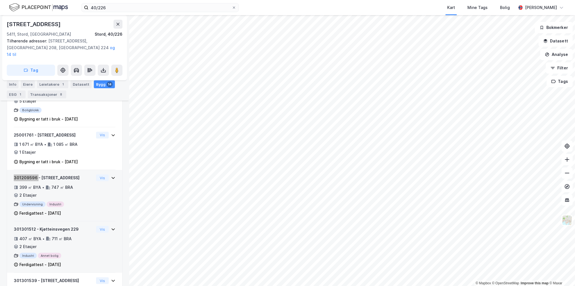
scroll to position [140, 0]
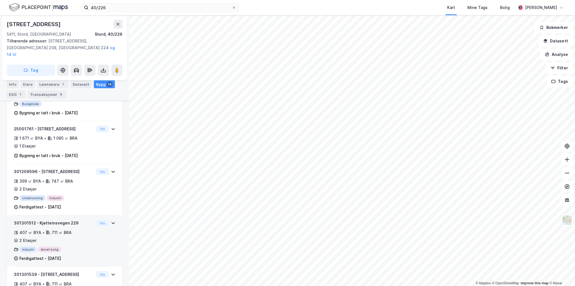
click at [26, 220] on div "301301512 - Kjøtteinsvegen 229" at bounding box center [54, 223] width 80 height 7
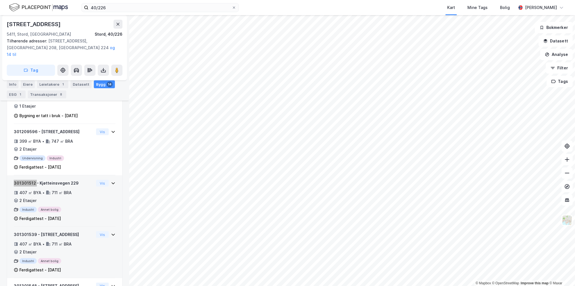
scroll to position [197, 0]
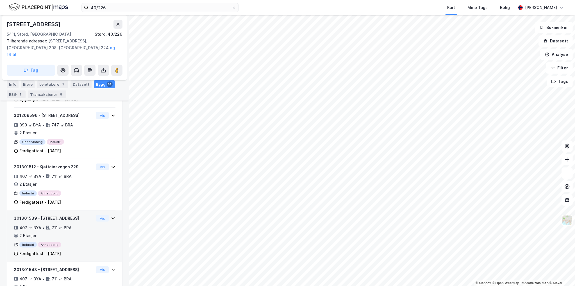
click at [30, 215] on div "301301539 - Kjøtteinsvegen 227" at bounding box center [54, 218] width 80 height 7
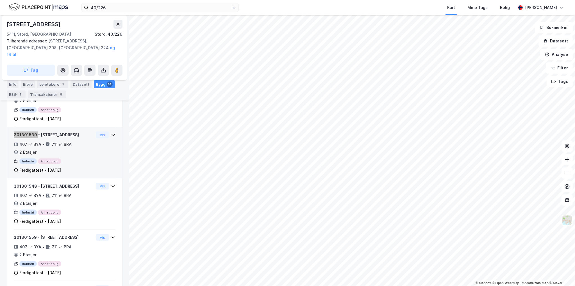
scroll to position [281, 0]
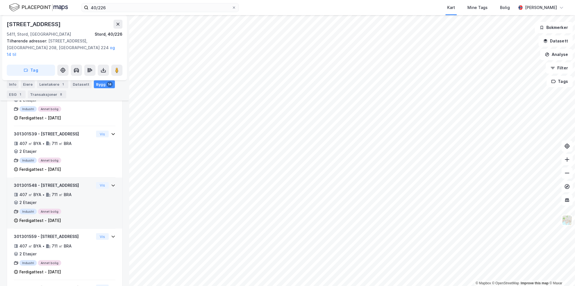
click at [29, 182] on div "301301548 - Kjøtteinsvegen 215" at bounding box center [54, 185] width 80 height 7
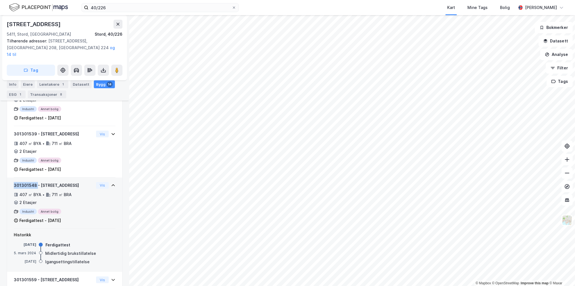
click at [29, 182] on div "301301548 - Kjøtteinsvegen 215" at bounding box center [54, 185] width 80 height 7
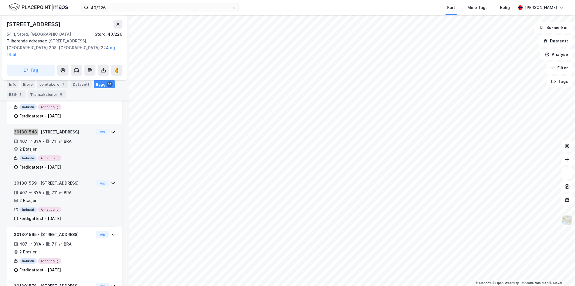
scroll to position [337, 0]
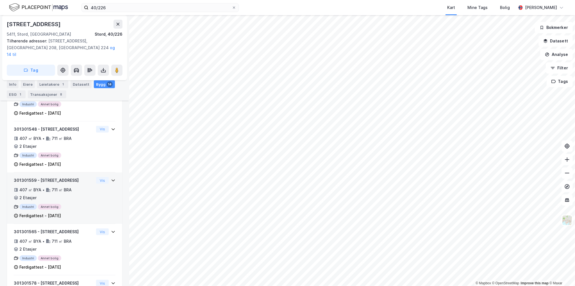
click at [29, 177] on div "301301559 - Kjøtteinsvegen 205" at bounding box center [54, 180] width 80 height 7
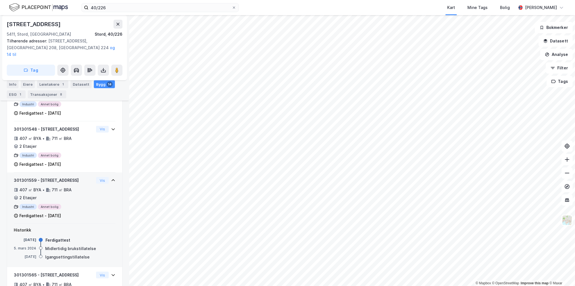
click at [28, 177] on div "301301559 - Kjøtteinsvegen 205" at bounding box center [54, 180] width 80 height 7
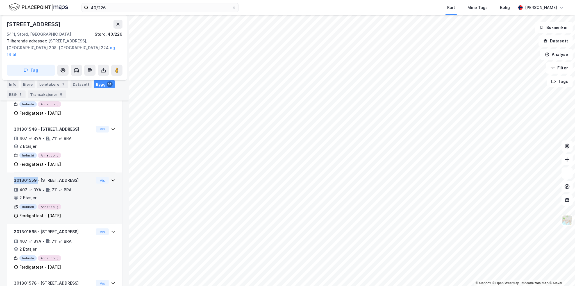
click at [28, 177] on div "301301559 - Kjøtteinsvegen 205" at bounding box center [54, 180] width 80 height 7
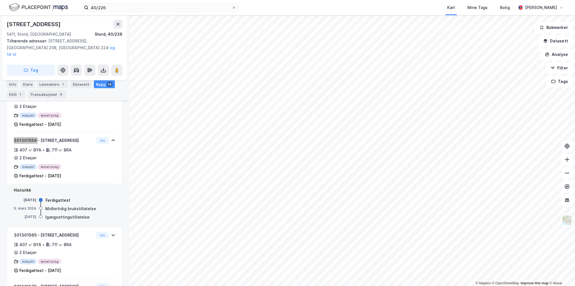
scroll to position [393, 0]
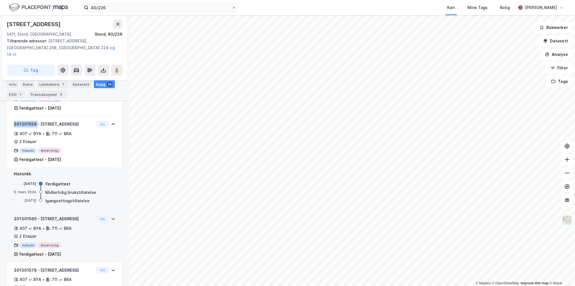
click at [31, 215] on div "301301565 - Kjøtteinsvegen 197" at bounding box center [54, 218] width 80 height 7
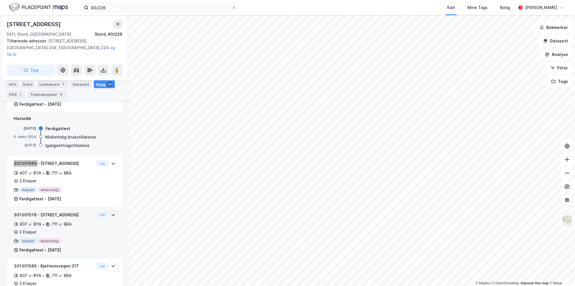
scroll to position [449, 0]
click at [30, 211] on div "301301578 - Kjøtteinsvegen 219" at bounding box center [54, 214] width 80 height 7
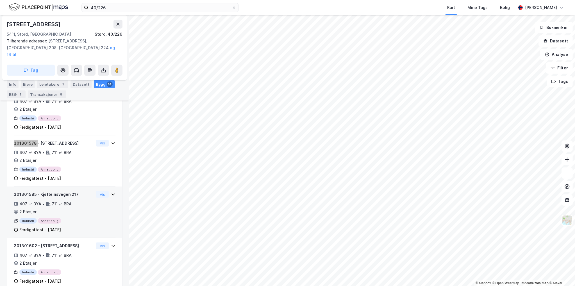
scroll to position [534, 0]
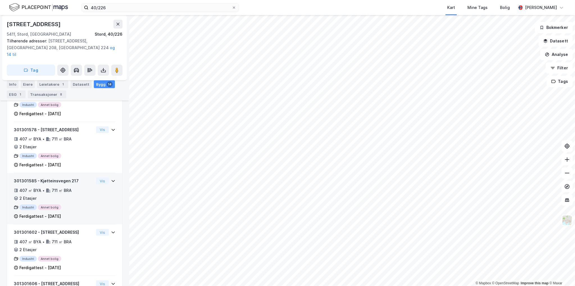
click at [29, 178] on div "301301585 - Kjøtteinsvegen 217" at bounding box center [54, 181] width 80 height 7
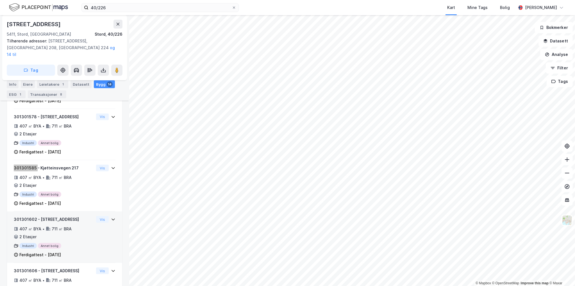
scroll to position [562, 0]
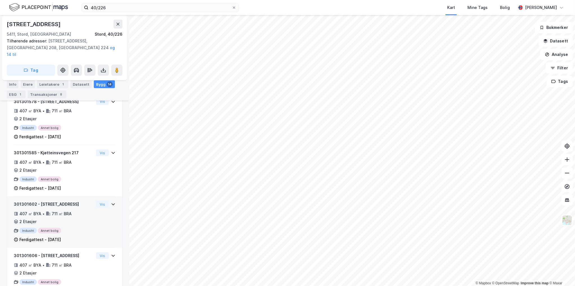
click at [29, 201] on div "301301602 - Kjøtteinsvegen 223" at bounding box center [54, 204] width 80 height 7
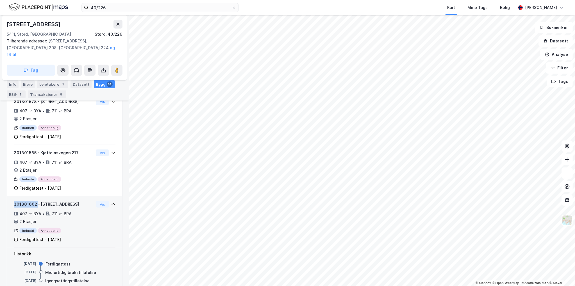
click at [29, 201] on div "301301602 - Kjøtteinsvegen 223" at bounding box center [54, 204] width 80 height 7
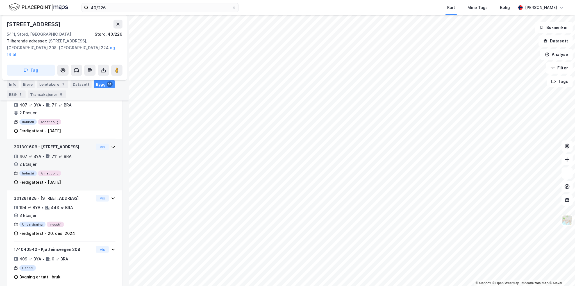
scroll to position [671, 0]
click at [32, 143] on div "301301606 - Kjøtteinsvegen 221" at bounding box center [54, 146] width 80 height 7
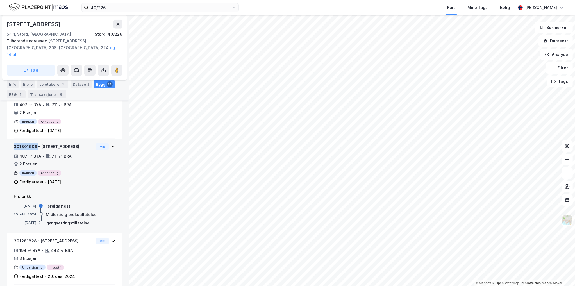
click at [32, 143] on div "301301606 - Kjøtteinsvegen 221" at bounding box center [54, 146] width 80 height 7
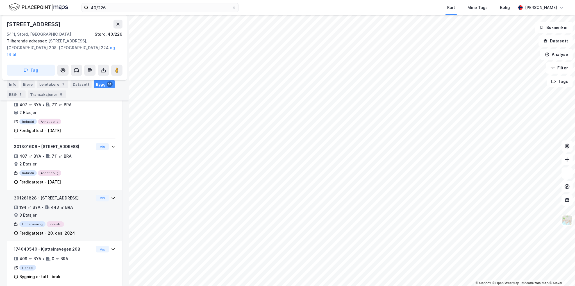
click at [21, 195] on div "301281828 - Kjøtteinsvegen 231" at bounding box center [54, 198] width 80 height 7
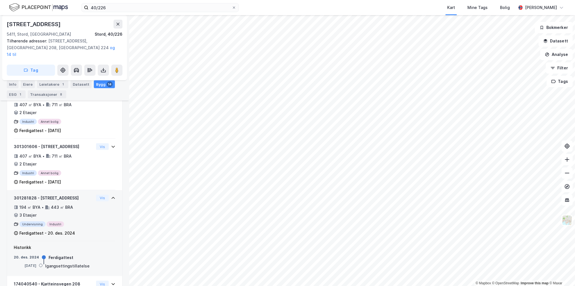
click at [24, 195] on div "301281828 - Kjøtteinsvegen 231" at bounding box center [54, 198] width 80 height 7
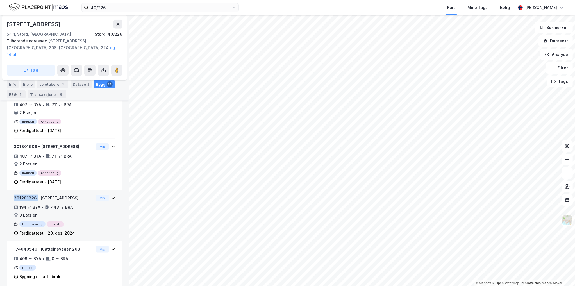
click at [24, 195] on div "301281828 - Kjøtteinsvegen 231" at bounding box center [54, 198] width 80 height 7
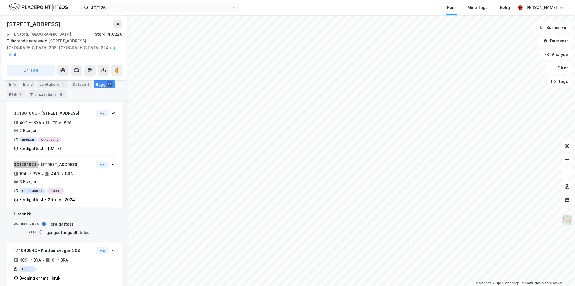
scroll to position [706, 0]
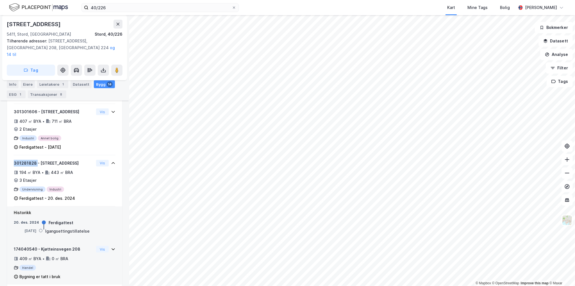
click at [30, 246] on div "174040540 - Kjøtteinsvegen 208" at bounding box center [54, 249] width 80 height 7
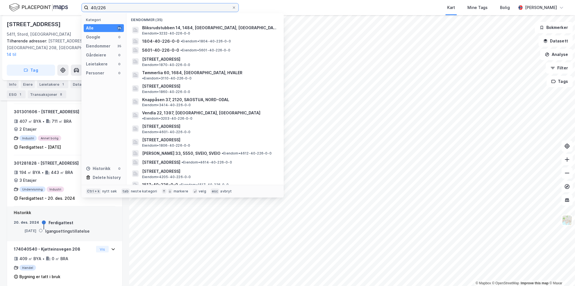
drag, startPoint x: 106, startPoint y: 7, endPoint x: 100, endPoint y: 8, distance: 5.6
click at [100, 8] on input "40/226" at bounding box center [159, 7] width 143 height 8
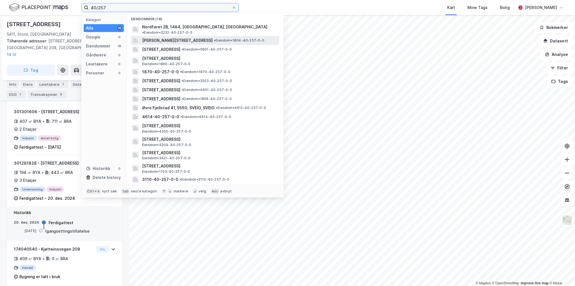
scroll to position [0, 0]
click at [138, 10] on input "40/257" at bounding box center [159, 7] width 143 height 8
click at [121, 9] on input "40/257" at bounding box center [159, 7] width 143 height 8
click at [121, 8] on input "40/257" at bounding box center [159, 7] width 143 height 8
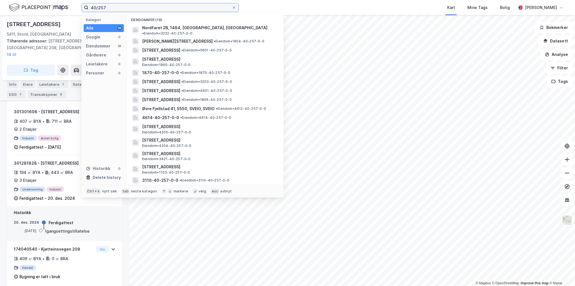
click at [121, 8] on input "40/257" at bounding box center [159, 7] width 143 height 8
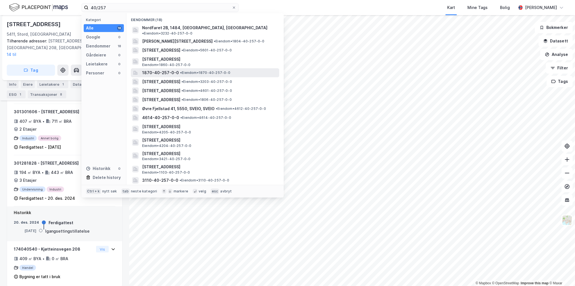
click at [201, 71] on span "• Eiendom • 1870-40-257-0-0" at bounding box center [205, 73] width 50 height 4
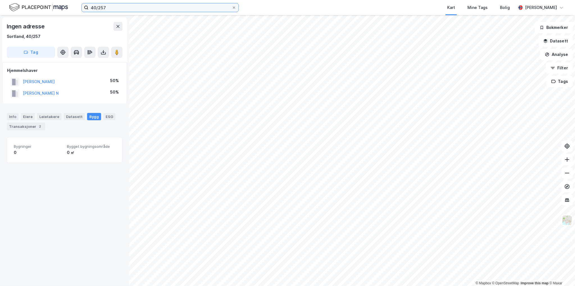
click at [122, 10] on input "40/257" at bounding box center [159, 7] width 143 height 8
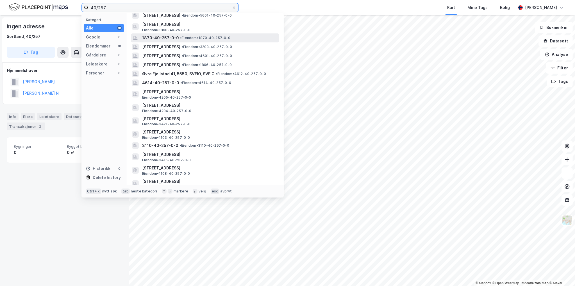
scroll to position [36, 0]
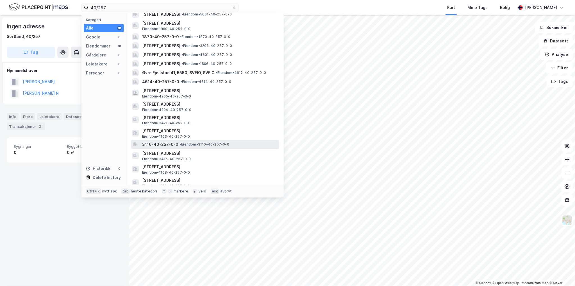
click at [202, 141] on div "3110-40-257-0-0 • Eiendom • 3110-40-257-0-0" at bounding box center [210, 144] width 136 height 7
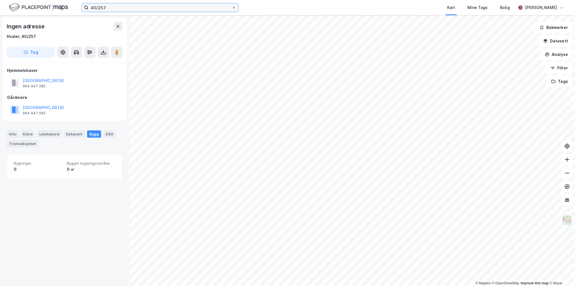
click at [124, 10] on input "40/257" at bounding box center [159, 7] width 143 height 8
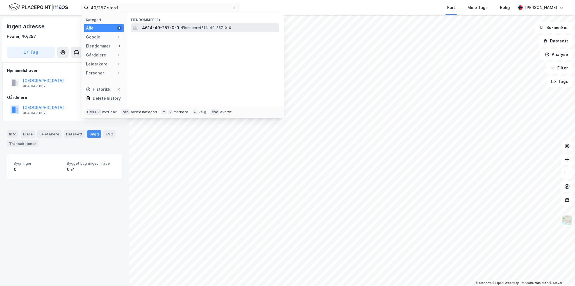
click at [200, 27] on span "• Eiendom • 4614-40-257-0-0" at bounding box center [205, 28] width 51 height 4
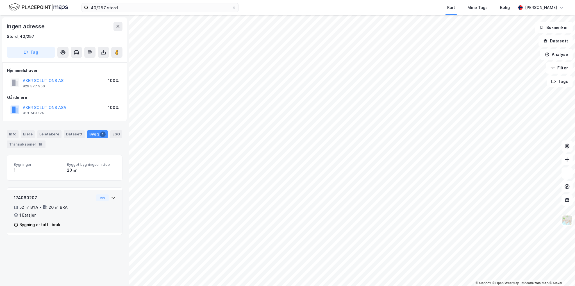
click at [24, 197] on div "174060207" at bounding box center [54, 197] width 80 height 7
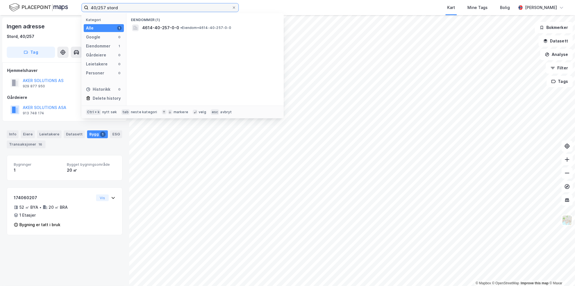
drag, startPoint x: 115, startPoint y: 7, endPoint x: 97, endPoint y: 5, distance: 17.9
click at [97, 5] on input "40/257 stord" at bounding box center [159, 7] width 143 height 8
drag, startPoint x: 124, startPoint y: 5, endPoint x: 108, endPoint y: 6, distance: 16.1
click at [108, 6] on input "40/445 stord" at bounding box center [159, 7] width 143 height 8
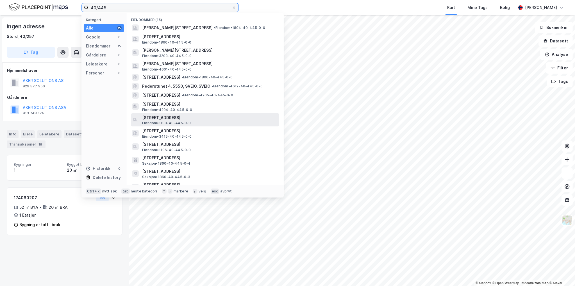
scroll to position [22, 0]
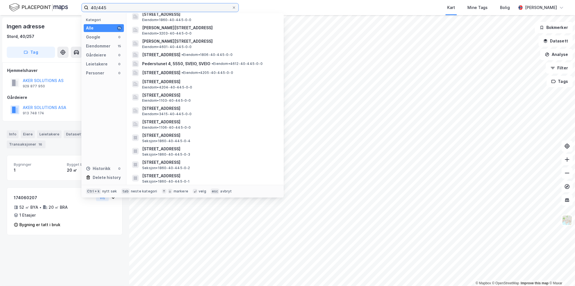
drag, startPoint x: 108, startPoint y: 8, endPoint x: 59, endPoint y: 12, distance: 49.9
click at [61, 12] on div "40/445 Kategori Alle 15 Google 0 Eiendommer 15 Gårdeiere 0 Leietakere 0 Persone…" at bounding box center [287, 7] width 575 height 15
paste input "Eldøyane 134"
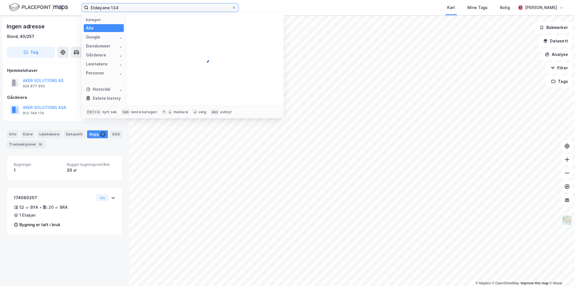
scroll to position [0, 0]
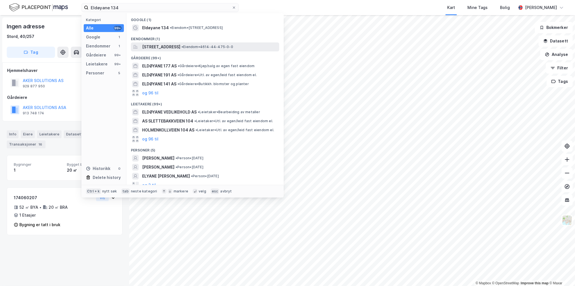
click at [180, 48] on span "Eldøyane 134, 5411, STORD, STORD" at bounding box center [161, 47] width 38 height 7
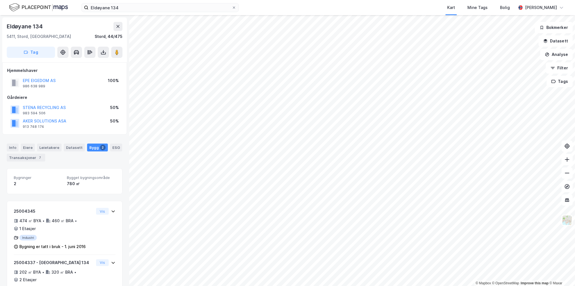
scroll to position [28, 0]
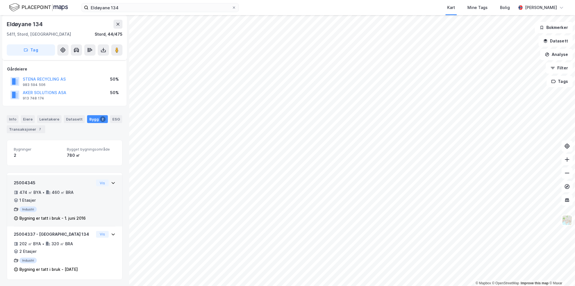
click at [27, 183] on div "25004345" at bounding box center [54, 183] width 80 height 7
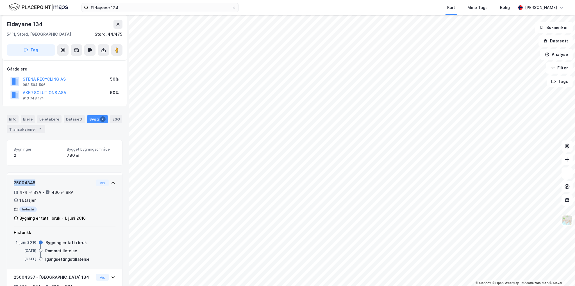
click at [27, 183] on div "25004345" at bounding box center [54, 183] width 80 height 7
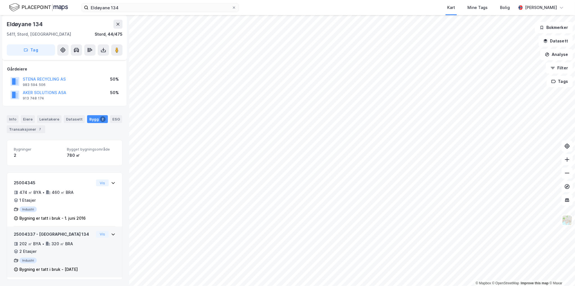
click at [26, 234] on div "25004337 - Eldøyane 134" at bounding box center [54, 234] width 80 height 7
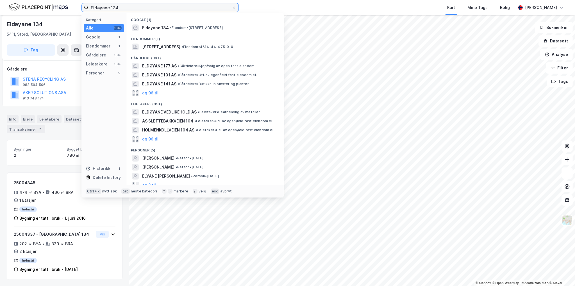
drag, startPoint x: 119, startPoint y: 6, endPoint x: 27, endPoint y: 8, distance: 92.2
click at [30, 9] on div "Eldøyane 134 Kategori Alle 99+ Google 1 Eiendommer 1 Gårdeiere 99+ Leietakere 9…" at bounding box center [287, 7] width 575 height 15
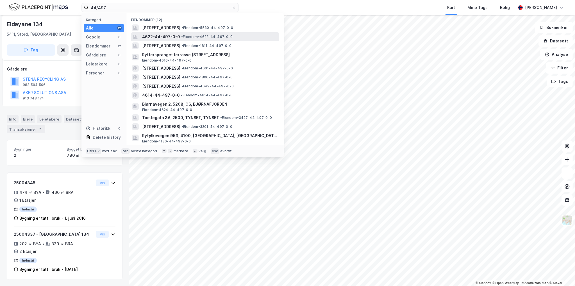
click at [213, 35] on span "• Eiendom • 4622-44-497-0-0" at bounding box center [206, 37] width 51 height 4
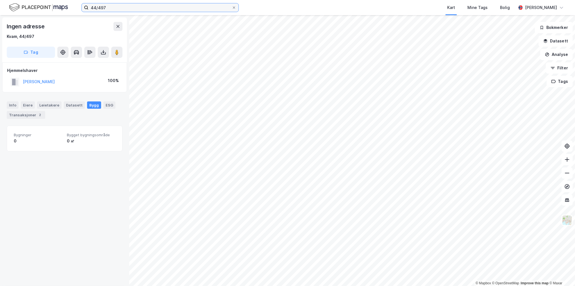
click at [117, 8] on input "44/497" at bounding box center [159, 7] width 143 height 8
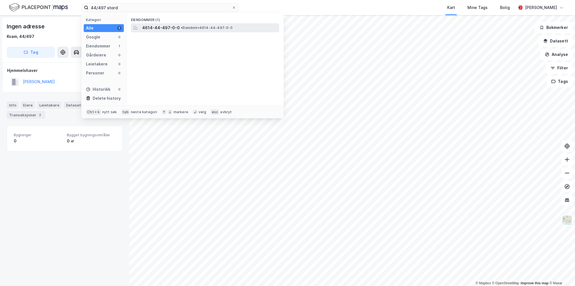
click at [183, 30] on div "4614-44-497-0-0 • Eiendom • 4614-44-497-0-0" at bounding box center [210, 27] width 136 height 7
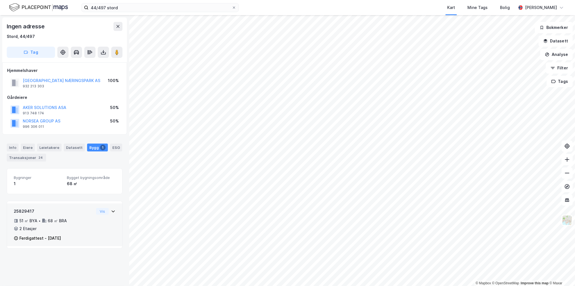
click at [26, 210] on div "25829417" at bounding box center [54, 211] width 80 height 7
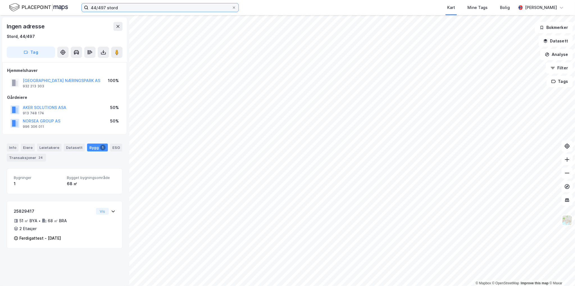
drag, startPoint x: 128, startPoint y: 10, endPoint x: 16, endPoint y: 14, distance: 112.2
click at [18, 13] on div "44/497 stord Kart Mine Tags Bolig Fredrik Rost" at bounding box center [287, 7] width 575 height 15
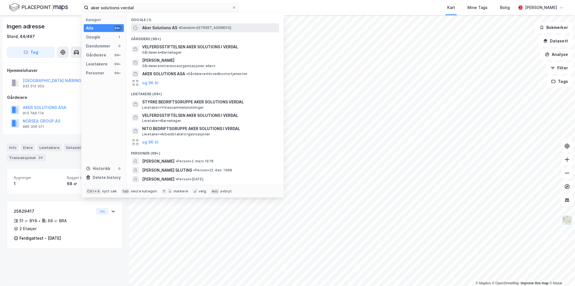
click at [176, 28] on span "Aker Solutions AS" at bounding box center [159, 27] width 35 height 7
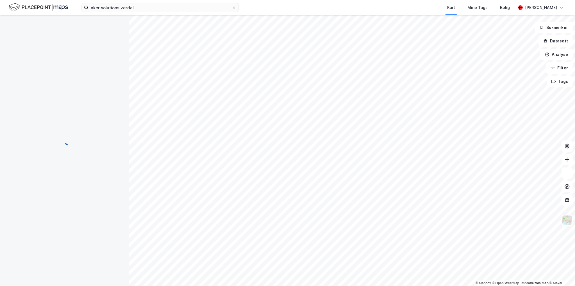
scroll to position [15, 0]
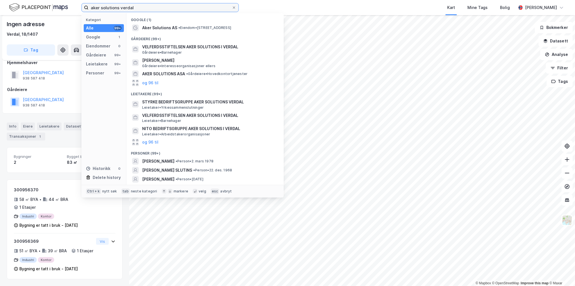
drag, startPoint x: 137, startPoint y: 6, endPoint x: 121, endPoint y: 7, distance: 16.0
click at [121, 7] on input "aker solutions verdal" at bounding box center [159, 7] width 143 height 8
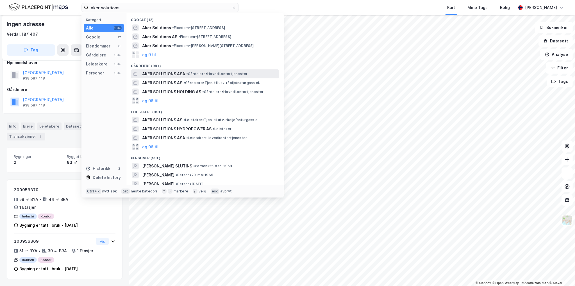
click at [204, 74] on span "• Gårdeiere • Hovedkontortjenester" at bounding box center [216, 74] width 61 height 4
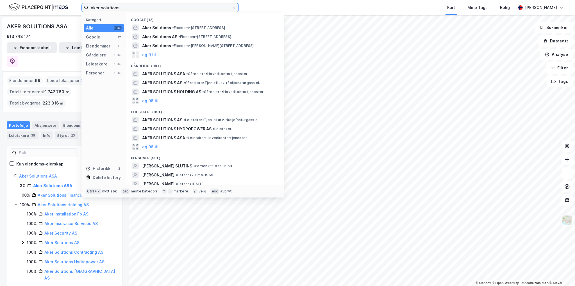
drag, startPoint x: 121, startPoint y: 8, endPoint x: 61, endPoint y: 2, distance: 60.9
click at [72, 4] on div "aker solutions Kategori Alle 99+ Google 12 Eiendommer 0 Gårdeiere 99+ Leietaker…" at bounding box center [287, 7] width 575 height 15
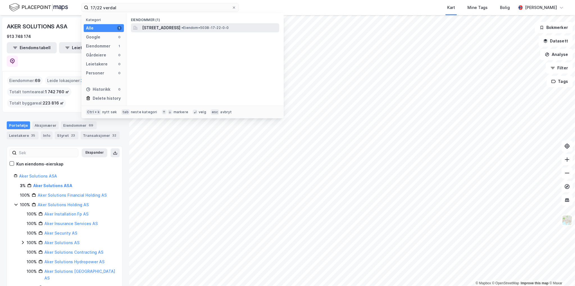
click at [180, 30] on span "Hamnevegen 5, 7652, VERDAL, VERDAL" at bounding box center [161, 27] width 38 height 7
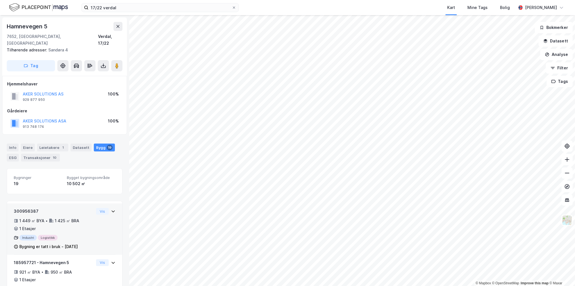
click at [30, 208] on div "300956387" at bounding box center [54, 211] width 80 height 7
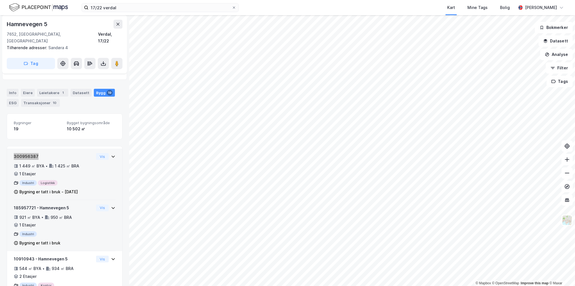
scroll to position [56, 0]
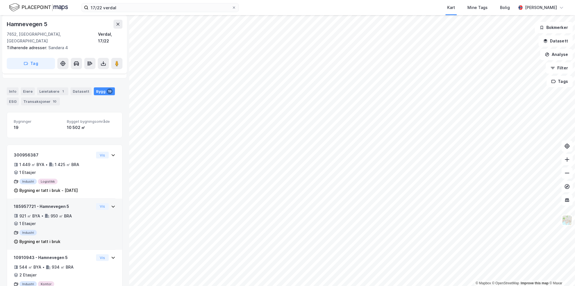
click at [28, 203] on div "185957721 - Hamnevegen 5" at bounding box center [54, 206] width 80 height 7
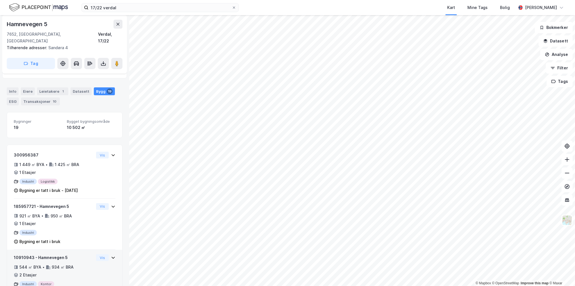
click at [24, 254] on div "10910943 - Hamnevegen 5" at bounding box center [54, 257] width 80 height 7
click at [26, 254] on div "10910943 - Hamnevegen 5" at bounding box center [54, 257] width 80 height 7
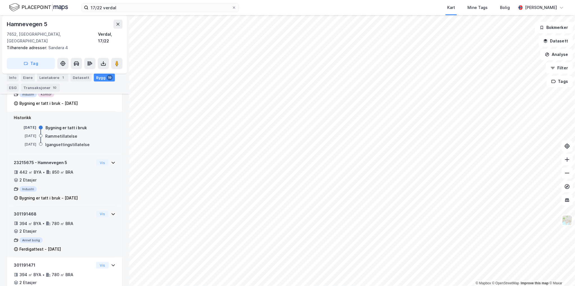
scroll to position [253, 0]
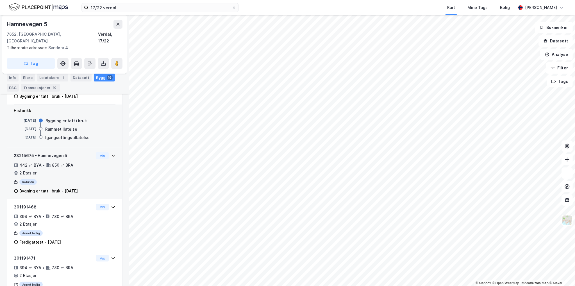
click at [27, 152] on div "23215675 - Hamnevegen 5" at bounding box center [54, 155] width 80 height 7
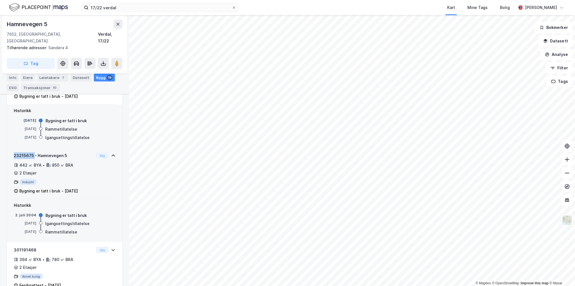
click at [27, 152] on div "23215675 - Hamnevegen 5" at bounding box center [54, 155] width 80 height 7
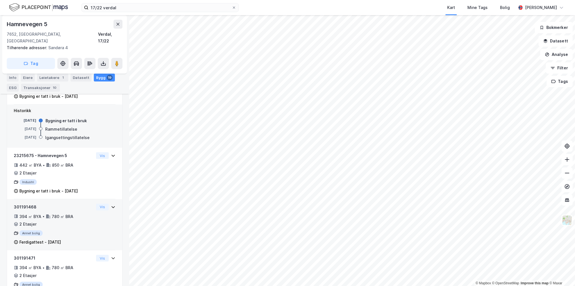
click at [17, 204] on div "301191468" at bounding box center [54, 207] width 80 height 7
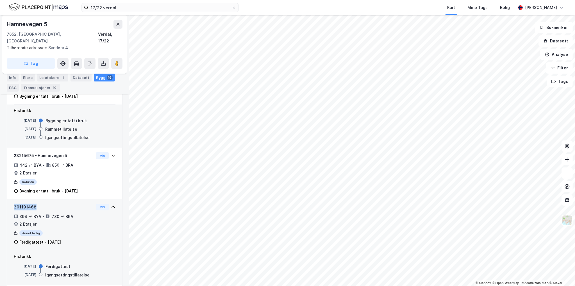
click at [17, 204] on div "301191468" at bounding box center [54, 207] width 80 height 7
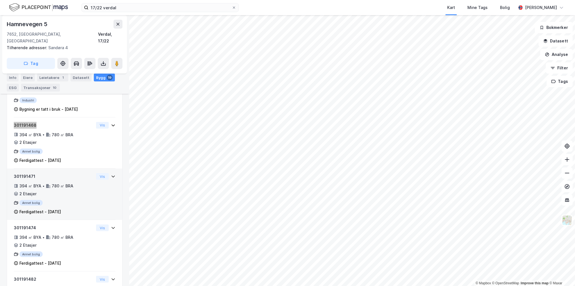
scroll to position [337, 0]
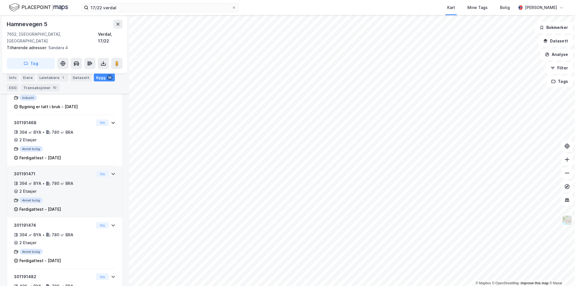
click at [26, 171] on div "301191471" at bounding box center [54, 174] width 80 height 7
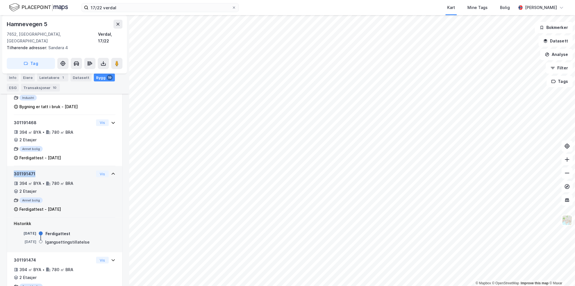
click at [26, 171] on div "301191471" at bounding box center [54, 174] width 80 height 7
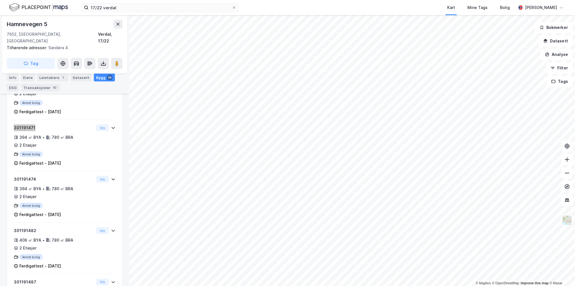
scroll to position [365, 0]
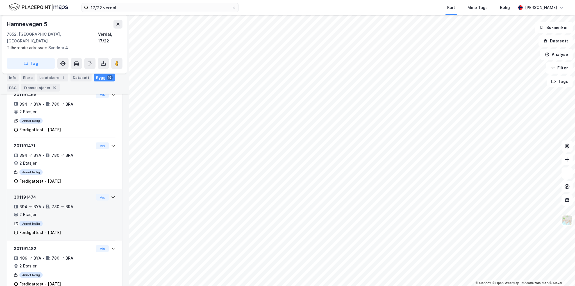
click at [29, 194] on div "301191474" at bounding box center [54, 197] width 80 height 7
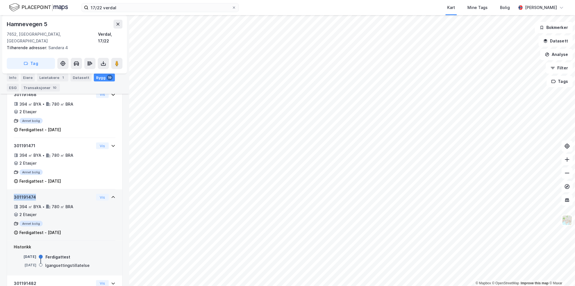
click at [29, 194] on div "301191474" at bounding box center [54, 197] width 80 height 7
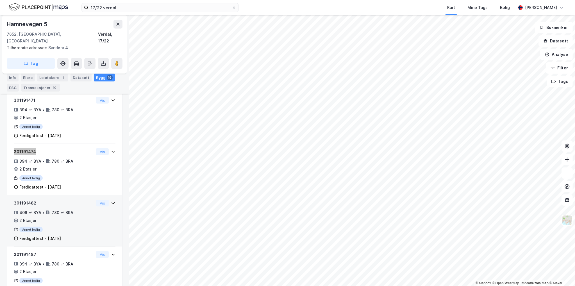
scroll to position [421, 0]
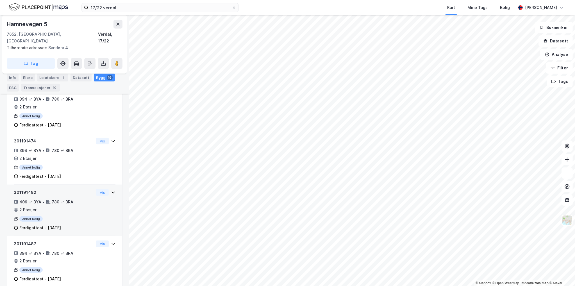
click at [28, 189] on div "301191482" at bounding box center [54, 192] width 80 height 7
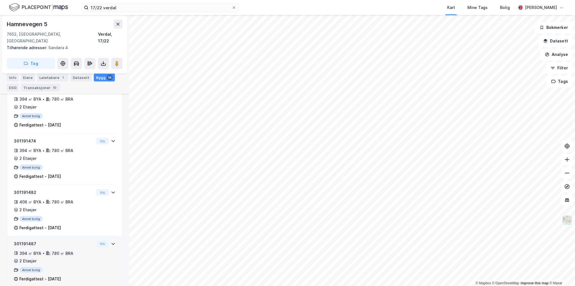
click at [26, 240] on div "301191487" at bounding box center [54, 243] width 80 height 7
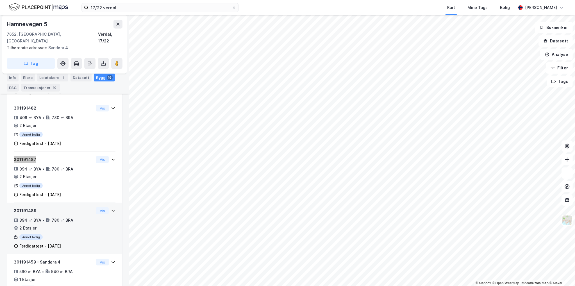
scroll to position [534, 0]
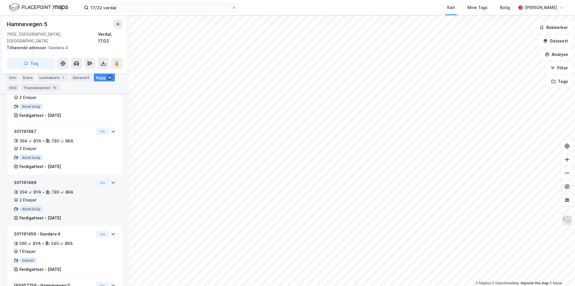
click at [27, 179] on div "301191489" at bounding box center [54, 182] width 80 height 7
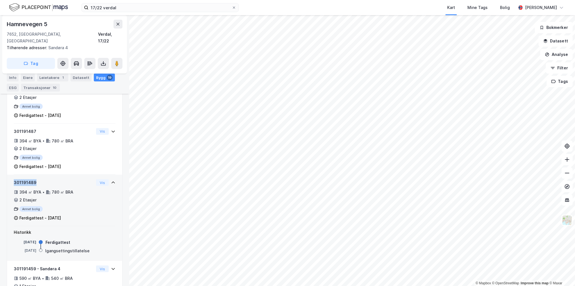
click at [27, 179] on div "301191489" at bounding box center [54, 182] width 80 height 7
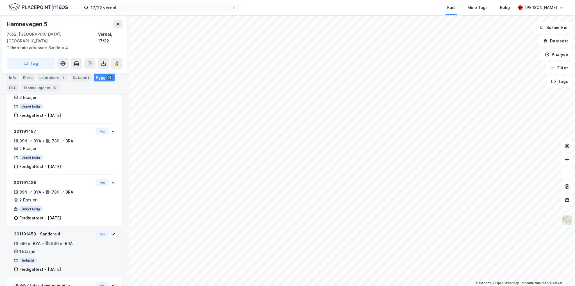
click at [30, 231] on div "301191459 - Sandøra 4" at bounding box center [54, 234] width 80 height 7
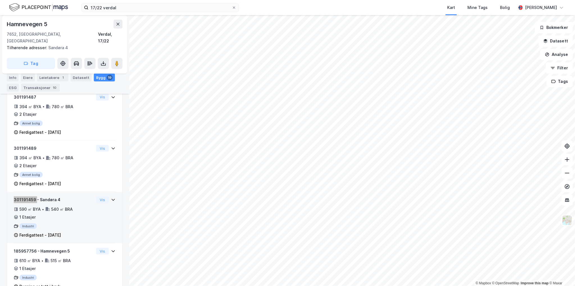
scroll to position [646, 0]
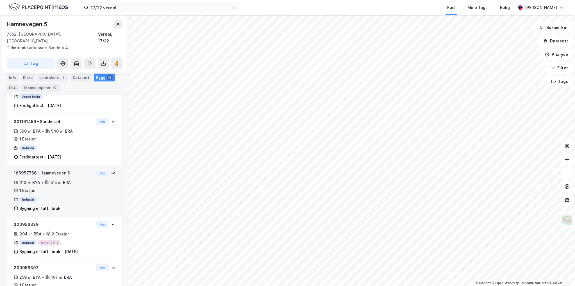
click at [28, 170] on div "185957756 - Hamnevegen 5" at bounding box center [54, 173] width 80 height 7
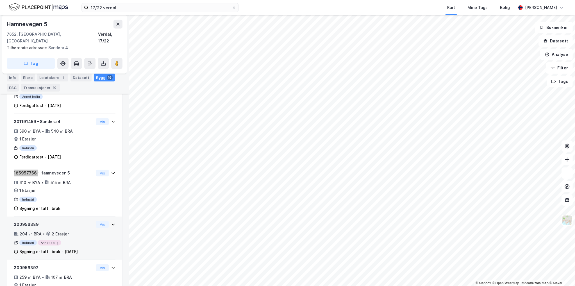
scroll to position [674, 0]
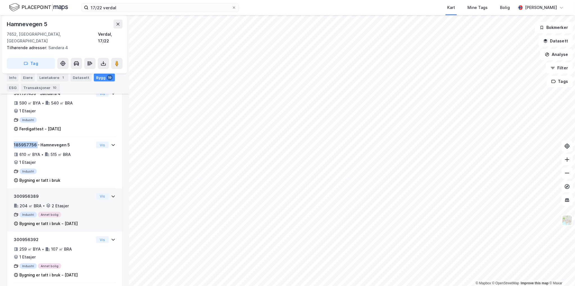
click at [31, 193] on div "300956389" at bounding box center [54, 196] width 80 height 7
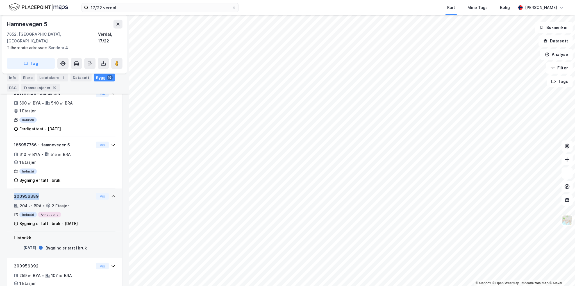
click at [31, 193] on div "300956389" at bounding box center [54, 196] width 80 height 7
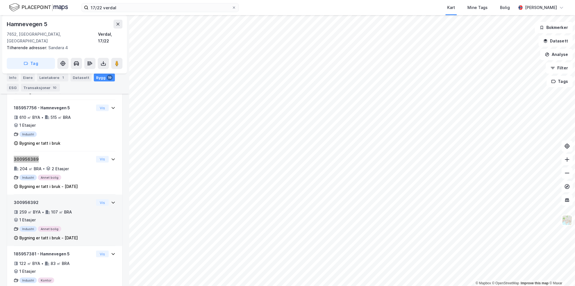
scroll to position [730, 0]
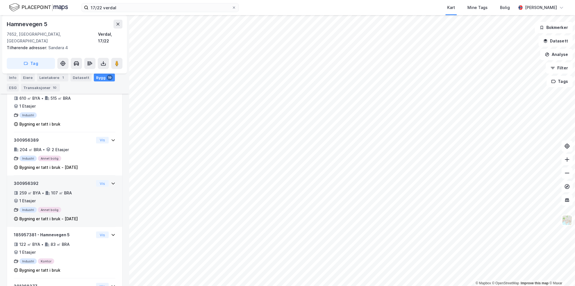
click at [29, 180] on div "300956392" at bounding box center [54, 183] width 80 height 7
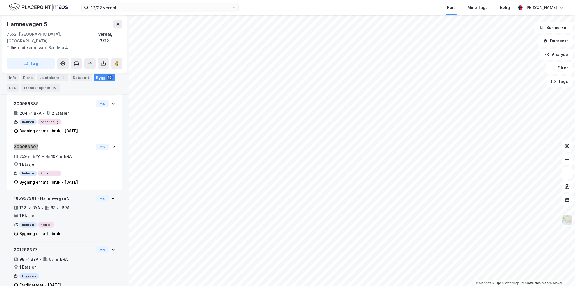
scroll to position [787, 0]
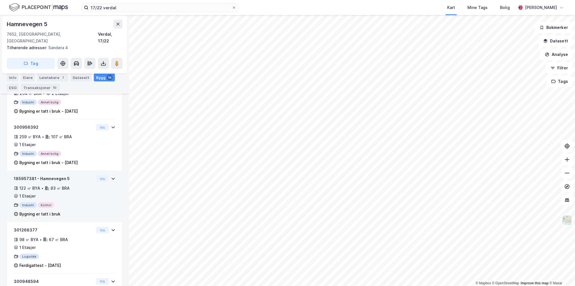
click at [29, 175] on div "185957381 - Hamnevegen 5" at bounding box center [54, 178] width 80 height 7
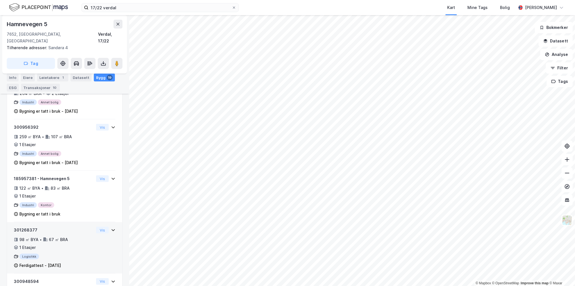
click at [30, 227] on div "301268377" at bounding box center [54, 230] width 80 height 7
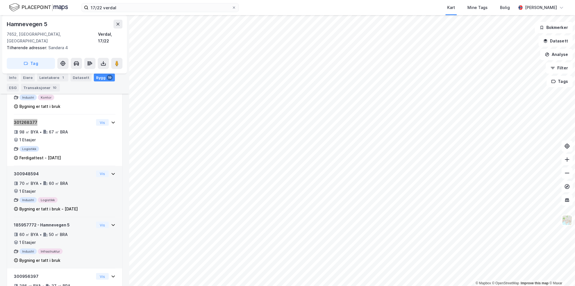
scroll to position [899, 0]
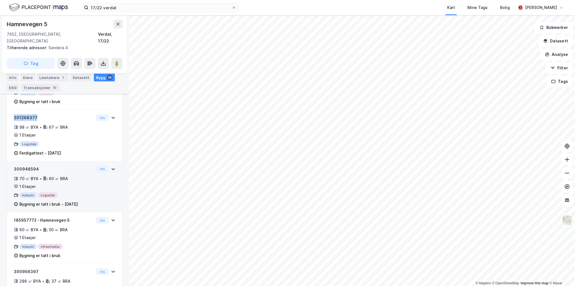
click at [31, 166] on div "300948594" at bounding box center [54, 169] width 80 height 7
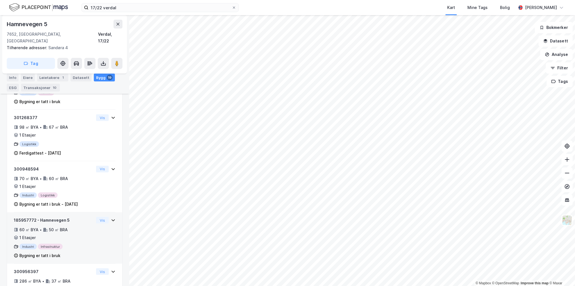
click at [29, 217] on div "185957772 - Hamnevegen 5" at bounding box center [54, 220] width 80 height 7
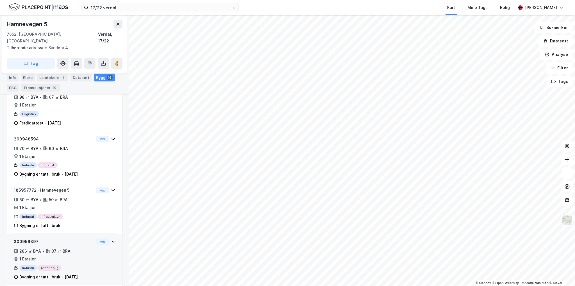
click at [28, 238] on div "300956397" at bounding box center [54, 241] width 80 height 7
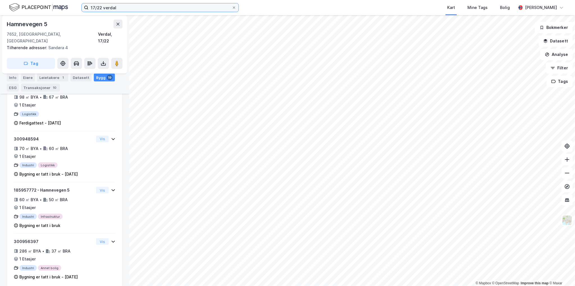
click at [101, 6] on input "17/22 verdal" at bounding box center [159, 7] width 143 height 8
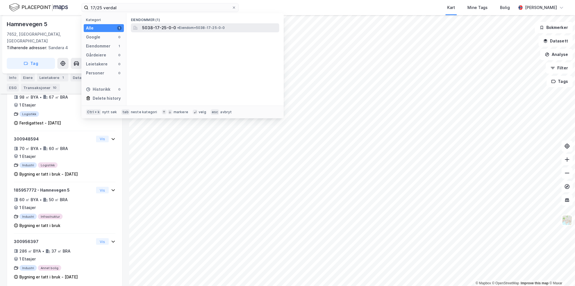
click at [196, 27] on span "• Eiendom • 5038-17-25-0-0" at bounding box center [201, 28] width 48 height 4
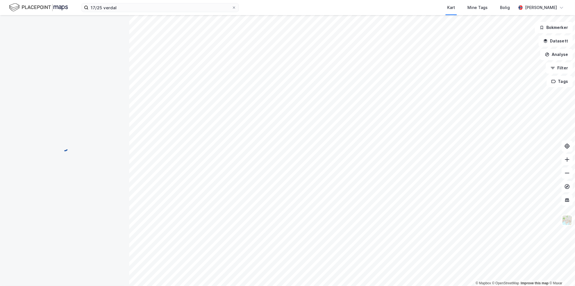
scroll to position [15, 0]
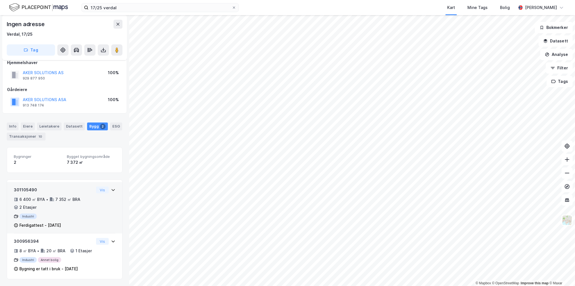
click at [24, 187] on div "301105490" at bounding box center [54, 190] width 80 height 7
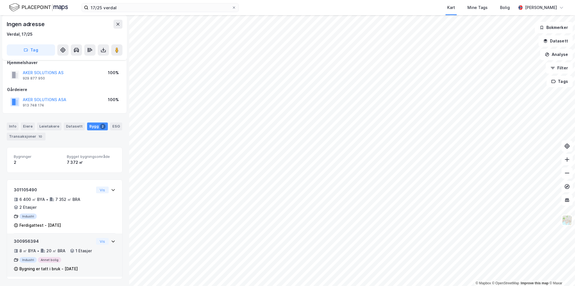
click at [30, 238] on div "300956394" at bounding box center [54, 241] width 80 height 7
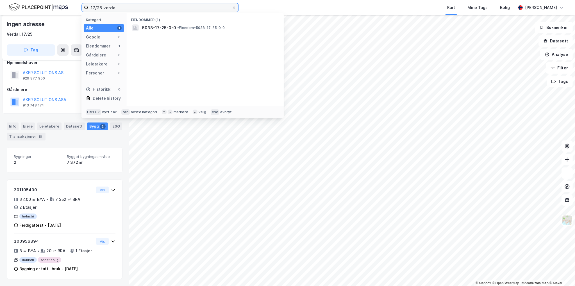
drag, startPoint x: 87, startPoint y: 13, endPoint x: 23, endPoint y: 18, distance: 63.5
click at [51, 18] on div "17/25 verdal Kategori Alle 1 Google 0 Eiendommer 1 Gårdeiere 0 Leietakere 0 Per…" at bounding box center [287, 143] width 575 height 286
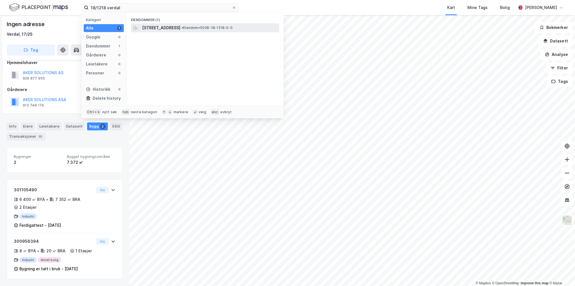
click at [231, 31] on div "Sandøra 2, 7652, VERDAL, VERDAL • Eiendom • 5038-18-1218-0-0" at bounding box center [205, 27] width 148 height 9
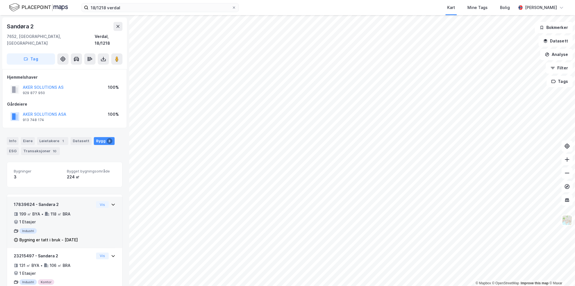
click at [25, 197] on div "17839624 - Sandøra 2 199 ㎡ BYA • 118 ㎡ BRA • 1 Etasjer Industri Bygning er tatt…" at bounding box center [64, 222] width 115 height 51
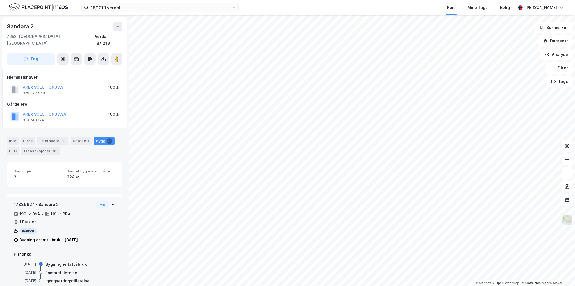
click at [25, 201] on div "17839624 - Sandøra 2" at bounding box center [54, 204] width 80 height 7
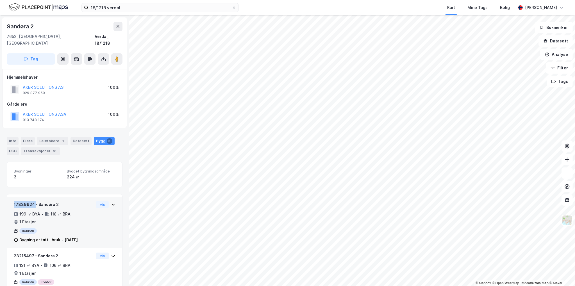
click at [25, 201] on div "17839624 - Sandøra 2" at bounding box center [54, 204] width 80 height 7
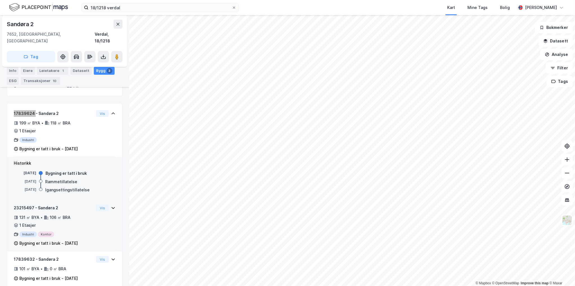
scroll to position [93, 0]
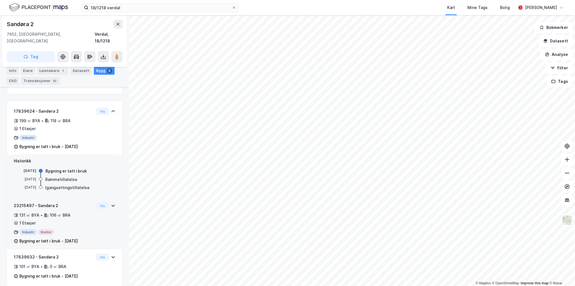
click at [25, 202] on div "23215497 - Sandøra 2" at bounding box center [54, 205] width 80 height 7
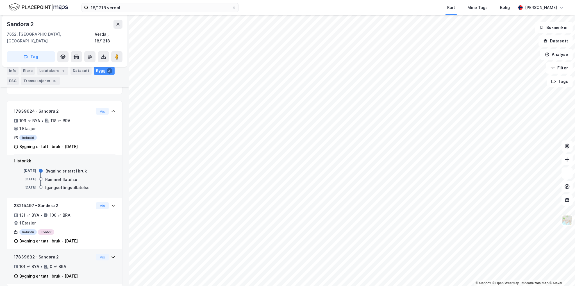
click at [26, 254] on div "17839632 - Sandøra 2" at bounding box center [54, 257] width 80 height 7
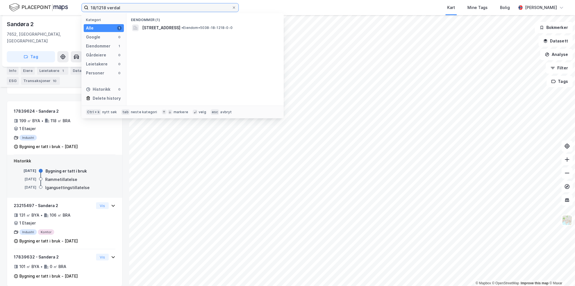
drag, startPoint x: 105, startPoint y: 7, endPoint x: 63, endPoint y: 8, distance: 42.2
click at [66, 8] on div "18/1218 verdal Kategori Alle 1 Google 0 Eiendommer 1 Gårdeiere 0 Leietakere 0 P…" at bounding box center [287, 7] width 575 height 15
paste input "49"
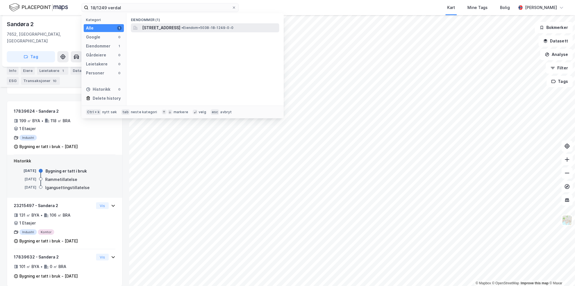
click at [252, 30] on div "Neptunvegen 4A, 7652, VERDAL, VERDAL • Eiendom • 5038-18-1249-0-0" at bounding box center [210, 27] width 136 height 7
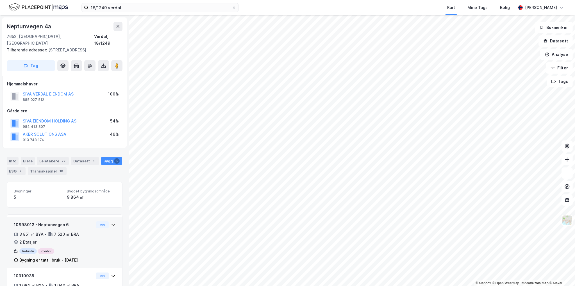
click at [21, 221] on div "10898013 - Neptunvegen 6" at bounding box center [54, 224] width 80 height 7
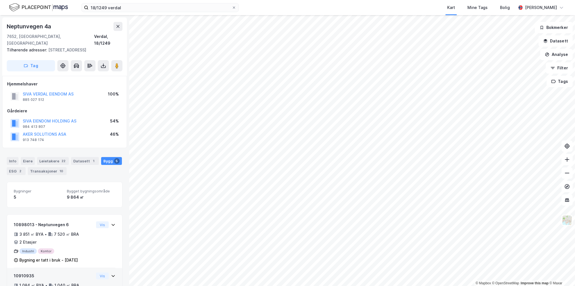
click at [28, 272] on div "10910935" at bounding box center [54, 275] width 80 height 7
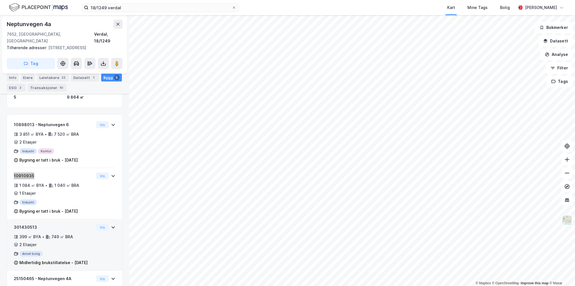
scroll to position [112, 0]
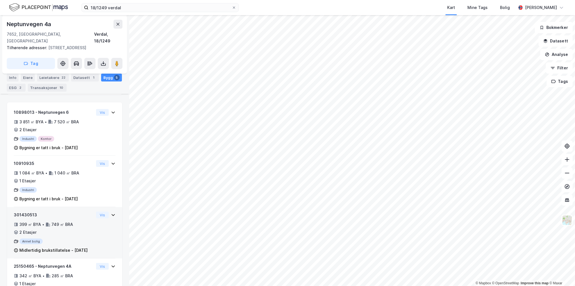
click at [26, 212] on div "301430513" at bounding box center [54, 215] width 80 height 7
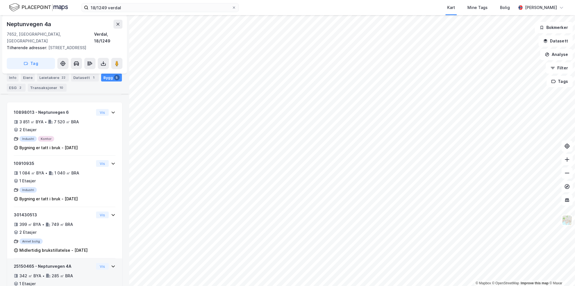
click at [26, 264] on div "25150465 - Neptunvegen 4A" at bounding box center [54, 266] width 80 height 7
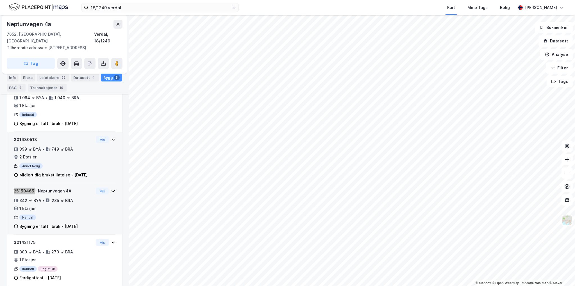
scroll to position [196, 0]
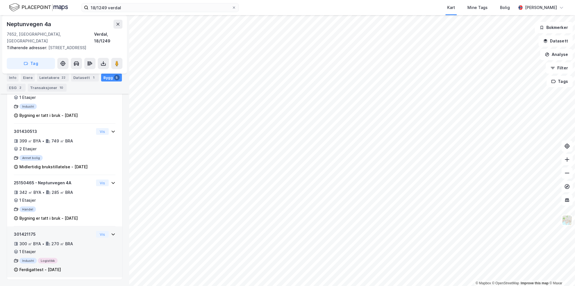
click at [25, 233] on div "301421175" at bounding box center [54, 234] width 80 height 7
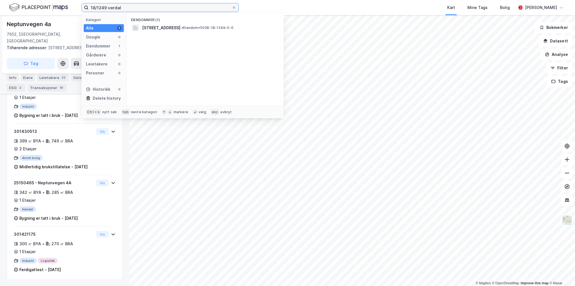
drag, startPoint x: 107, startPoint y: 7, endPoint x: 85, endPoint y: 10, distance: 22.1
click at [85, 9] on label "18/1249 verdal" at bounding box center [159, 7] width 157 height 9
paste input "30"
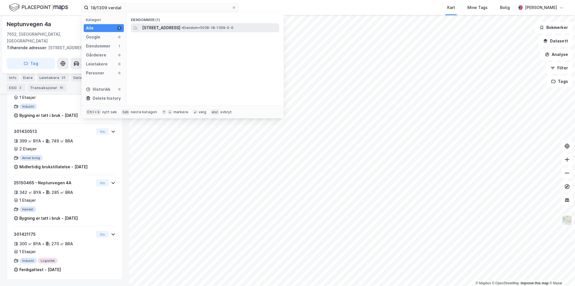
click at [180, 28] on span "Hamnevegen 7, 7652, VERDAL, VERDAL" at bounding box center [161, 27] width 38 height 7
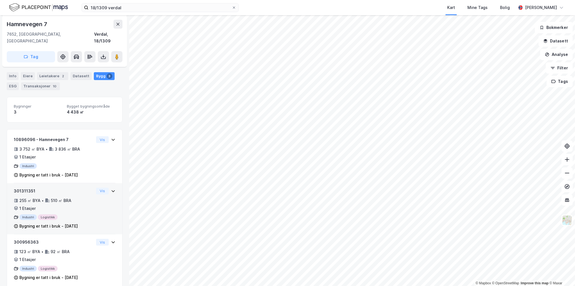
scroll to position [66, 0]
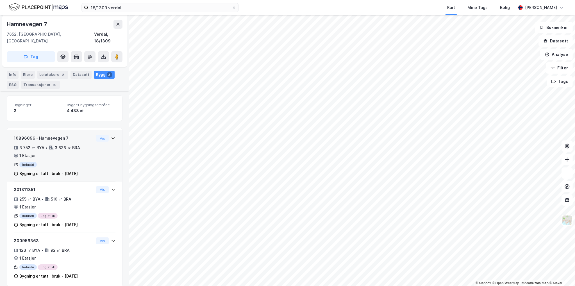
click at [23, 135] on div "10896096 - Hamnevegen 7" at bounding box center [54, 138] width 80 height 7
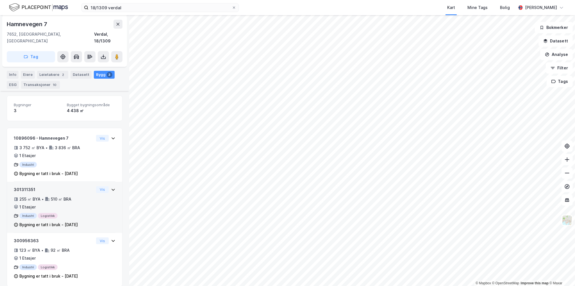
click at [25, 186] on div "301311351" at bounding box center [54, 189] width 80 height 7
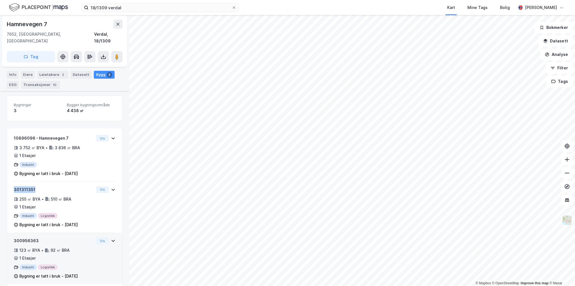
click at [23, 237] on div "300956363" at bounding box center [54, 240] width 80 height 7
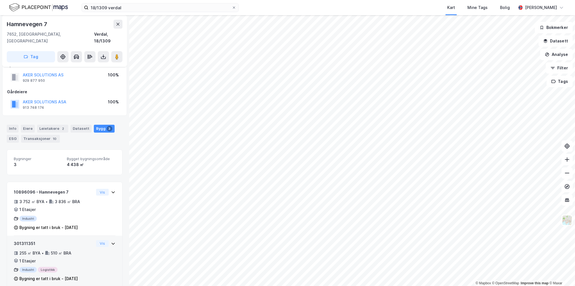
scroll to position [0, 0]
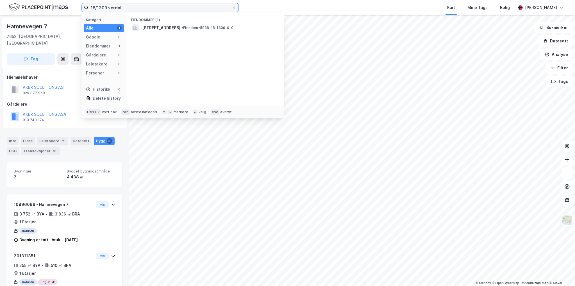
drag, startPoint x: 107, startPoint y: 8, endPoint x: 81, endPoint y: 7, distance: 25.3
click at [82, 7] on label "18/1309 verdal" at bounding box center [159, 7] width 157 height 9
paste input "28"
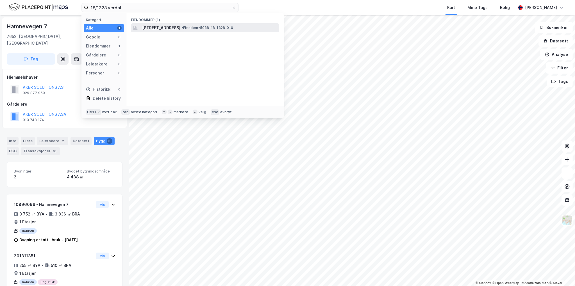
click at [170, 29] on span "Industrivegen 12, 7652, VERDAL, VERDAL" at bounding box center [161, 27] width 38 height 7
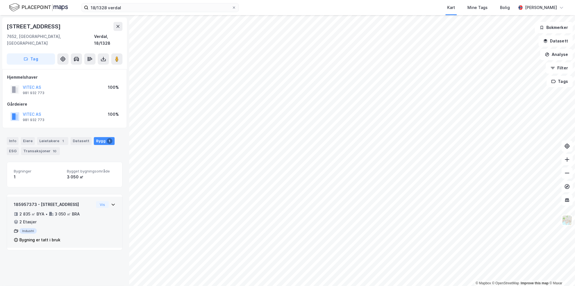
click at [25, 201] on div "185957373 - Industrivegen 12" at bounding box center [54, 204] width 80 height 7
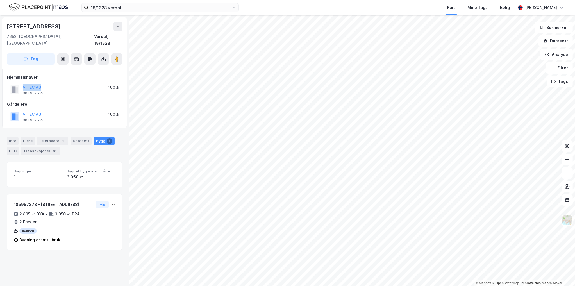
drag, startPoint x: 44, startPoint y: 79, endPoint x: 24, endPoint y: 78, distance: 20.3
click at [24, 83] on div "VITEC AS 981 932 773 100%" at bounding box center [64, 89] width 115 height 13
click at [28, 137] on div "Eiere" at bounding box center [28, 141] width 14 height 8
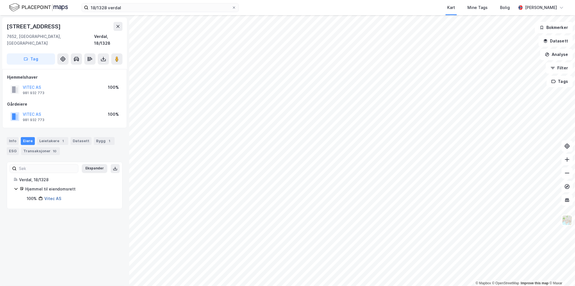
click at [52, 196] on link "Vitec AS" at bounding box center [52, 198] width 17 height 5
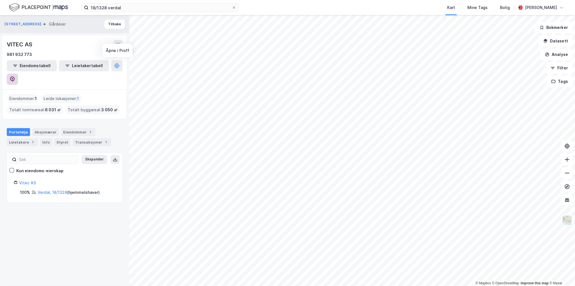
click at [15, 76] on icon at bounding box center [13, 79] width 6 height 6
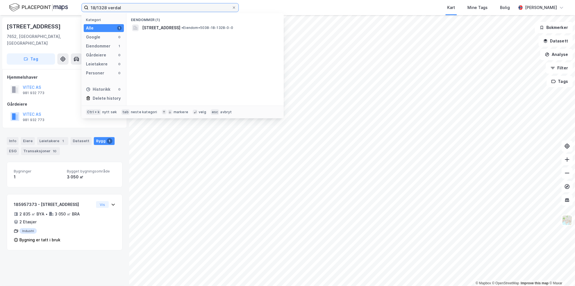
drag, startPoint x: 106, startPoint y: 7, endPoint x: 75, endPoint y: 9, distance: 31.3
click at [75, 9] on div "18/1328 verdal Kategori Alle 1 Google 0 Eiendommer 1 Gårdeiere 0 Leietakere 0 P…" at bounding box center [287, 7] width 575 height 15
paste input "53"
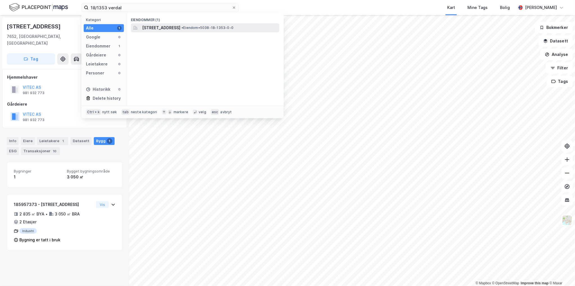
click at [161, 31] on span "Neptunvegen 4B, 7652, VERDAL, VERDAL" at bounding box center [161, 27] width 38 height 7
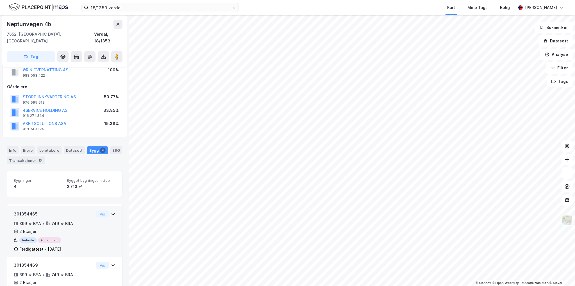
scroll to position [56, 0]
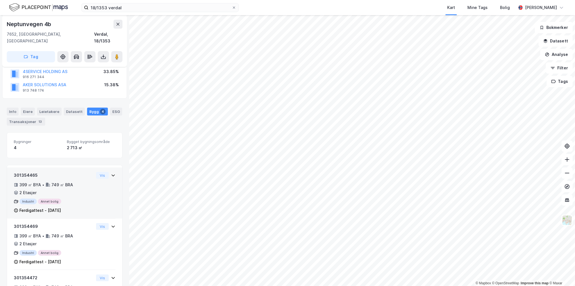
click at [29, 172] on div "301354465" at bounding box center [54, 175] width 80 height 7
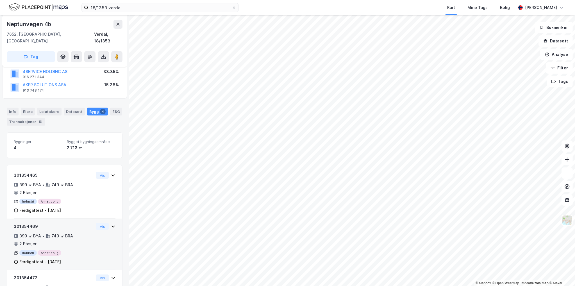
click at [22, 223] on div "301354469" at bounding box center [54, 226] width 80 height 7
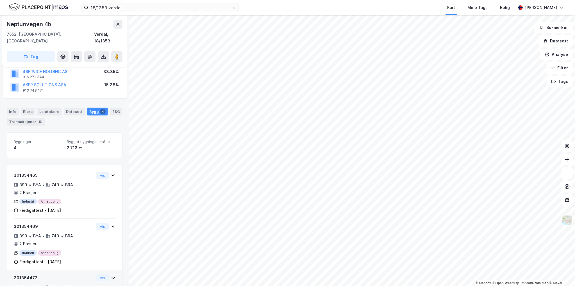
click at [27, 274] on div "301354472" at bounding box center [54, 277] width 80 height 7
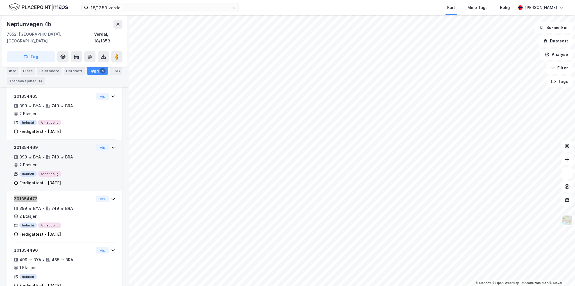
scroll to position [140, 0]
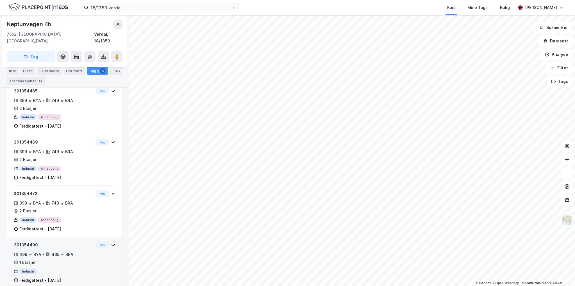
click at [28, 242] on div "301354490" at bounding box center [54, 245] width 80 height 7
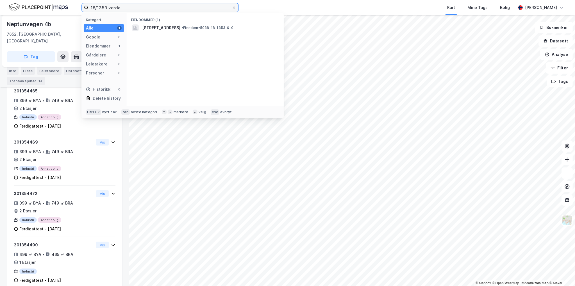
drag, startPoint x: 106, startPoint y: 7, endPoint x: 74, endPoint y: 9, distance: 32.4
click at [73, 8] on div "18/1353 verdal Kategori Alle 1 Google 0 Eiendommer 1 Gårdeiere 0 Leietakere 0 P…" at bounding box center [287, 7] width 575 height 15
paste input "85"
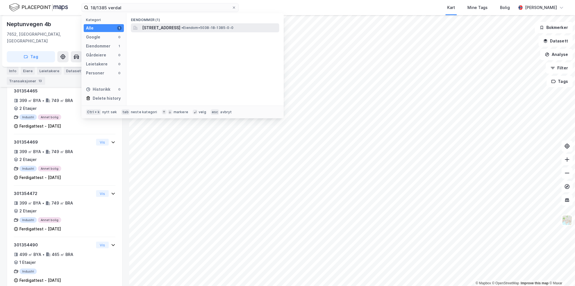
click at [219, 28] on span "• Eiendom • 5038-18-1385-0-0" at bounding box center [207, 28] width 52 height 4
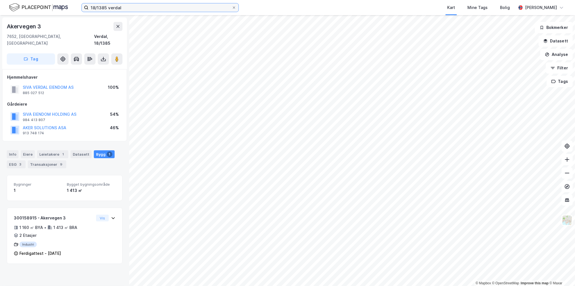
click at [139, 11] on input "18/1385 verdal" at bounding box center [159, 7] width 143 height 8
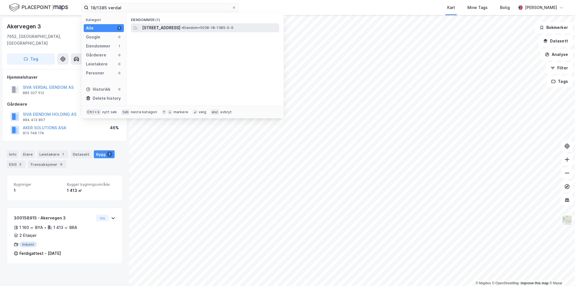
click at [178, 29] on span "Akervegen 3, 7652, VERDAL, VERDAL" at bounding box center [161, 27] width 38 height 7
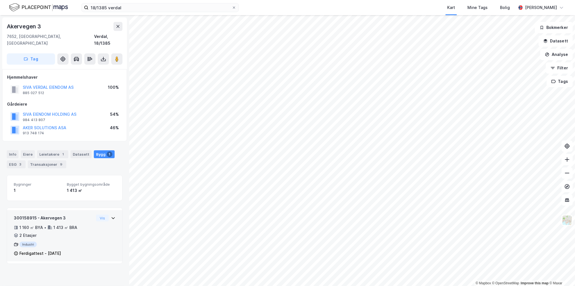
click at [22, 215] on div "300158915 - Akervegen 3" at bounding box center [54, 218] width 80 height 7
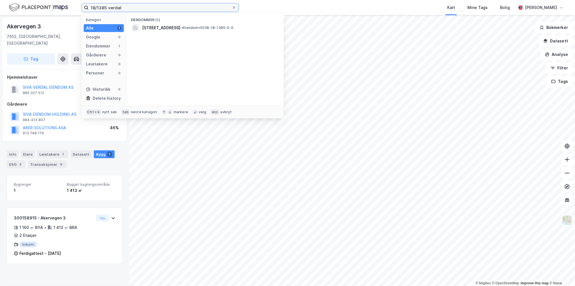
drag, startPoint x: 106, startPoint y: 8, endPoint x: 59, endPoint y: 13, distance: 47.2
click at [63, 12] on div "18/1385 verdal Kategori Alle 1 Google 0 Eiendommer 1 Gårdeiere 0 Leietakere 0 P…" at bounding box center [287, 7] width 575 height 15
paste input "6"
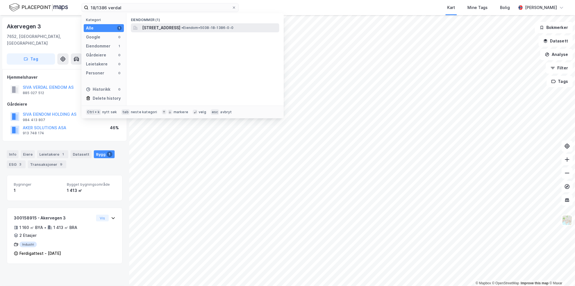
click at [228, 27] on span "• Eiendom • 5038-18-1386-0-0" at bounding box center [207, 28] width 52 height 4
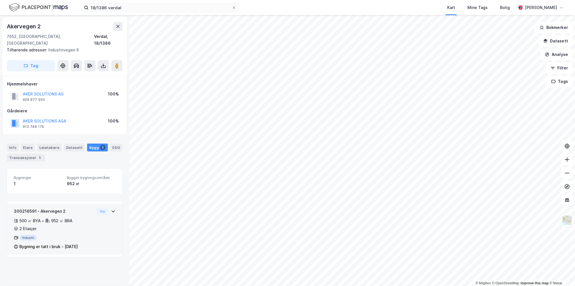
click at [32, 208] on div "300216591 - Akervegen 2" at bounding box center [54, 211] width 80 height 7
click at [18, 208] on div "300216591 - Akervegen 2" at bounding box center [54, 211] width 80 height 7
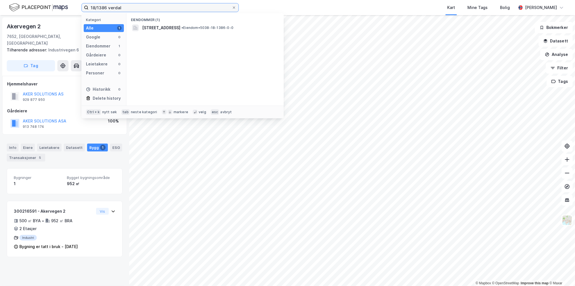
drag, startPoint x: 107, startPoint y: 6, endPoint x: 70, endPoint y: 10, distance: 37.3
click at [70, 10] on div "18/1386 verdal Kategori Alle 1 Google 0 Eiendommer 1 Gårdeiere 0 Leietakere 0 P…" at bounding box center [287, 7] width 575 height 15
paste input "7"
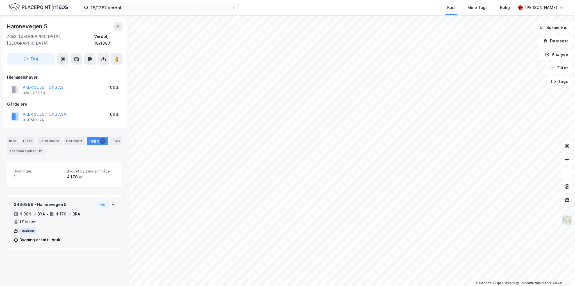
click at [26, 201] on div "3436896 - Hamnevegen 5" at bounding box center [54, 204] width 80 height 7
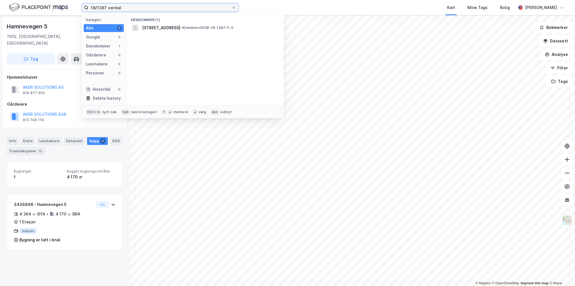
drag, startPoint x: 107, startPoint y: 8, endPoint x: 33, endPoint y: 14, distance: 73.6
click at [37, 14] on div "18/1387 verdal Kategori Alle 1 Google 0 Eiendommer 1 Gårdeiere 0 Leietakere 0 P…" at bounding box center [287, 7] width 575 height 15
paste input "9"
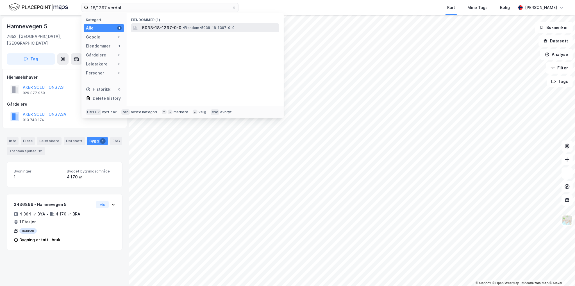
click at [183, 27] on span "•" at bounding box center [184, 28] width 2 height 4
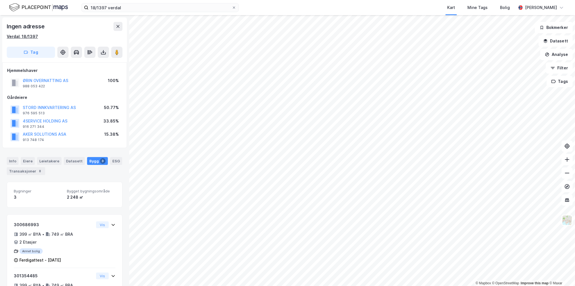
click at [35, 36] on div "Verdal, 18/1397" at bounding box center [22, 36] width 31 height 7
click at [42, 38] on div "Verdal, 18/1397" at bounding box center [65, 36] width 116 height 7
drag, startPoint x: 40, startPoint y: 38, endPoint x: 21, endPoint y: 38, distance: 19.7
click at [21, 38] on div "Verdal, 18/1397" at bounding box center [65, 36] width 116 height 7
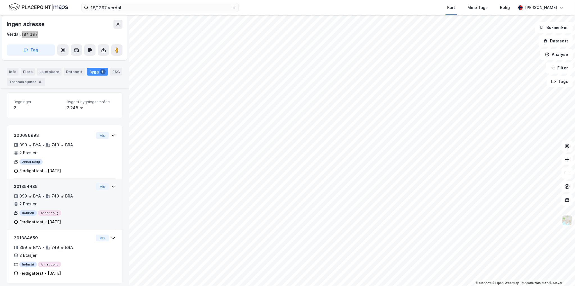
scroll to position [93, 0]
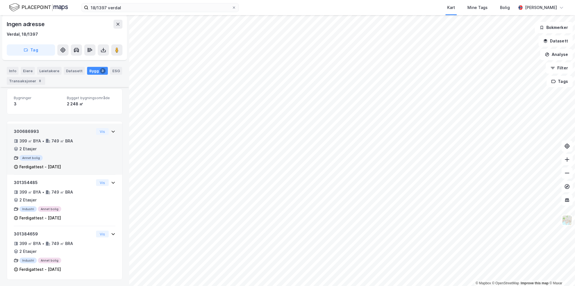
click at [29, 129] on div "300686993" at bounding box center [54, 131] width 80 height 7
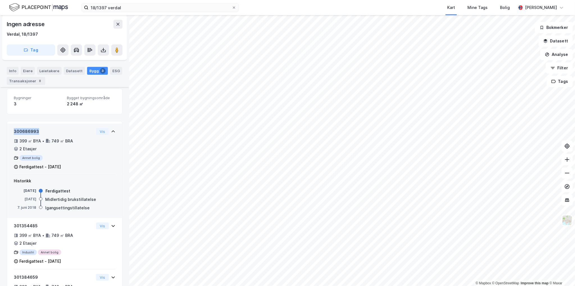
click at [29, 129] on div "300686993" at bounding box center [54, 131] width 80 height 7
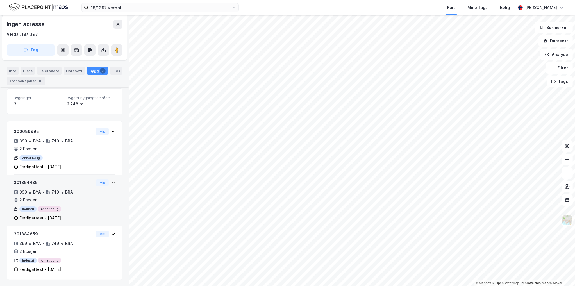
click at [30, 181] on div "301354485" at bounding box center [54, 182] width 80 height 7
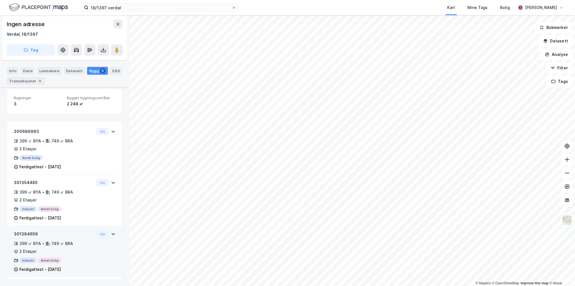
click at [27, 234] on div "301384659" at bounding box center [54, 234] width 80 height 7
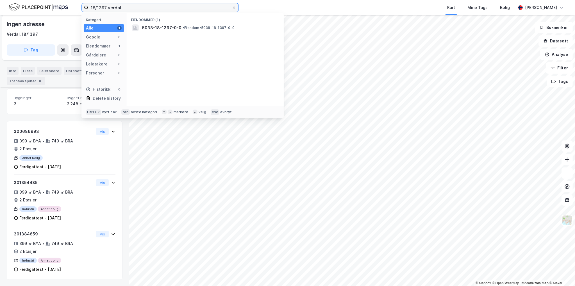
drag, startPoint x: 106, startPoint y: 6, endPoint x: 11, endPoint y: 19, distance: 95.2
click at [11, 19] on div "18/1397 verdal Kategori Alle 1 Google 0 Eiendommer 1 Gårdeiere 0 Leietakere 0 P…" at bounding box center [287, 143] width 575 height 286
paste input "539"
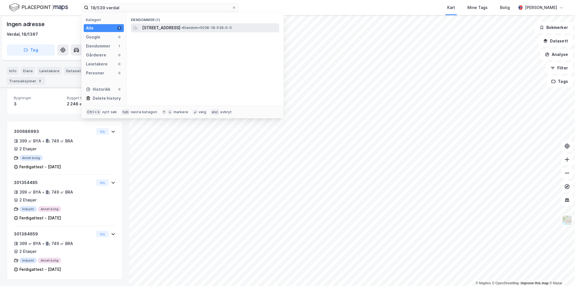
click at [177, 29] on span "Hamnevegen 3, 7652, VERDAL, VERDAL" at bounding box center [161, 27] width 38 height 7
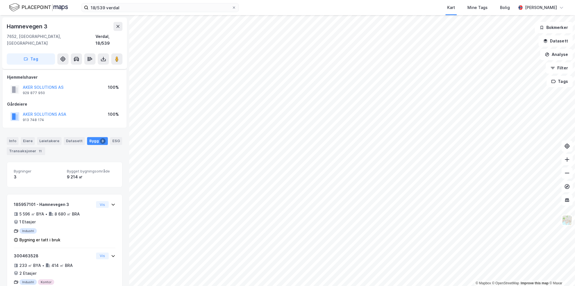
scroll to position [66, 0]
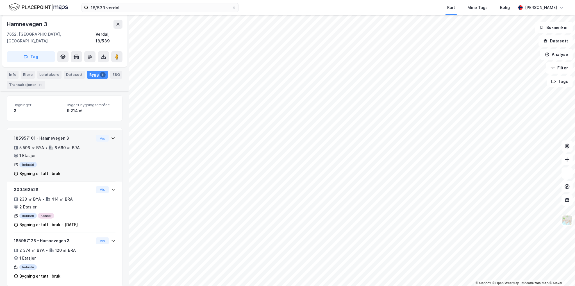
click at [24, 135] on div "185957101 - Hamnevegen 3" at bounding box center [54, 138] width 80 height 7
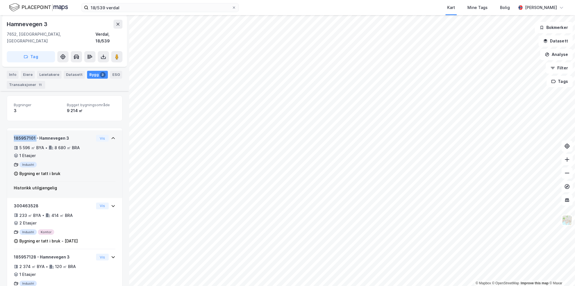
click at [24, 135] on div "185957101 - Hamnevegen 3" at bounding box center [54, 138] width 80 height 7
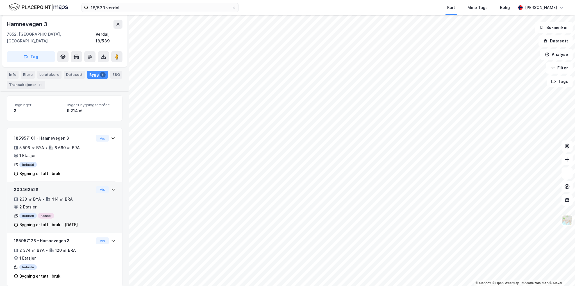
click at [24, 186] on div "300463528" at bounding box center [54, 189] width 80 height 7
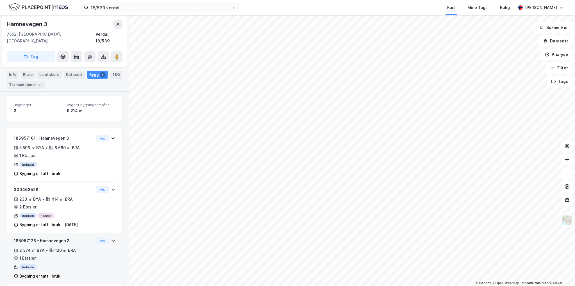
click at [25, 237] on div "185957128 - Hamnevegen 3" at bounding box center [54, 240] width 80 height 7
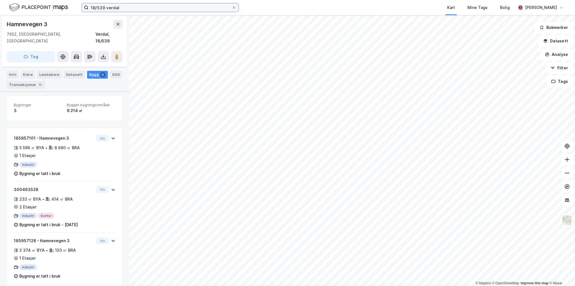
drag, startPoint x: 51, startPoint y: 9, endPoint x: 27, endPoint y: 9, distance: 23.3
click at [44, 9] on div "18/539 verdal Kart Mine Tags Bolig Fredrik Rost" at bounding box center [287, 7] width 575 height 15
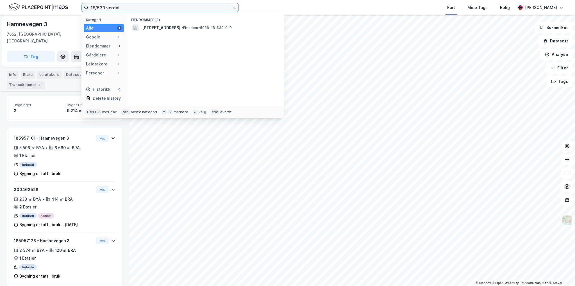
paste input "47"
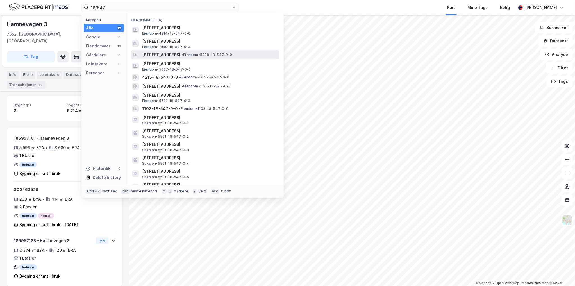
click at [190, 51] on div "Akervegen 2, 7652, VERDAL, VERDAL • Eiendom • 5038-18-547-0-0" at bounding box center [205, 54] width 148 height 9
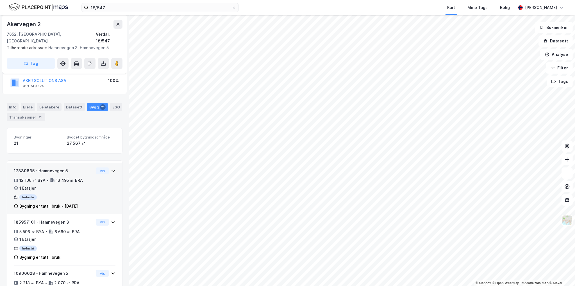
scroll to position [56, 0]
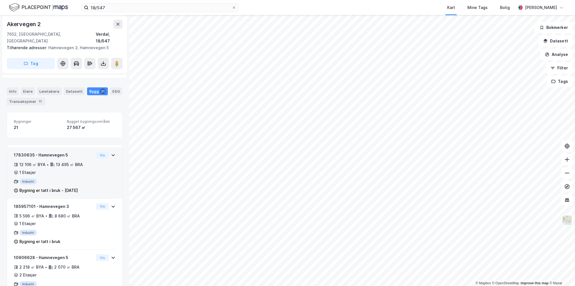
click at [27, 152] on div "17830635 - Hamnevegen 5" at bounding box center [54, 155] width 80 height 7
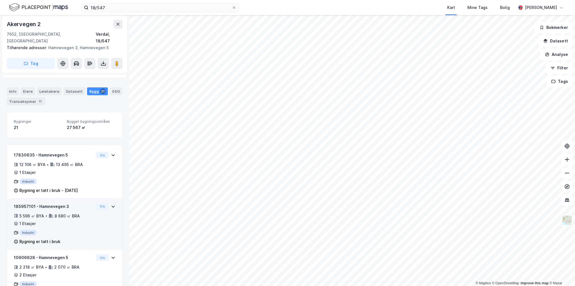
click at [24, 203] on div "185957101 - Hamnevegen 3" at bounding box center [54, 206] width 80 height 7
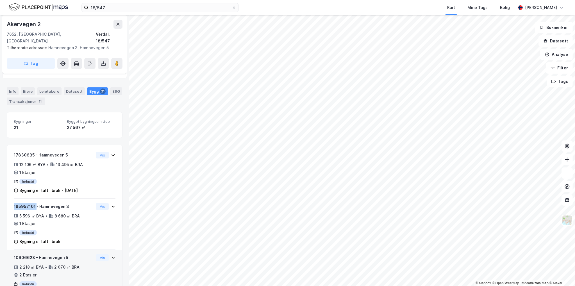
click at [27, 254] on div "10906628 - Hamnevegen 5" at bounding box center [54, 257] width 80 height 7
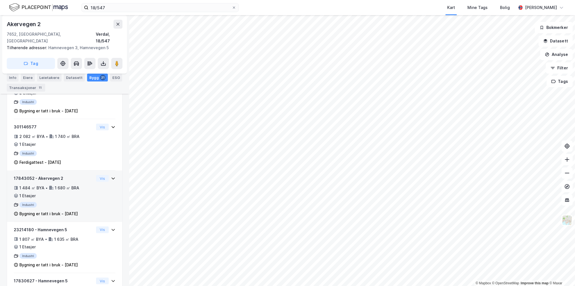
scroll to position [253, 0]
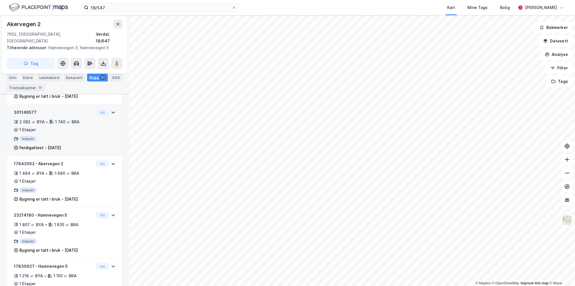
click at [24, 109] on div "301146577" at bounding box center [54, 112] width 80 height 7
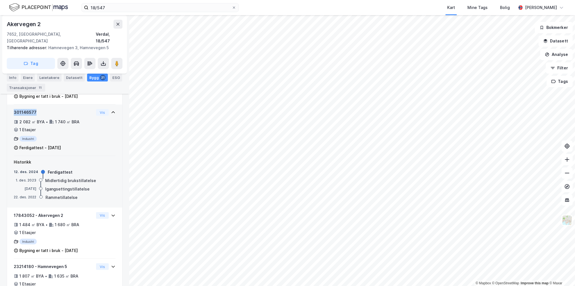
click at [24, 109] on div "301146577" at bounding box center [54, 112] width 80 height 7
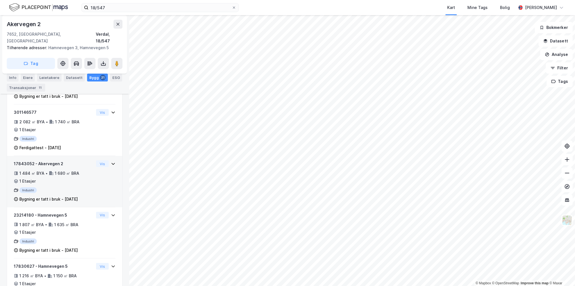
click at [28, 160] on div "17843052 - Akervegen 2" at bounding box center [54, 163] width 80 height 7
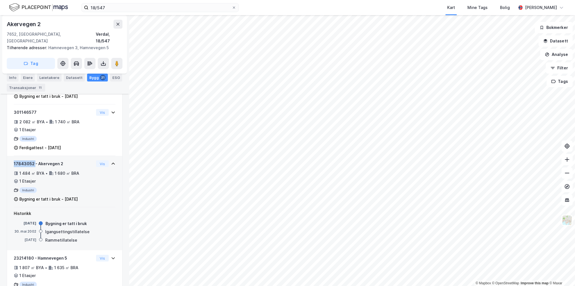
click at [28, 160] on div "17843052 - Akervegen 2" at bounding box center [54, 163] width 80 height 7
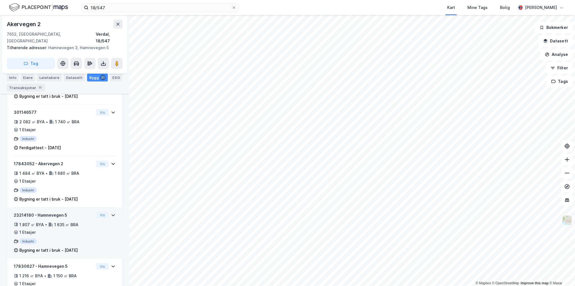
click at [26, 212] on div "23214180 - Hamnevegen 5" at bounding box center [54, 215] width 80 height 7
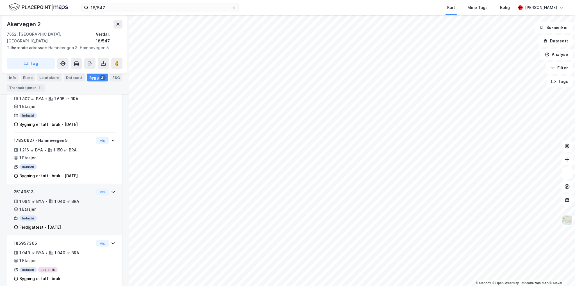
scroll to position [393, 0]
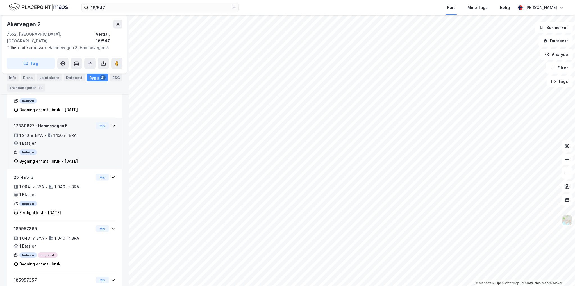
click at [24, 122] on div "17830627 - Hamnevegen 5" at bounding box center [54, 125] width 80 height 7
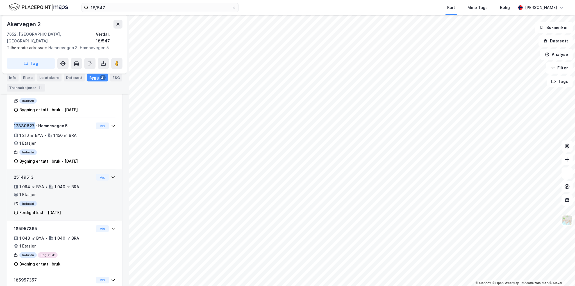
click at [28, 174] on div "25149513" at bounding box center [54, 177] width 80 height 7
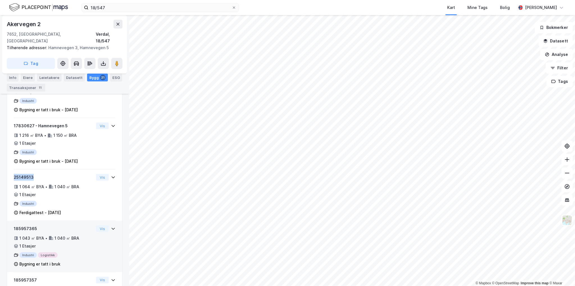
click at [28, 225] on div "185957365" at bounding box center [54, 228] width 80 height 7
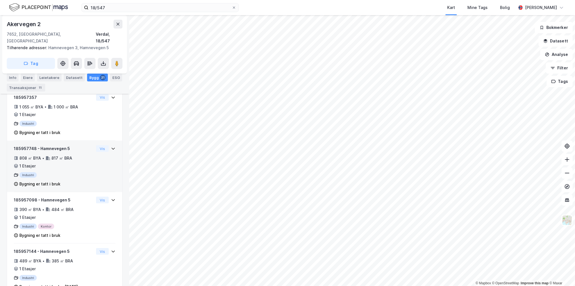
scroll to position [562, 0]
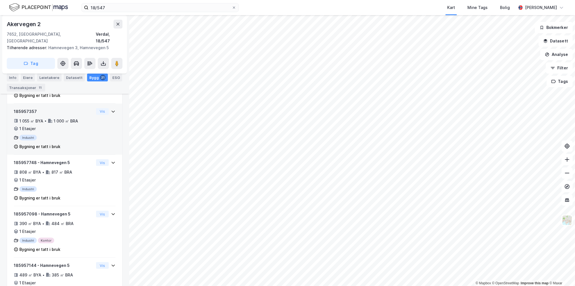
click at [25, 108] on div "185957357" at bounding box center [54, 111] width 80 height 7
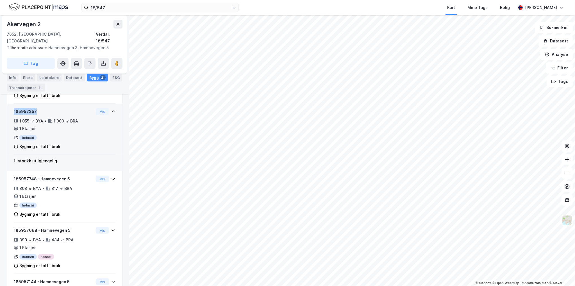
click at [25, 108] on div "185957357" at bounding box center [54, 111] width 80 height 7
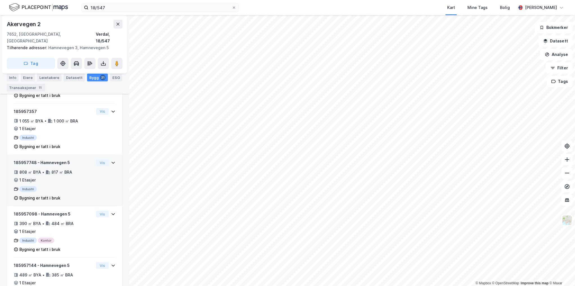
click at [29, 159] on div "185957748 - Hamnevegen 5" at bounding box center [54, 162] width 80 height 7
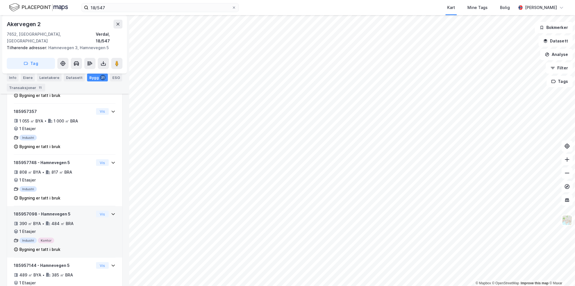
click at [27, 211] on div "185957098 - Hamnevegen 5" at bounding box center [54, 214] width 80 height 7
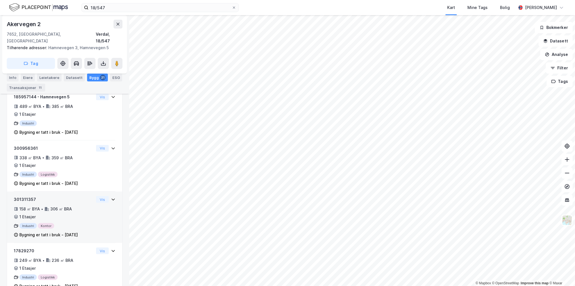
scroll to position [702, 0]
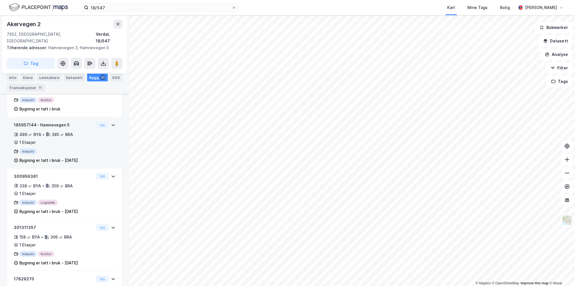
click at [24, 122] on div "185957144 - Hamnevegen 5" at bounding box center [54, 125] width 80 height 7
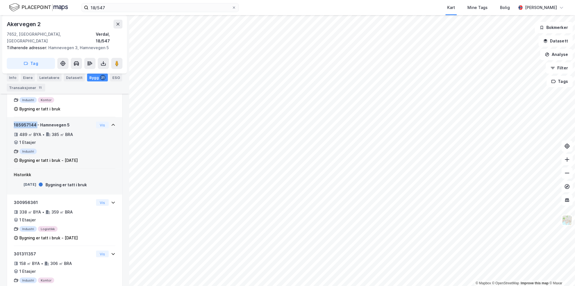
click at [24, 122] on div "185957144 - Hamnevegen 5" at bounding box center [54, 125] width 80 height 7
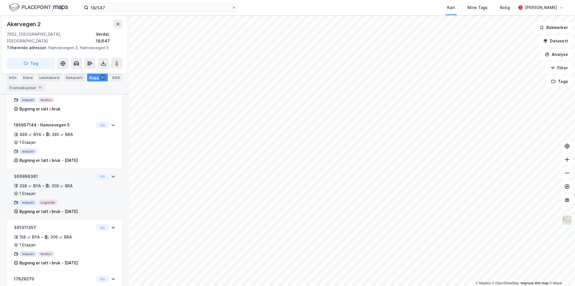
click at [26, 173] on div "300956361" at bounding box center [54, 176] width 80 height 7
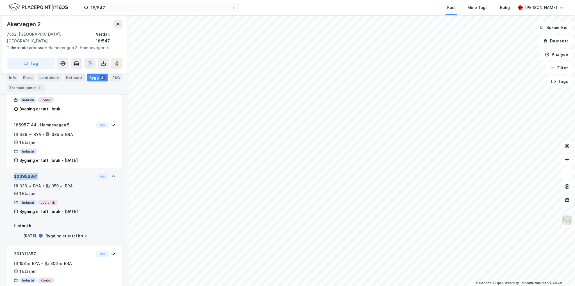
click at [26, 173] on div "300956361" at bounding box center [54, 176] width 80 height 7
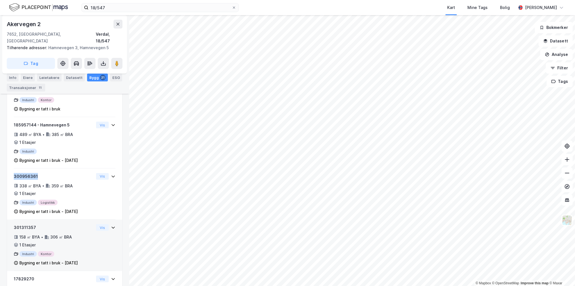
click at [25, 224] on div "301311357" at bounding box center [54, 227] width 80 height 7
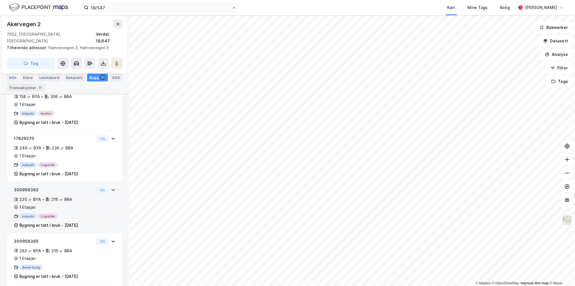
scroll to position [871, 0]
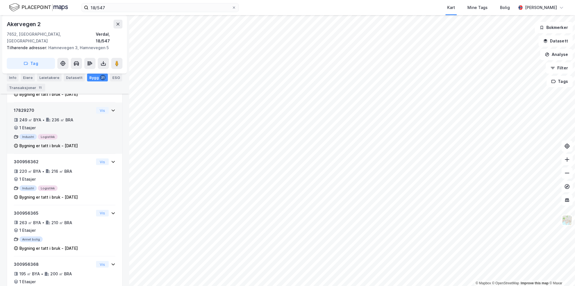
click at [21, 107] on div "17829270" at bounding box center [54, 110] width 80 height 7
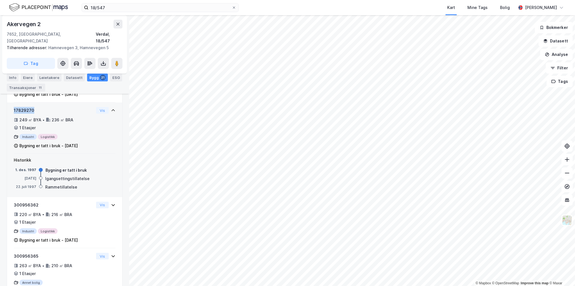
click at [21, 107] on div "17829270" at bounding box center [54, 110] width 80 height 7
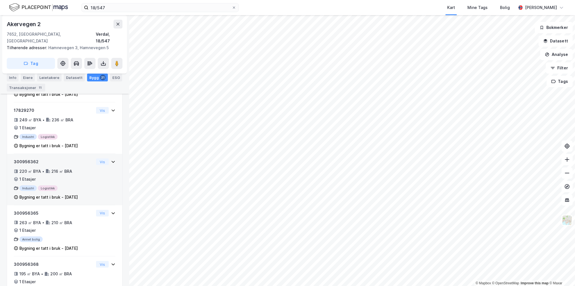
click at [24, 158] on div "300956362" at bounding box center [54, 161] width 80 height 7
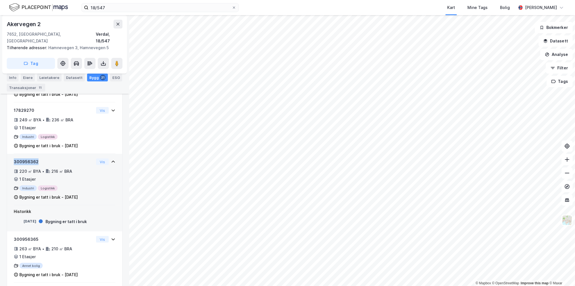
click at [24, 158] on div "300956362" at bounding box center [54, 161] width 80 height 7
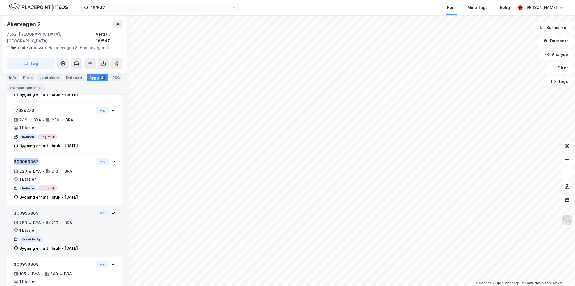
click at [30, 210] on div "300956365" at bounding box center [54, 213] width 80 height 7
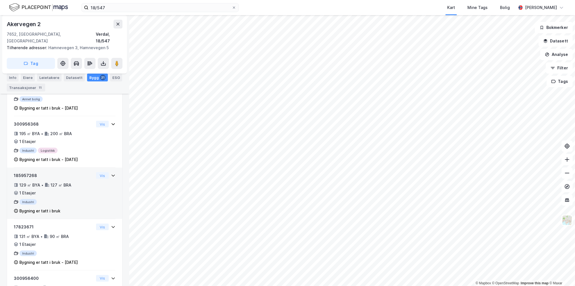
scroll to position [1011, 0]
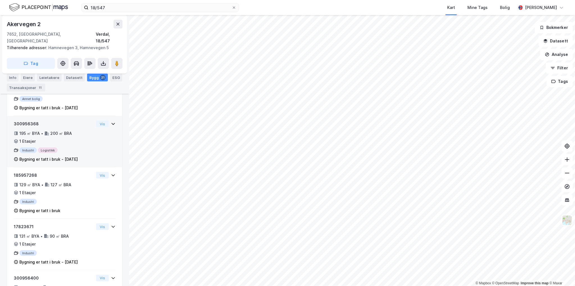
click at [29, 121] on div "300956368" at bounding box center [54, 124] width 80 height 7
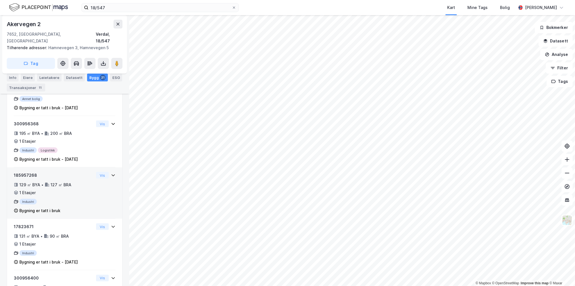
click at [28, 172] on div "185957268" at bounding box center [54, 175] width 80 height 7
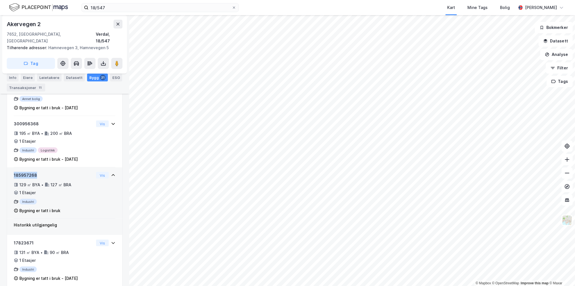
click at [28, 172] on div "185957268" at bounding box center [54, 175] width 80 height 7
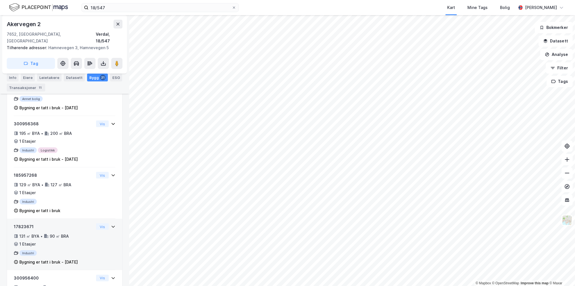
click at [24, 223] on div "17823671" at bounding box center [54, 226] width 80 height 7
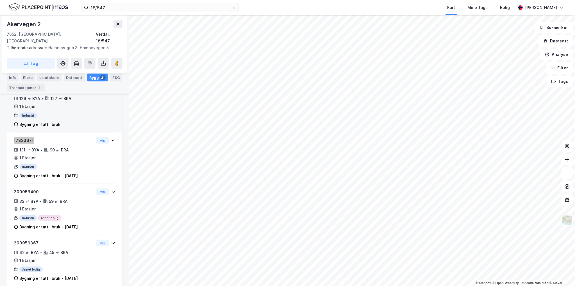
scroll to position [1099, 0]
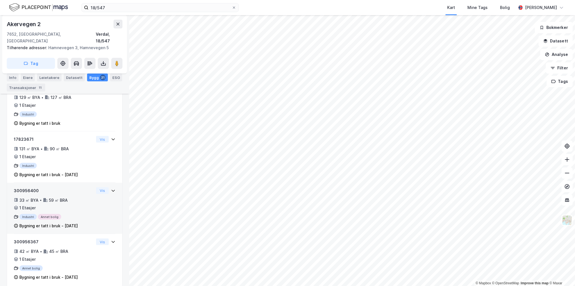
click at [30, 187] on div "300956400" at bounding box center [54, 190] width 80 height 7
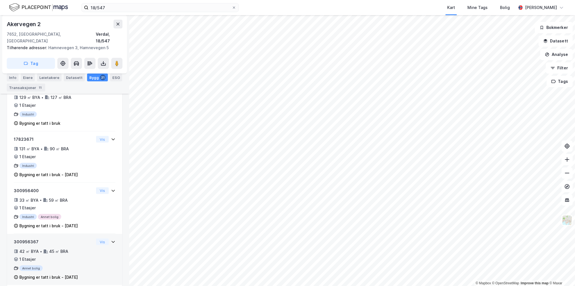
click at [27, 239] on div "300956367" at bounding box center [54, 242] width 80 height 7
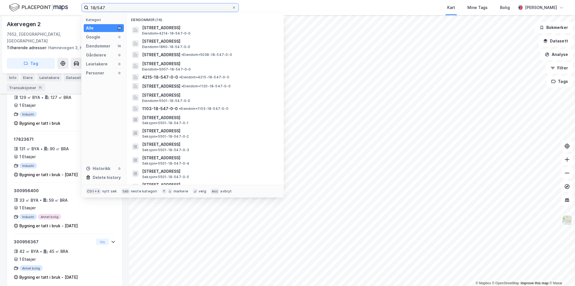
drag, startPoint x: 112, startPoint y: 5, endPoint x: 78, endPoint y: 8, distance: 33.5
click at [79, 8] on div "18/547 Kategori Alle 16 Google 0 Eiendommer 16 Gårdeiere 0 Leietakere 0 Persone…" at bounding box center [287, 7] width 575 height 15
paste input "608"
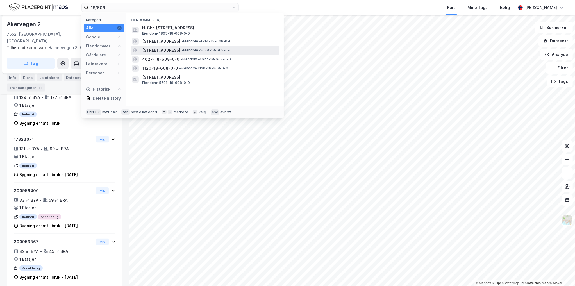
click at [224, 51] on span "• Eiendom • 5038-18-608-0-0" at bounding box center [206, 50] width 50 height 4
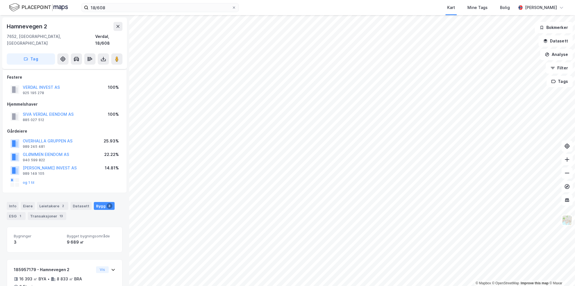
scroll to position [138, 0]
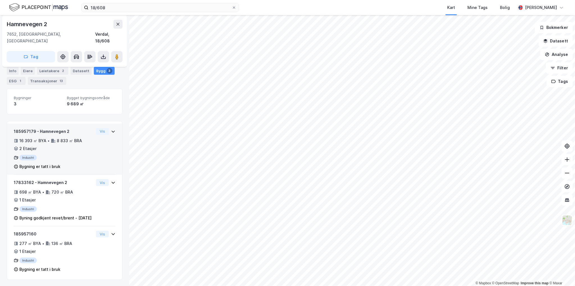
click at [29, 128] on div "185957179 - Hamnevegen 2" at bounding box center [54, 131] width 80 height 7
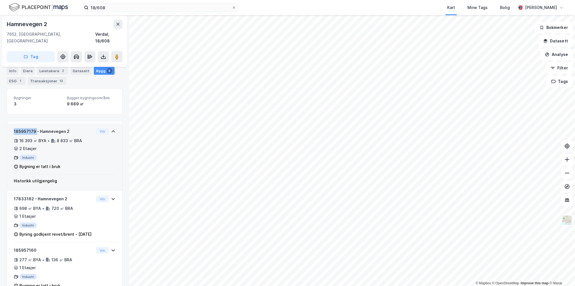
click at [29, 128] on div "185957179 - Hamnevegen 2" at bounding box center [54, 131] width 80 height 7
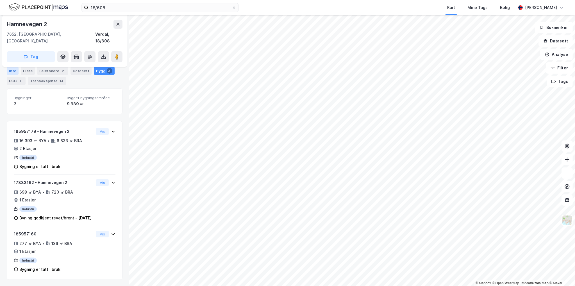
click at [8, 69] on div "Info" at bounding box center [13, 71] width 12 height 8
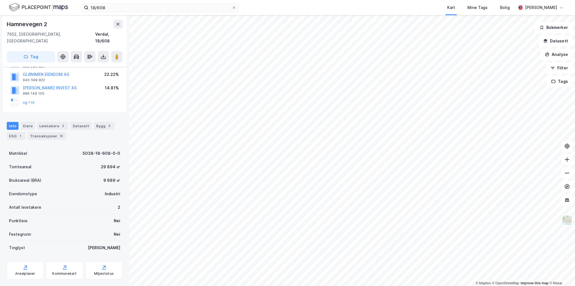
scroll to position [84, 0]
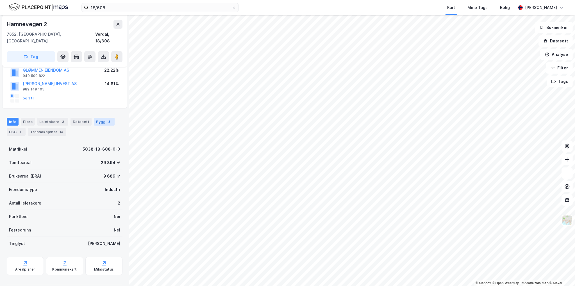
click at [94, 118] on div "Bygg 3" at bounding box center [104, 122] width 21 height 8
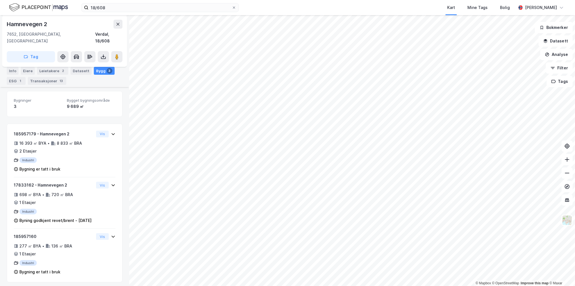
scroll to position [138, 0]
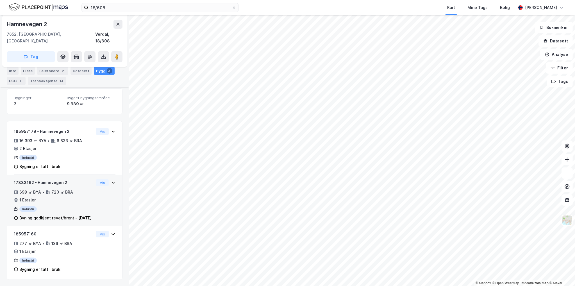
click at [29, 179] on div "17833162 - Hamnevegen 2" at bounding box center [54, 182] width 80 height 7
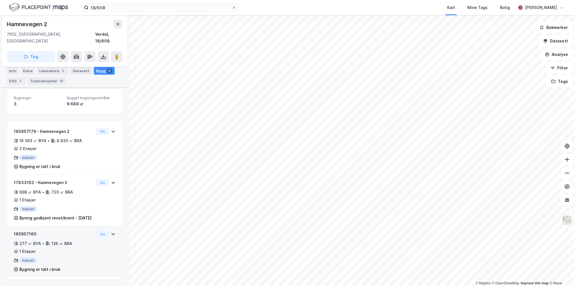
click at [21, 234] on div "185957160" at bounding box center [54, 234] width 80 height 7
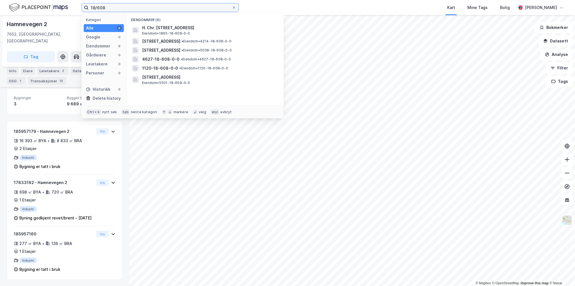
drag, startPoint x: 105, startPoint y: 6, endPoint x: 97, endPoint y: 8, distance: 8.6
click at [97, 8] on input "18/608" at bounding box center [159, 7] width 143 height 8
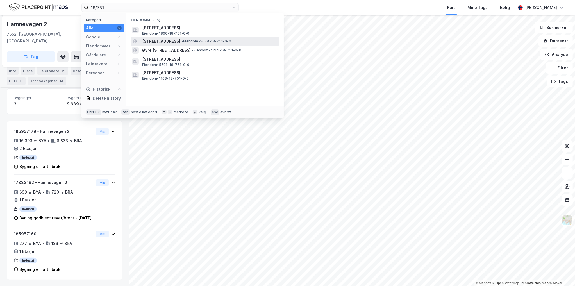
click at [180, 43] on span "Hamnevegen 5, 7652, VERDAL, VERDAL" at bounding box center [161, 41] width 38 height 7
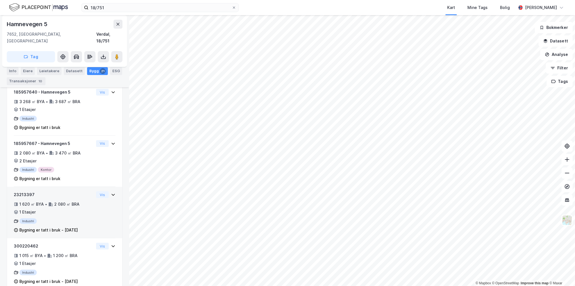
scroll to position [84, 0]
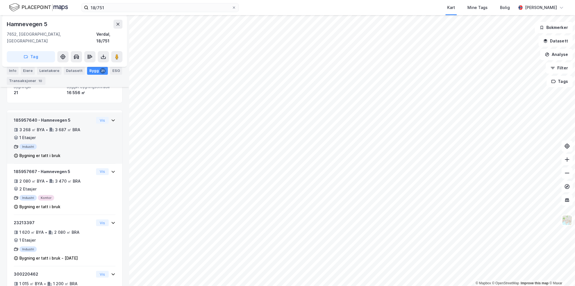
click at [28, 117] on div "185957640 - Hamnevegen 5" at bounding box center [54, 120] width 80 height 7
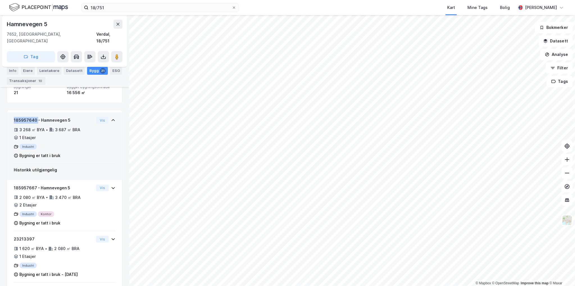
click at [28, 117] on div "185957640 - Hamnevegen 5" at bounding box center [54, 120] width 80 height 7
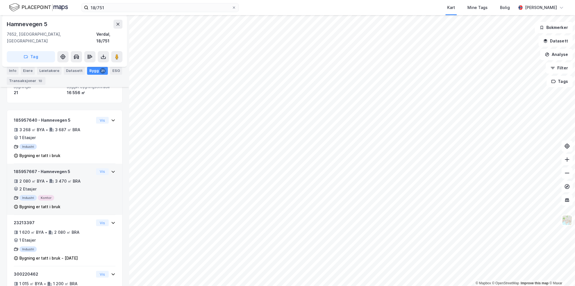
click at [21, 168] on div "185957667 - Hamnevegen 5" at bounding box center [54, 171] width 80 height 7
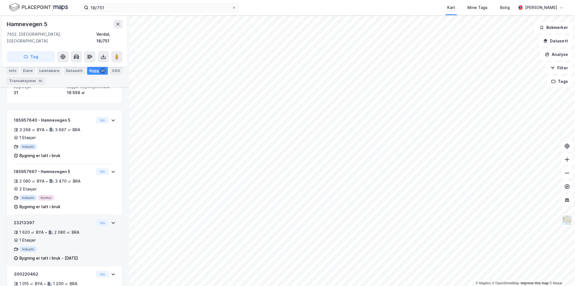
click at [20, 219] on div "23213397" at bounding box center [54, 222] width 80 height 7
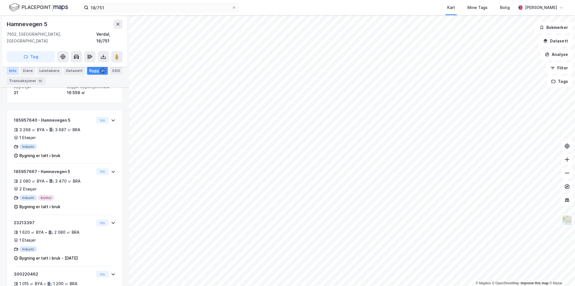
drag, startPoint x: 14, startPoint y: 71, endPoint x: 57, endPoint y: 56, distance: 45.3
click at [14, 70] on div "Info" at bounding box center [13, 71] width 12 height 8
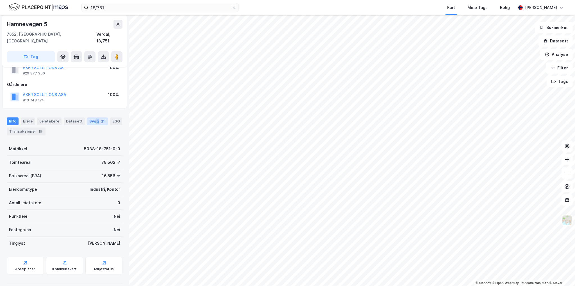
click at [93, 117] on div "Bygg 21" at bounding box center [97, 121] width 21 height 8
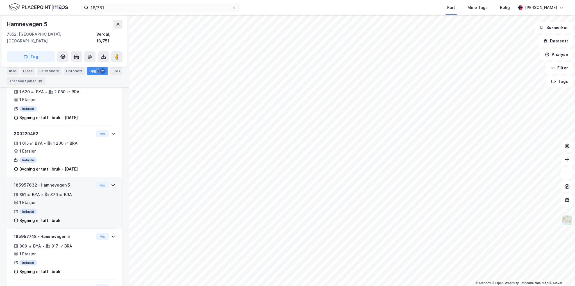
scroll to position [253, 0]
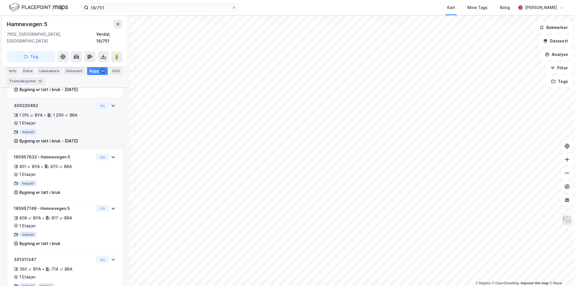
click at [29, 102] on div "300220462" at bounding box center [54, 105] width 80 height 7
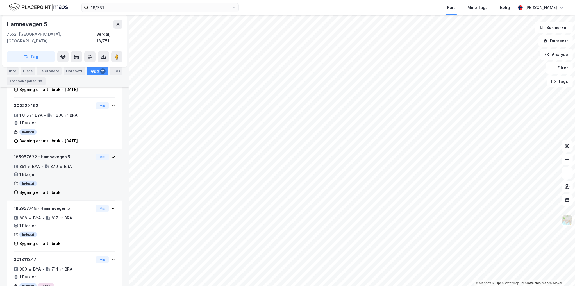
click at [27, 154] on div "185957632 - Hamnevegen 5" at bounding box center [54, 157] width 80 height 7
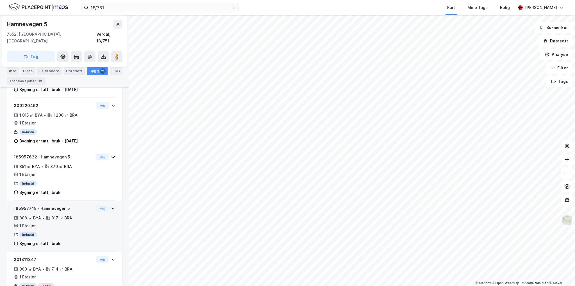
click at [28, 205] on div "185957748 - Hamnevegen 5" at bounding box center [54, 208] width 80 height 7
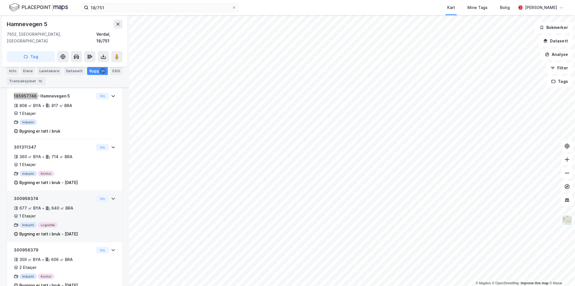
scroll to position [393, 0]
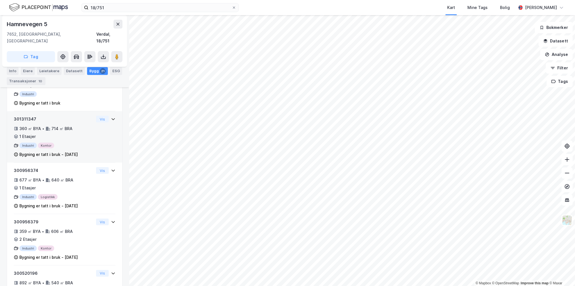
click at [26, 116] on div "301311347" at bounding box center [54, 119] width 80 height 7
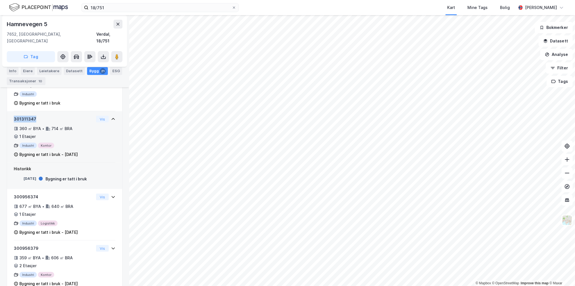
click at [26, 116] on div "301311347" at bounding box center [54, 119] width 80 height 7
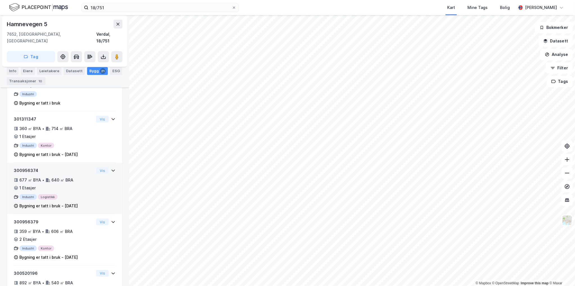
click at [23, 167] on div "300956374" at bounding box center [54, 170] width 80 height 7
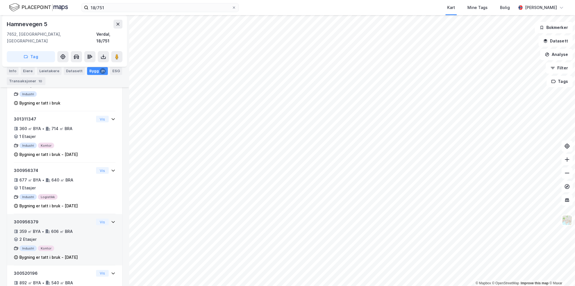
click at [28, 219] on div "300956379" at bounding box center [54, 222] width 80 height 7
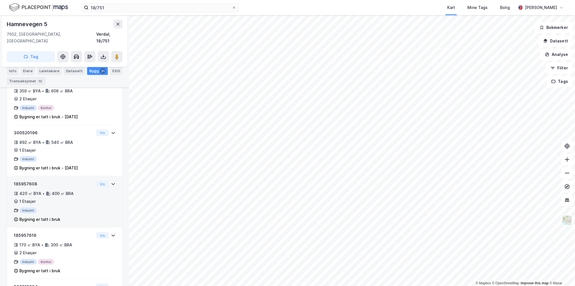
scroll to position [562, 0]
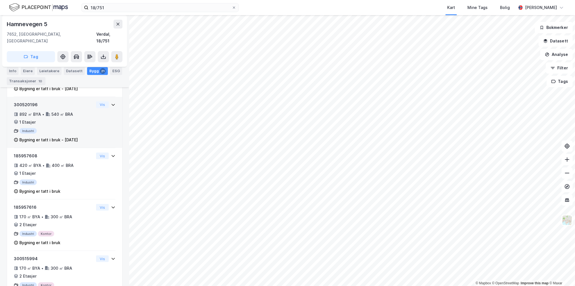
click at [30, 101] on div "300520196" at bounding box center [54, 104] width 80 height 7
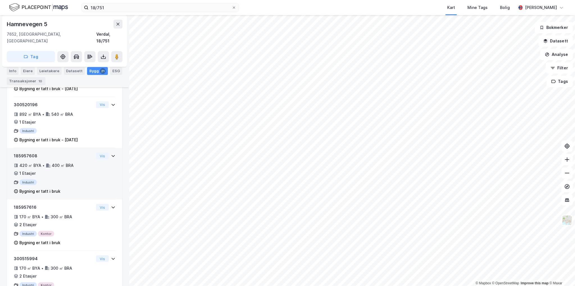
click at [27, 153] on div "185957608" at bounding box center [54, 156] width 80 height 7
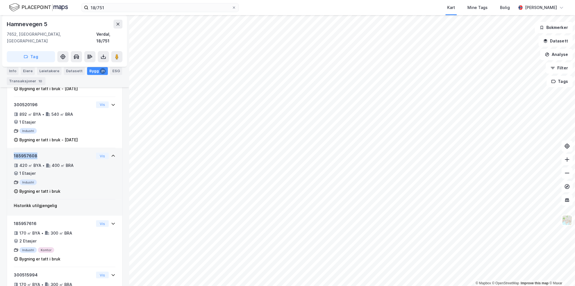
click at [27, 153] on div "185957608" at bounding box center [54, 156] width 80 height 7
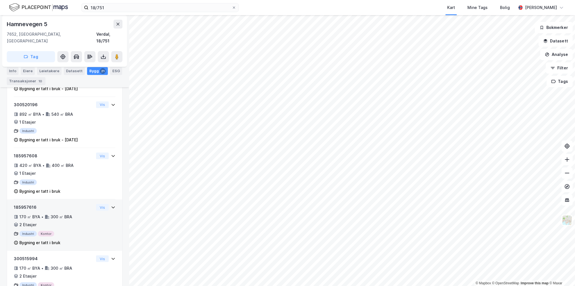
click at [29, 204] on div "185957616" at bounding box center [54, 207] width 80 height 7
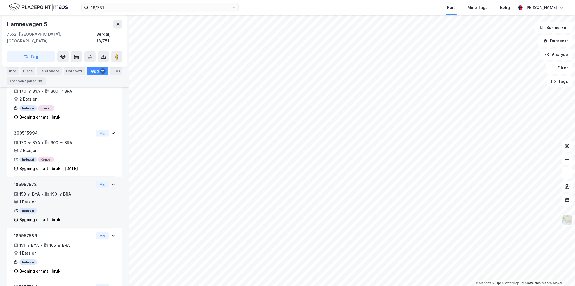
scroll to position [702, 0]
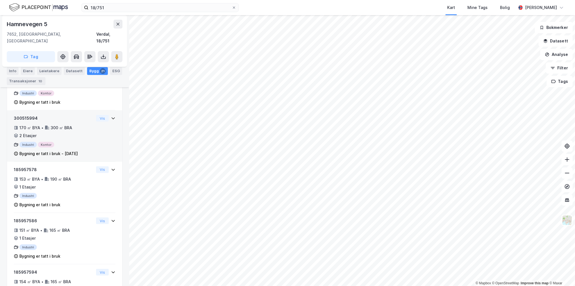
click at [24, 115] on div "300515994" at bounding box center [54, 118] width 80 height 7
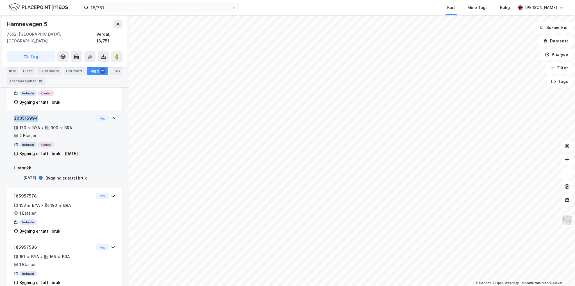
click at [24, 115] on div "300515994" at bounding box center [54, 118] width 80 height 7
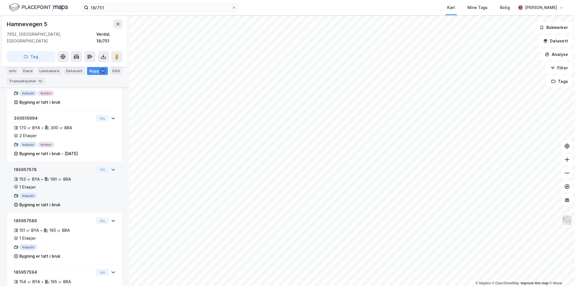
click at [25, 166] on div "185957578" at bounding box center [54, 169] width 80 height 7
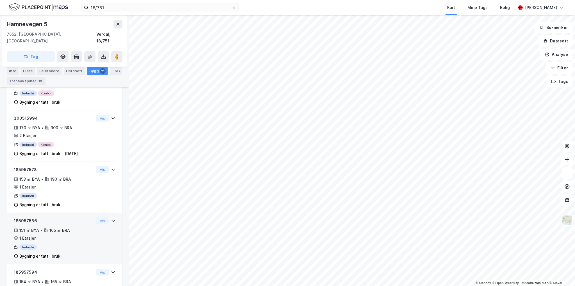
click at [23, 217] on div "185957586" at bounding box center [54, 220] width 80 height 7
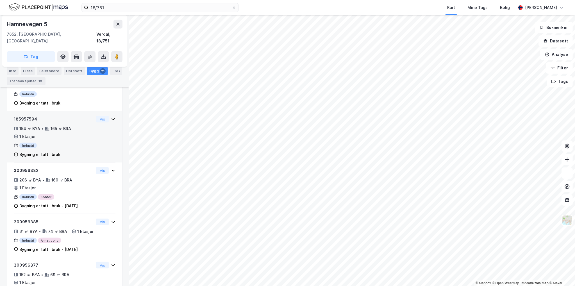
scroll to position [871, 0]
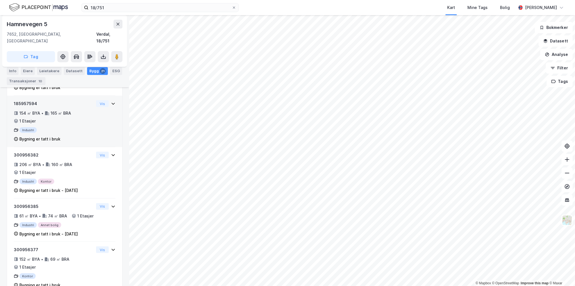
click at [30, 100] on div "185957594" at bounding box center [54, 103] width 80 height 7
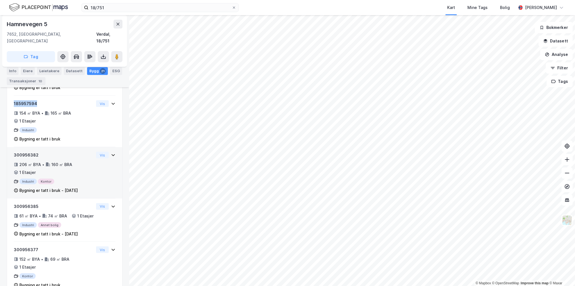
click at [30, 152] on div "300956382" at bounding box center [54, 155] width 80 height 7
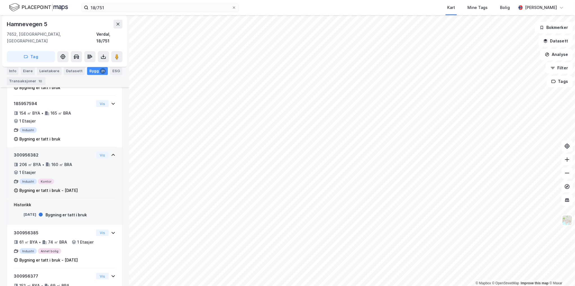
click at [30, 152] on div "300956382" at bounding box center [54, 155] width 80 height 7
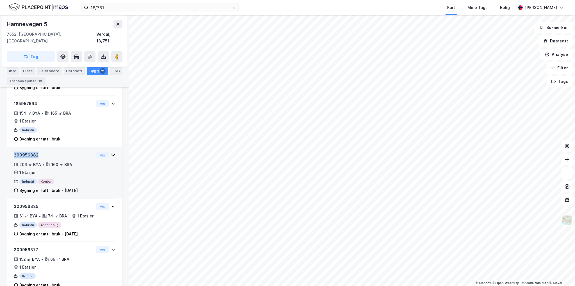
click at [30, 152] on div "300956382" at bounding box center [54, 155] width 80 height 7
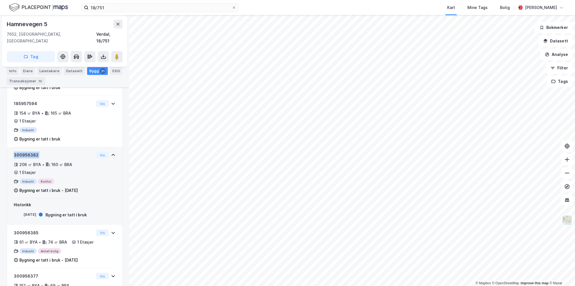
click at [30, 152] on div "300956382" at bounding box center [54, 155] width 80 height 7
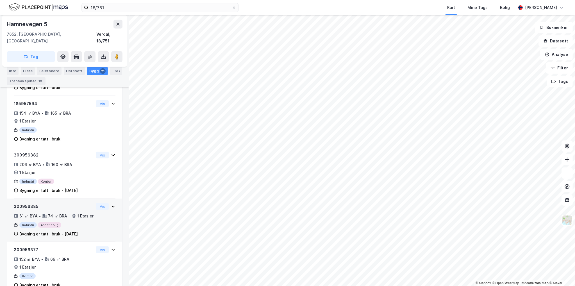
click at [29, 203] on div "300956385" at bounding box center [54, 206] width 80 height 7
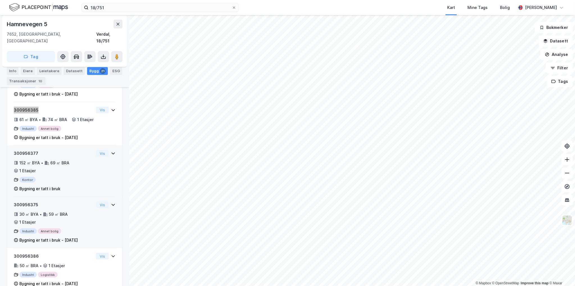
scroll to position [982, 0]
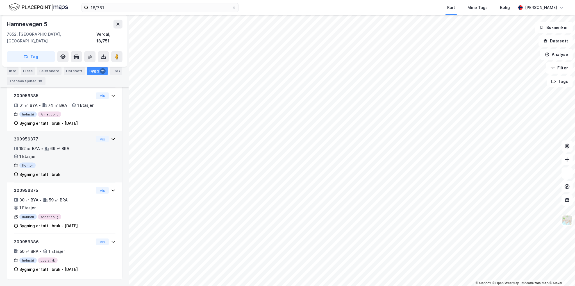
click at [26, 137] on div "300956377" at bounding box center [54, 139] width 80 height 7
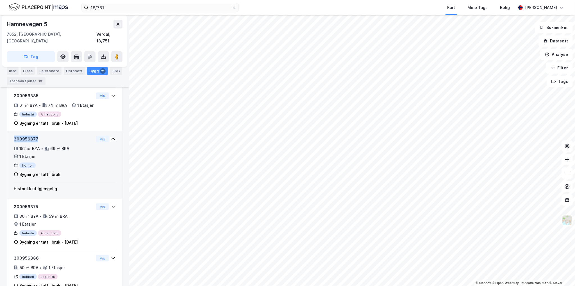
click at [26, 137] on div "300956377" at bounding box center [54, 139] width 80 height 7
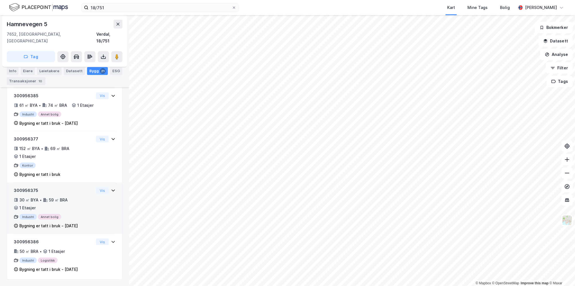
click at [28, 189] on div "300956375" at bounding box center [54, 190] width 80 height 7
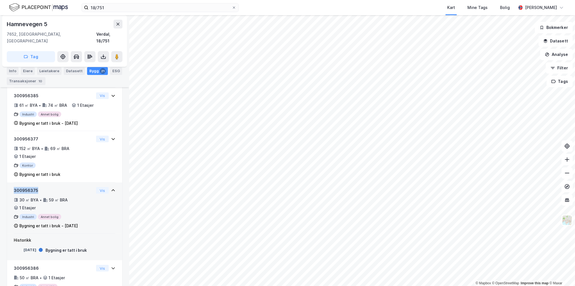
click at [28, 189] on div "300956375" at bounding box center [54, 190] width 80 height 7
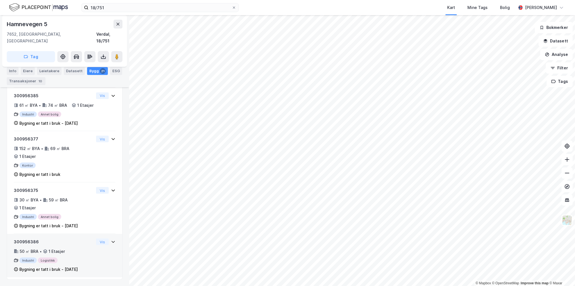
click at [32, 242] on div "300956386" at bounding box center [54, 242] width 80 height 7
click at [33, 24] on div "Hamnevegen 5" at bounding box center [28, 24] width 42 height 9
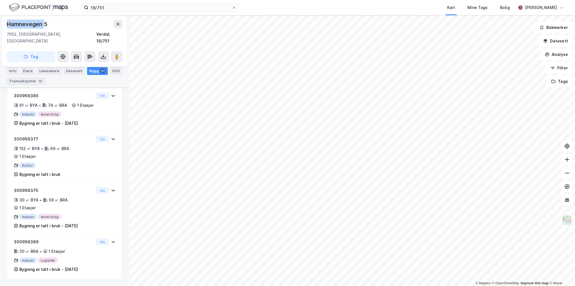
click at [33, 24] on div "Hamnevegen 5" at bounding box center [28, 24] width 42 height 9
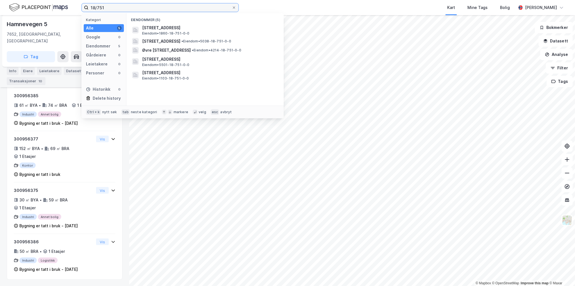
drag, startPoint x: 107, startPoint y: 7, endPoint x: 66, endPoint y: 12, distance: 41.3
click at [78, 8] on div "18/751 Kategori Alle 5 Google 0 Eiendommer 5 Gårdeiere 0 Leietakere 0 Personer …" at bounding box center [287, 7] width 575 height 15
paste input "40/5"
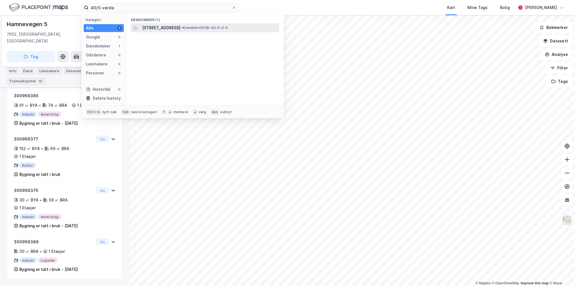
click at [180, 24] on span "Volhaugvegen 130, 7655, VERDAL, VERDAL" at bounding box center [161, 27] width 38 height 7
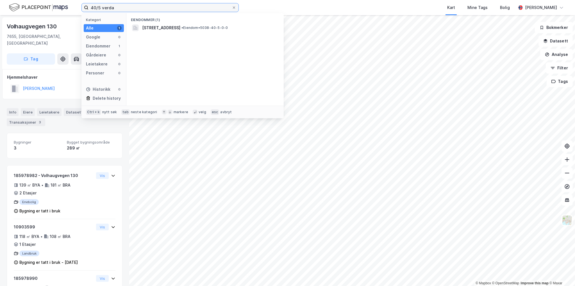
drag, startPoint x: 128, startPoint y: 8, endPoint x: 102, endPoint y: 11, distance: 26.3
click at [102, 11] on input "40/5 verda" at bounding box center [159, 7] width 143 height 8
type input "40/5 stord"
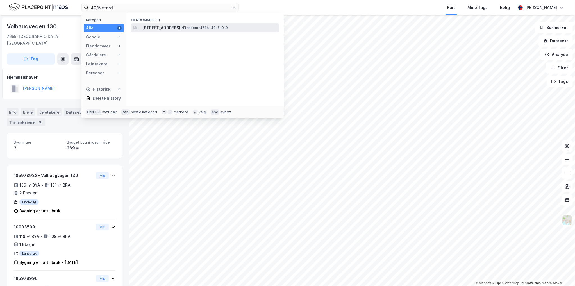
click at [161, 30] on span "Eldøyane 59, 5411, STORD, STORD" at bounding box center [161, 27] width 38 height 7
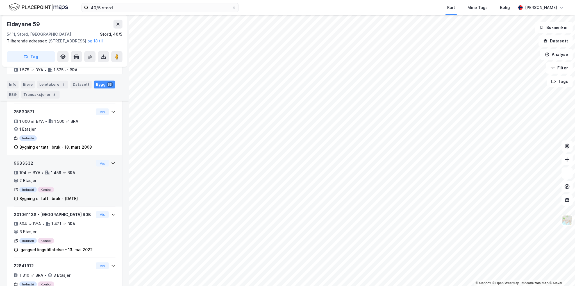
scroll to position [497, 0]
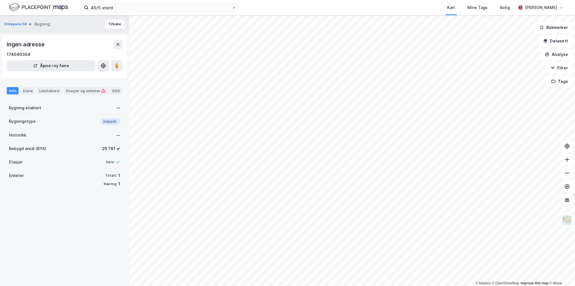
click at [274, 175] on div "© Mapbox © OpenStreetMap Improve this map © Maxar Eldøyane 59 Bygning Tilbake I…" at bounding box center [287, 150] width 575 height 271
click at [117, 68] on image at bounding box center [116, 66] width 3 height 6
